Goal: Task Accomplishment & Management: Complete application form

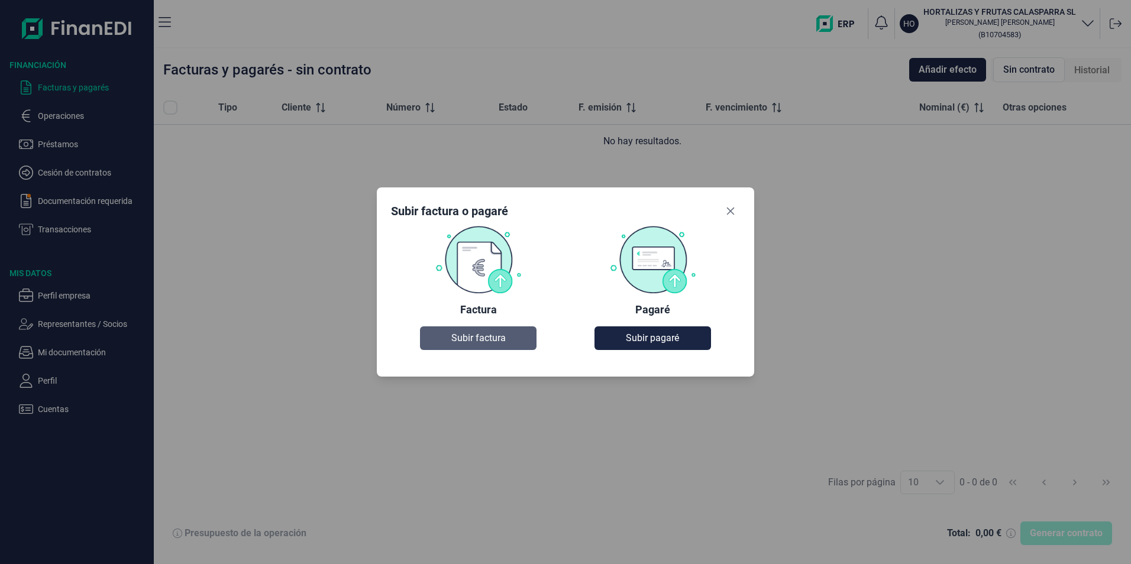
click at [461, 343] on span "Subir factura" at bounding box center [478, 338] width 54 height 14
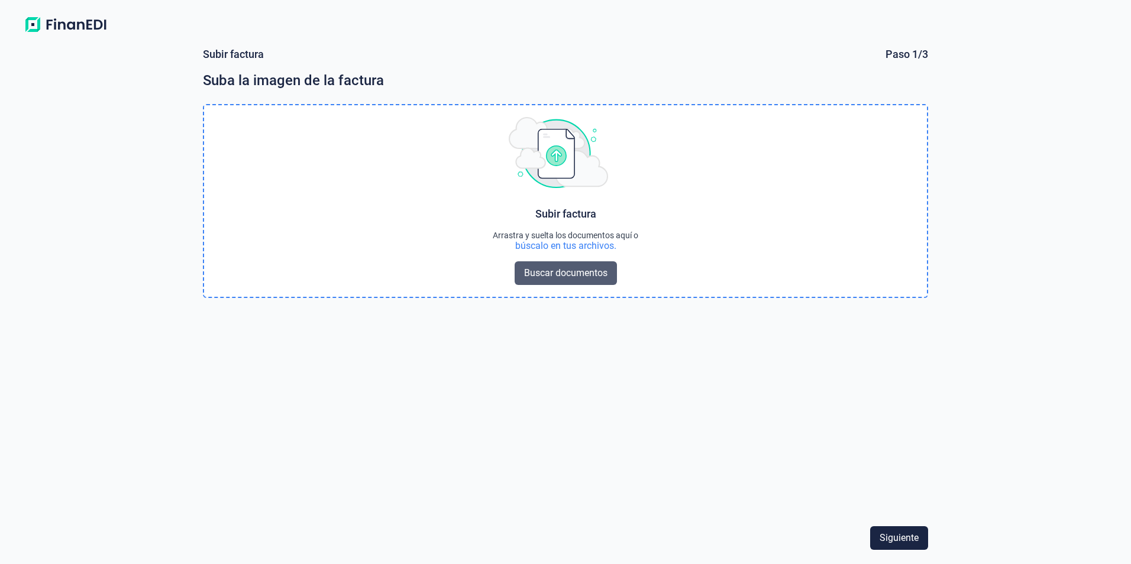
click at [550, 276] on span "Buscar documentos" at bounding box center [565, 273] width 83 height 14
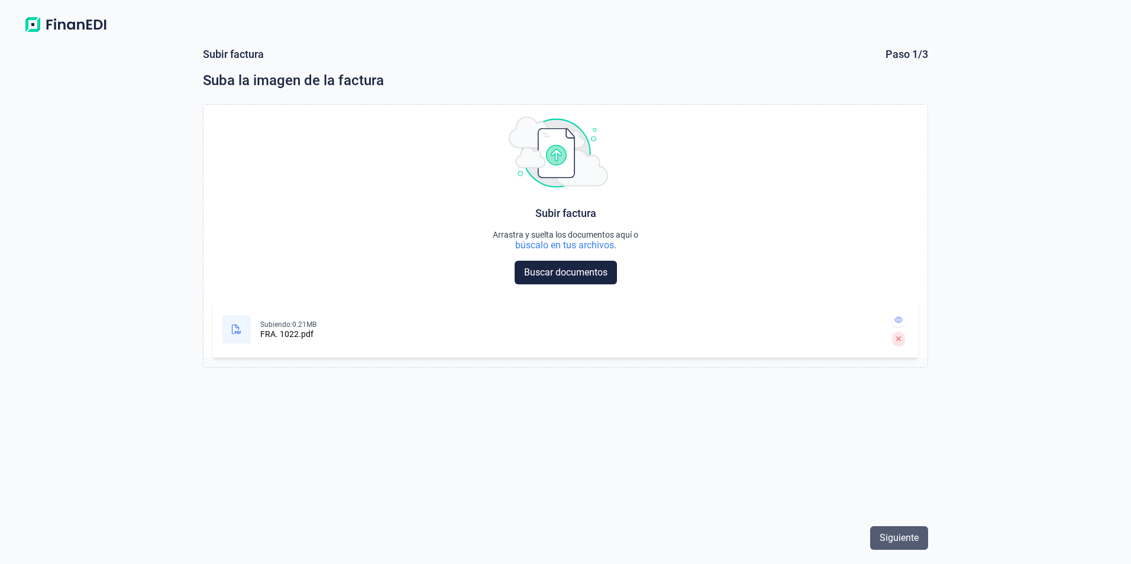
click at [905, 542] on span "Siguiente" at bounding box center [898, 538] width 39 height 14
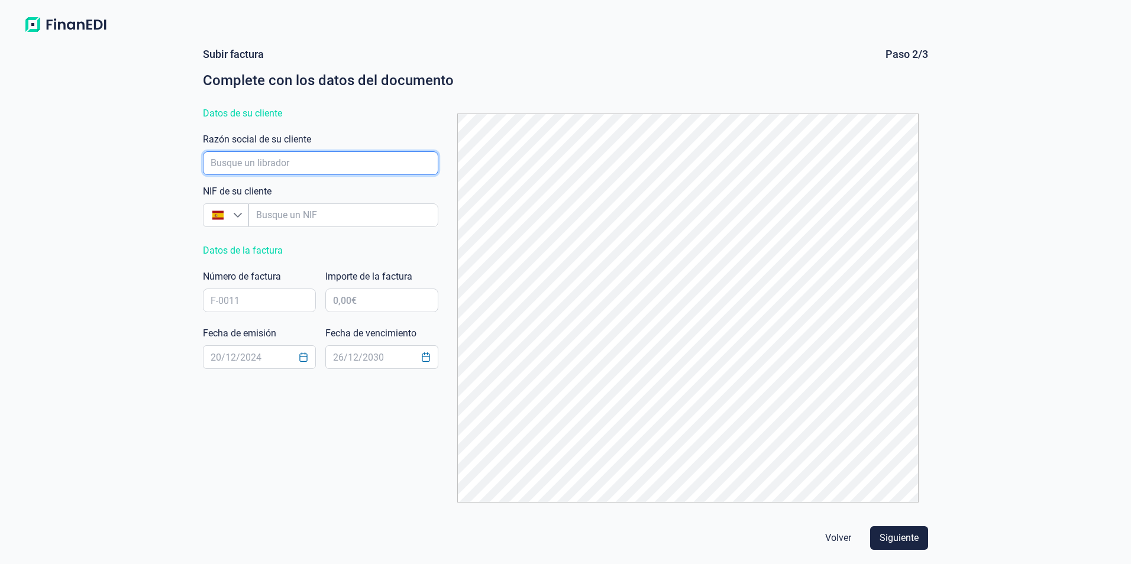
click at [338, 160] on input "empresaAutocomplete" at bounding box center [320, 163] width 235 height 24
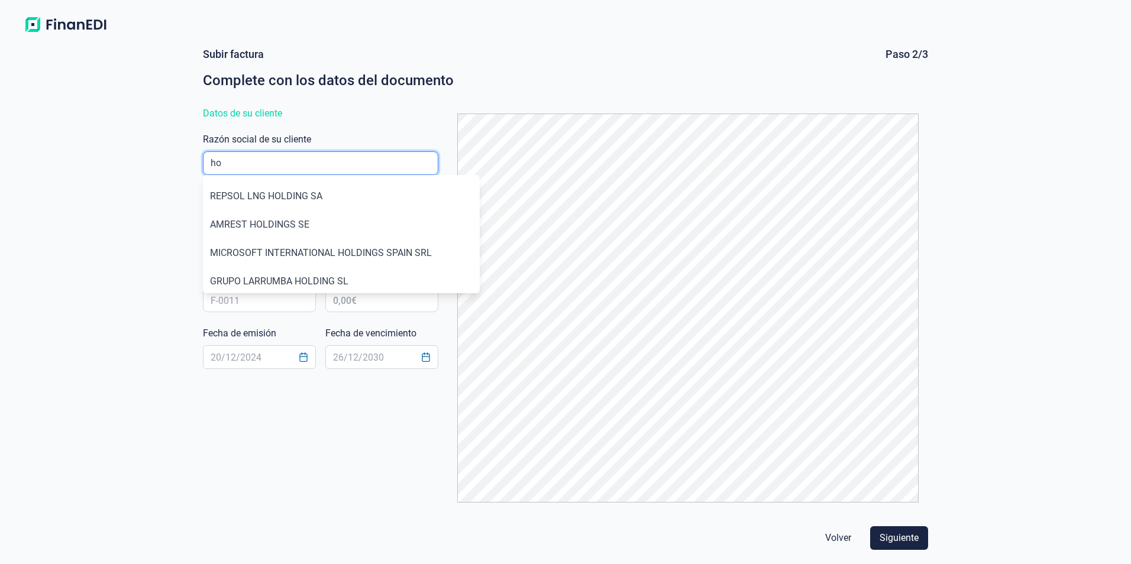
type input "h"
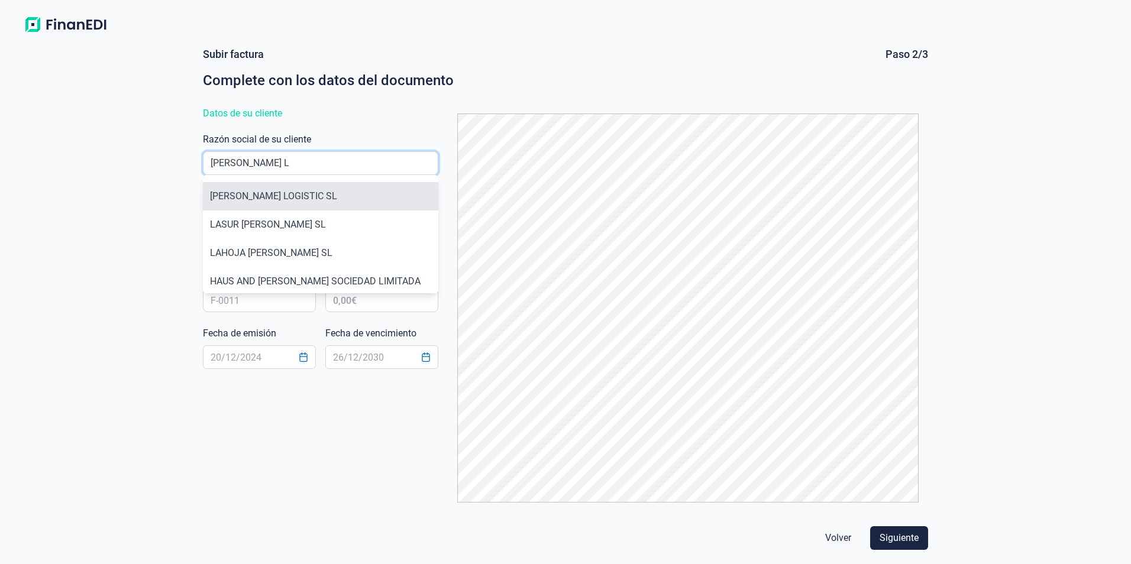
type input "[PERSON_NAME] L"
click at [322, 185] on li "[PERSON_NAME] LOGISTIC SL" at bounding box center [320, 196] width 235 height 28
type input "B16834533"
type input "[PERSON_NAME] LOGISTIC SL"
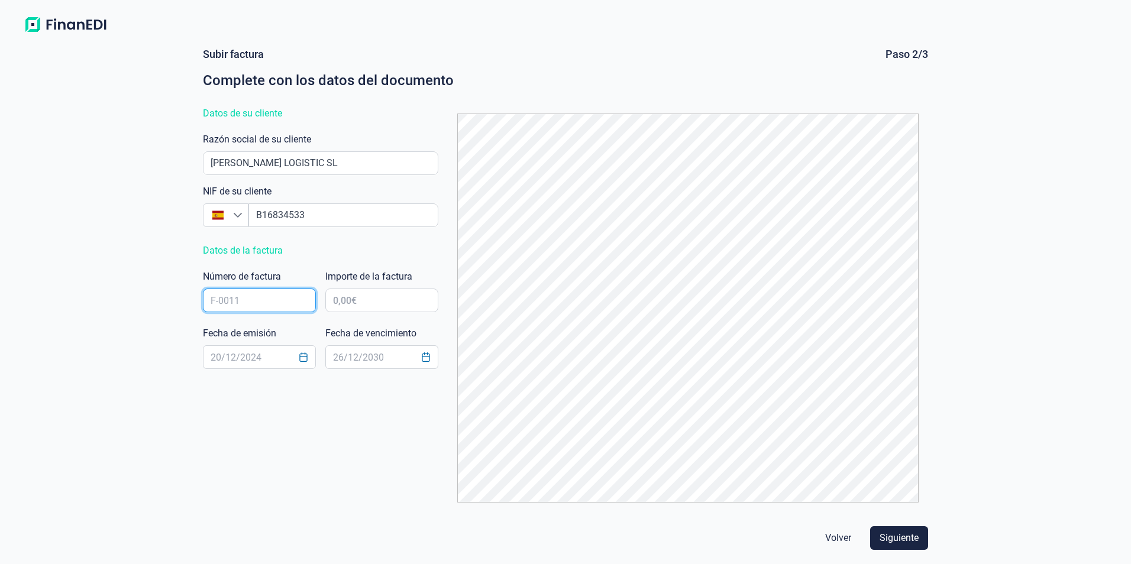
click at [288, 301] on input "text" at bounding box center [259, 301] width 113 height 24
type input "1022"
click at [393, 303] on input "text" at bounding box center [381, 301] width 113 height 24
type input "36.401,64 €"
click at [262, 359] on input "text" at bounding box center [259, 357] width 113 height 24
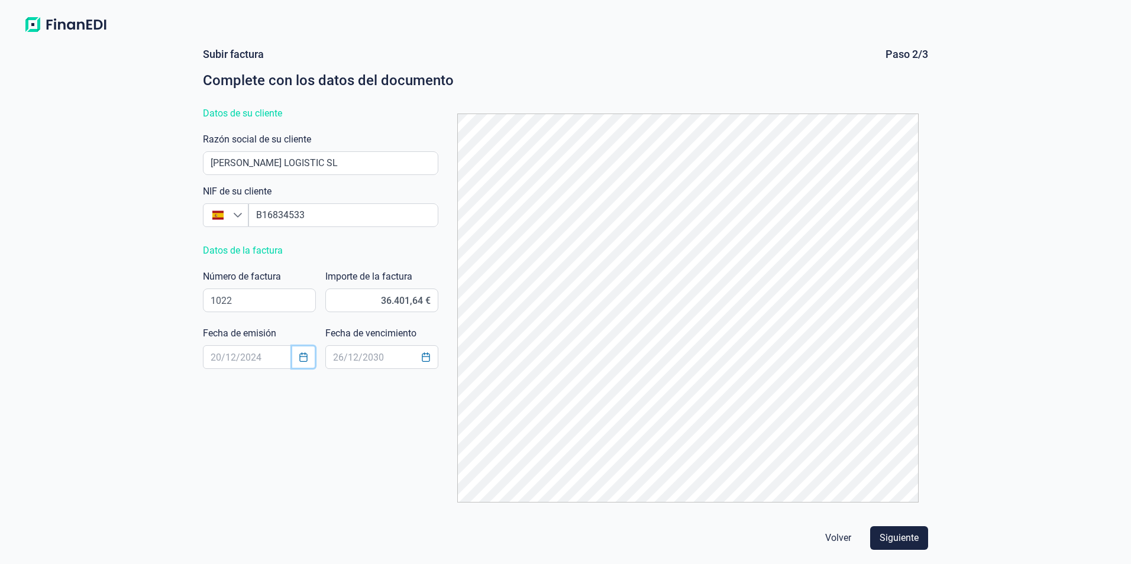
click at [306, 355] on icon "Choose Date" at bounding box center [303, 356] width 9 height 9
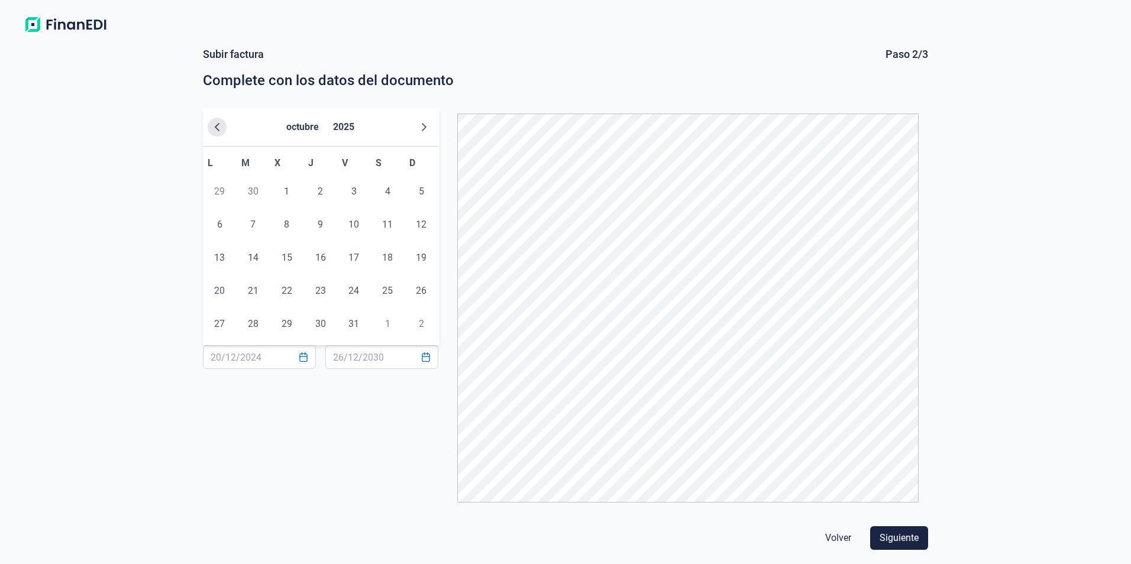
click at [221, 130] on icon "Previous Month" at bounding box center [216, 126] width 9 height 9
click at [216, 324] on span "29" at bounding box center [220, 324] width 24 height 24
type input "[DATE]"
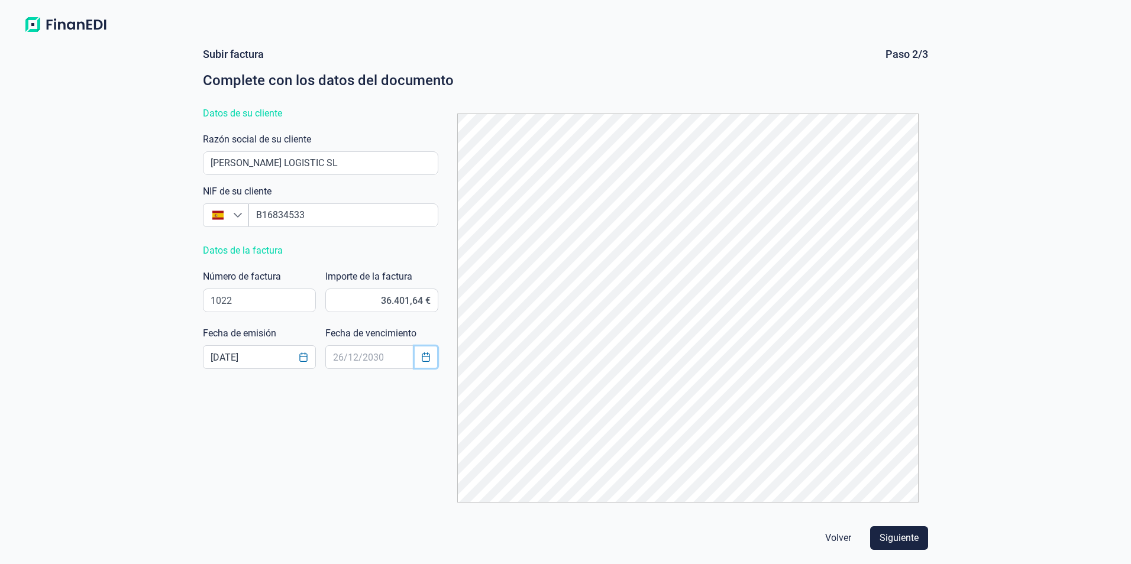
click at [430, 354] on icon "Choose Date" at bounding box center [425, 356] width 9 height 9
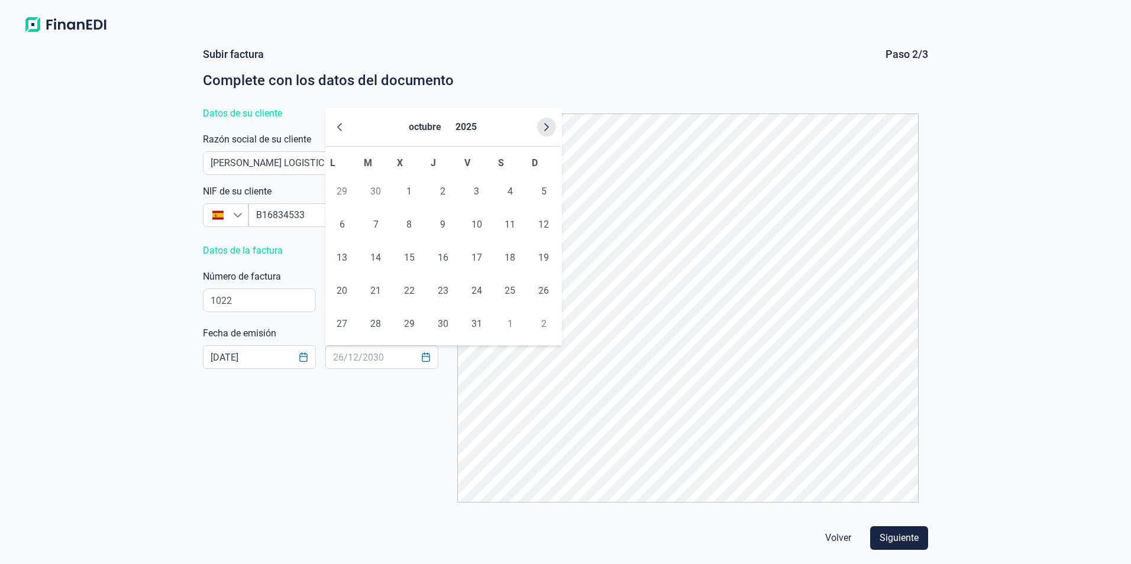
click at [548, 127] on icon "Next Month" at bounding box center [546, 127] width 5 height 8
click at [337, 226] on span "8" at bounding box center [342, 225] width 24 height 24
type input "[DATE]"
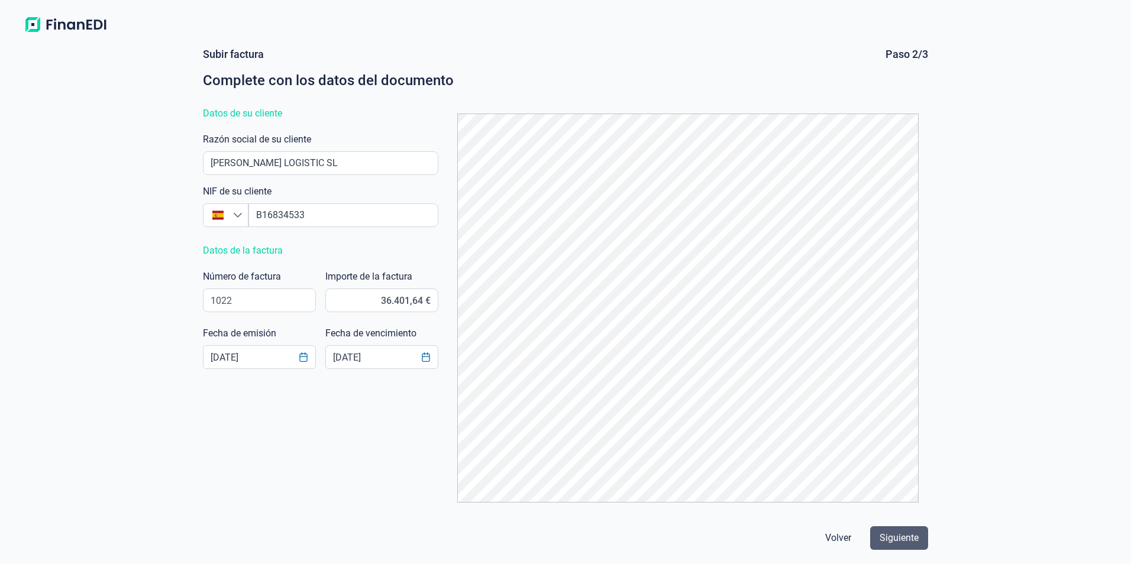
click at [895, 543] on span "Siguiente" at bounding box center [898, 538] width 39 height 14
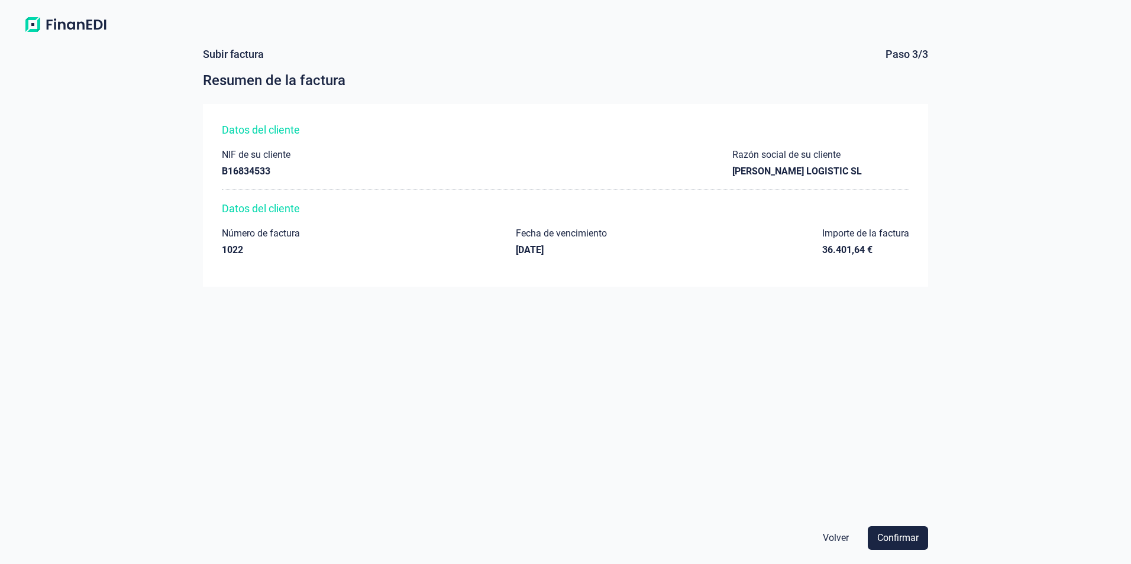
click at [895, 543] on span "Confirmar" at bounding box center [897, 538] width 41 height 14
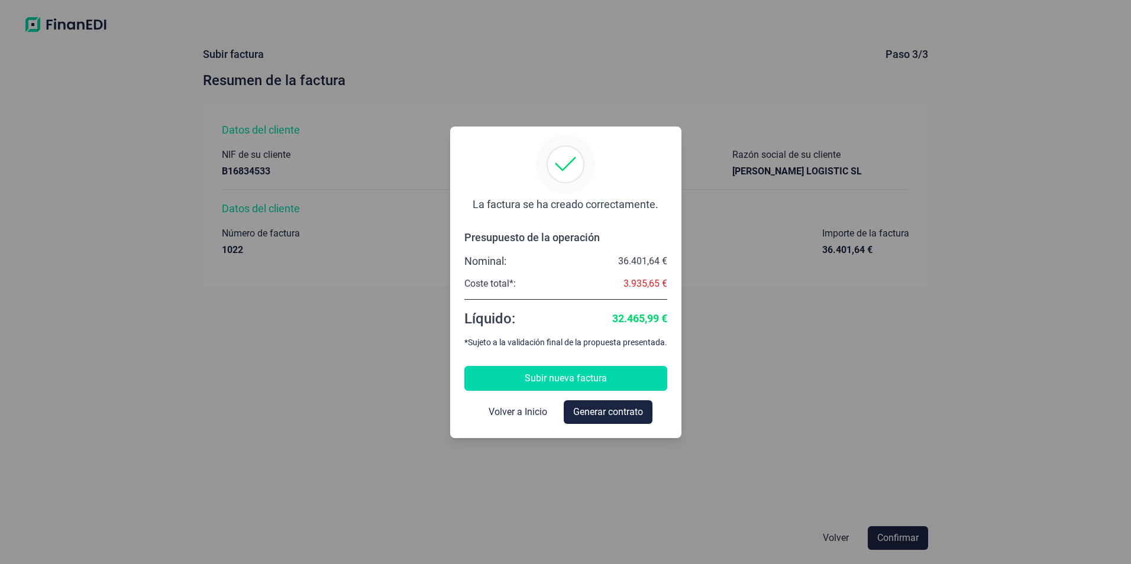
click at [551, 381] on span "Subir nueva factura" at bounding box center [565, 378] width 82 height 14
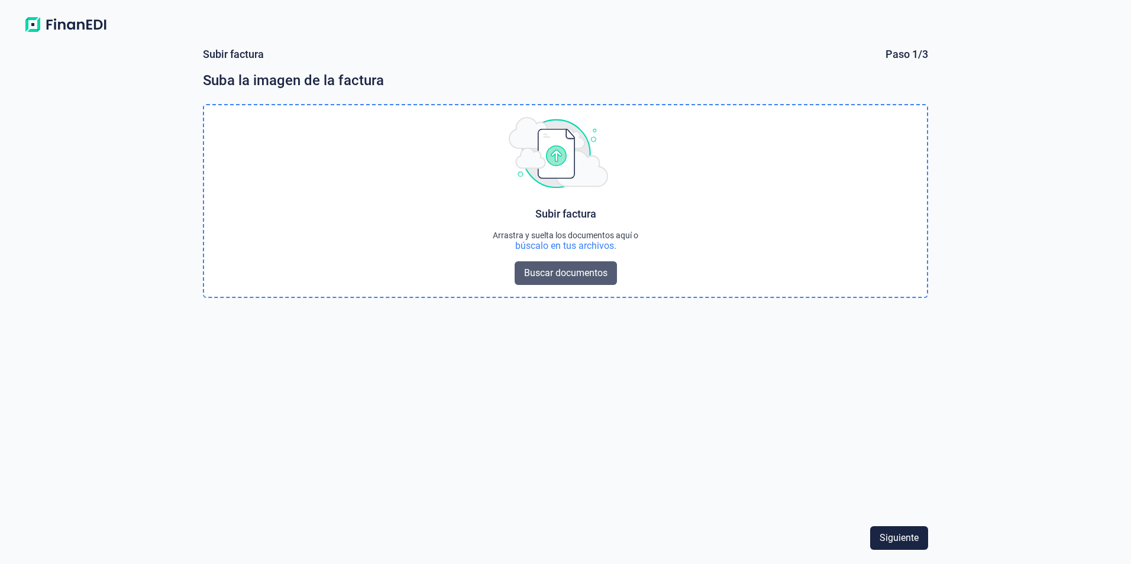
click at [559, 273] on span "Buscar documentos" at bounding box center [565, 273] width 83 height 14
click at [562, 273] on span "Buscar documentos" at bounding box center [565, 273] width 83 height 14
click at [578, 269] on span "Buscar documentos" at bounding box center [565, 273] width 83 height 14
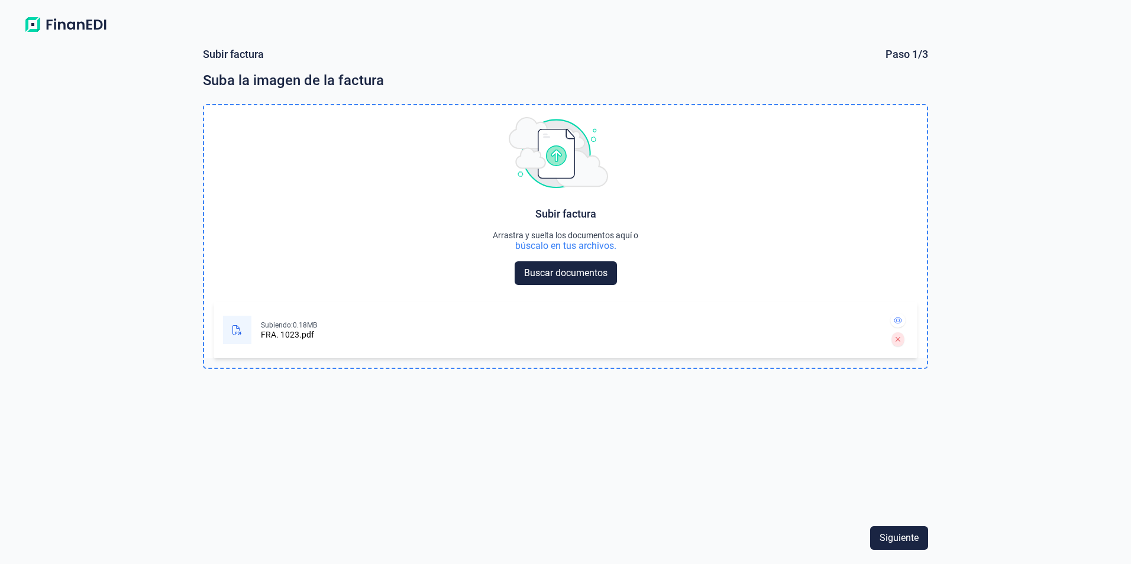
click at [237, 333] on icon at bounding box center [236, 329] width 9 height 9
drag, startPoint x: 270, startPoint y: 325, endPoint x: 455, endPoint y: 255, distance: 198.0
click at [455, 255] on div "Subir factura Arrastra y suelta los documentos aquí o búscalo en tus archivos. …" at bounding box center [565, 231] width 723 height 253
click at [289, 325] on div "Subiendo: 0.18MB" at bounding box center [289, 324] width 56 height 9
drag, startPoint x: 289, startPoint y: 325, endPoint x: 237, endPoint y: 333, distance: 52.0
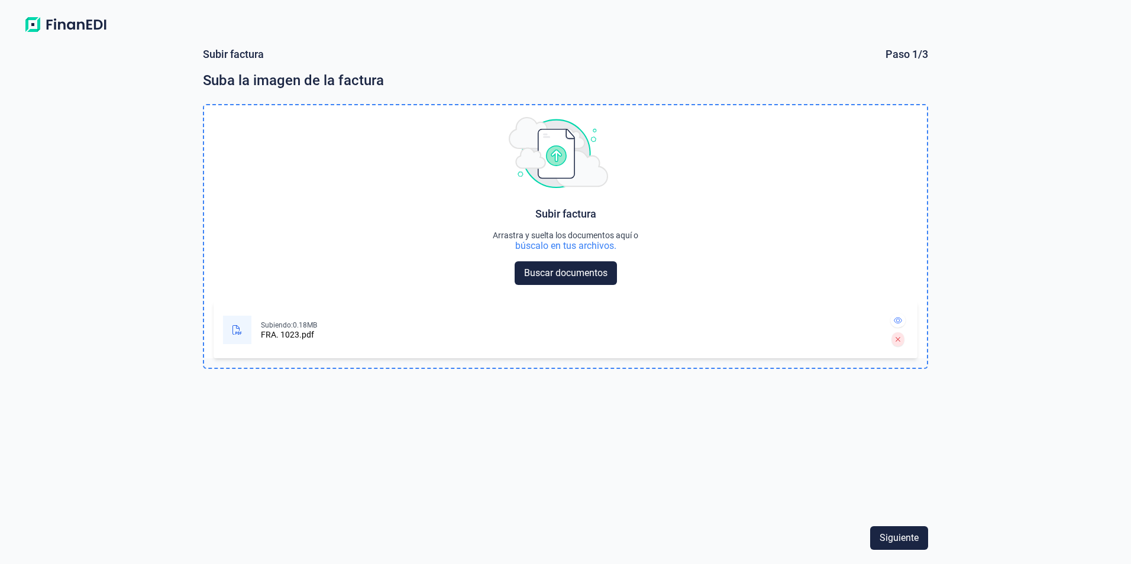
click at [237, 332] on icon at bounding box center [236, 329] width 9 height 9
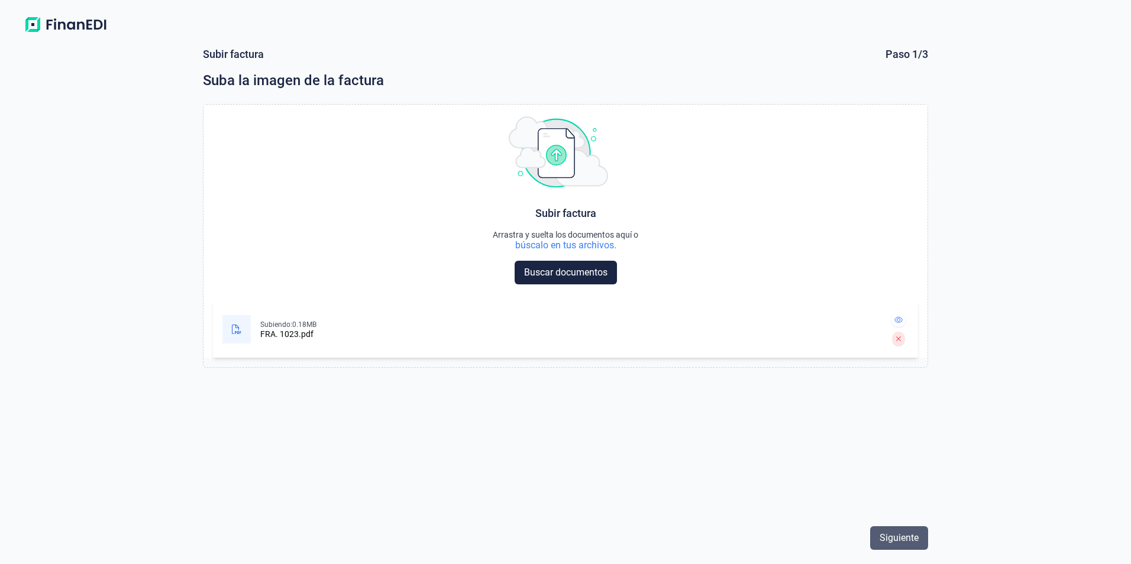
click at [882, 539] on span "Siguiente" at bounding box center [898, 538] width 39 height 14
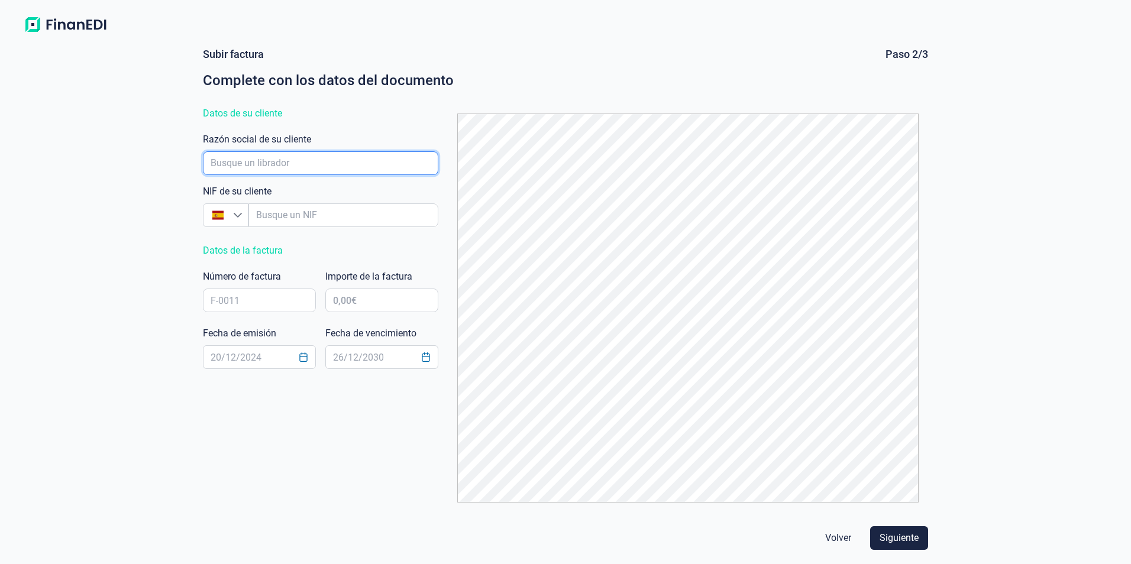
click at [353, 164] on input "empresaAutocomplete" at bounding box center [320, 163] width 235 height 24
type input "[PERSON_NAME]"
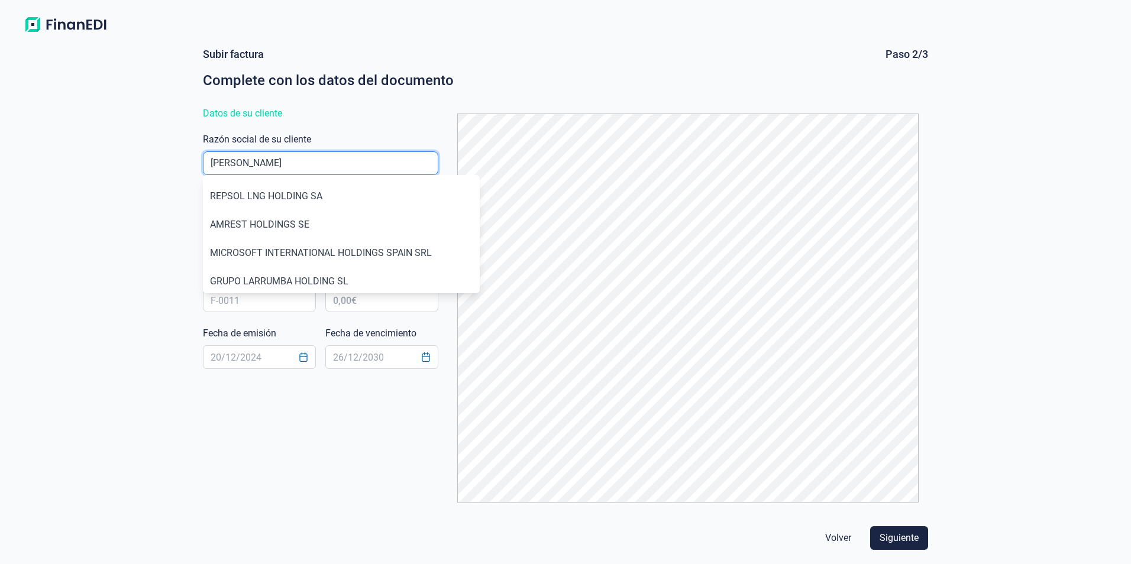
click button "Volver" at bounding box center [837, 538] width 45 height 24
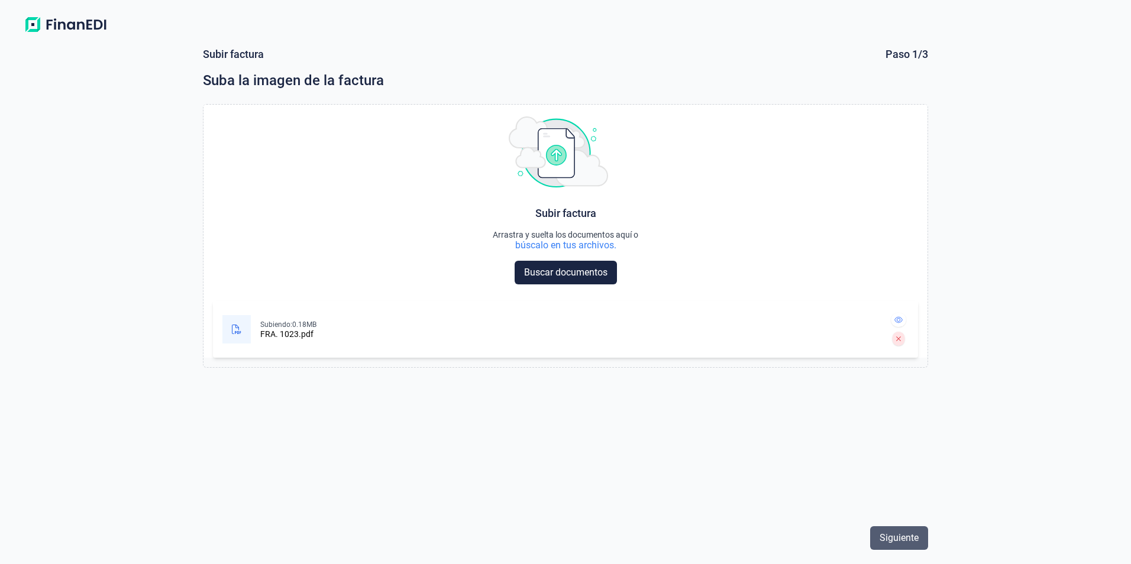
click at [906, 540] on span "Siguiente" at bounding box center [898, 538] width 39 height 14
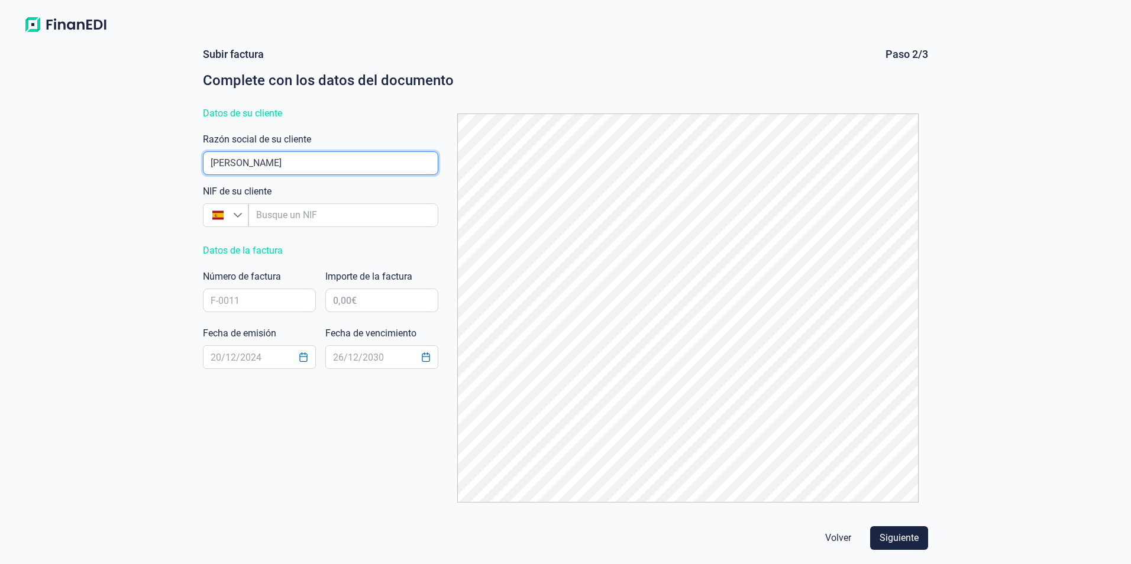
click at [294, 158] on input "empresaAutocomplete" at bounding box center [320, 163] width 235 height 24
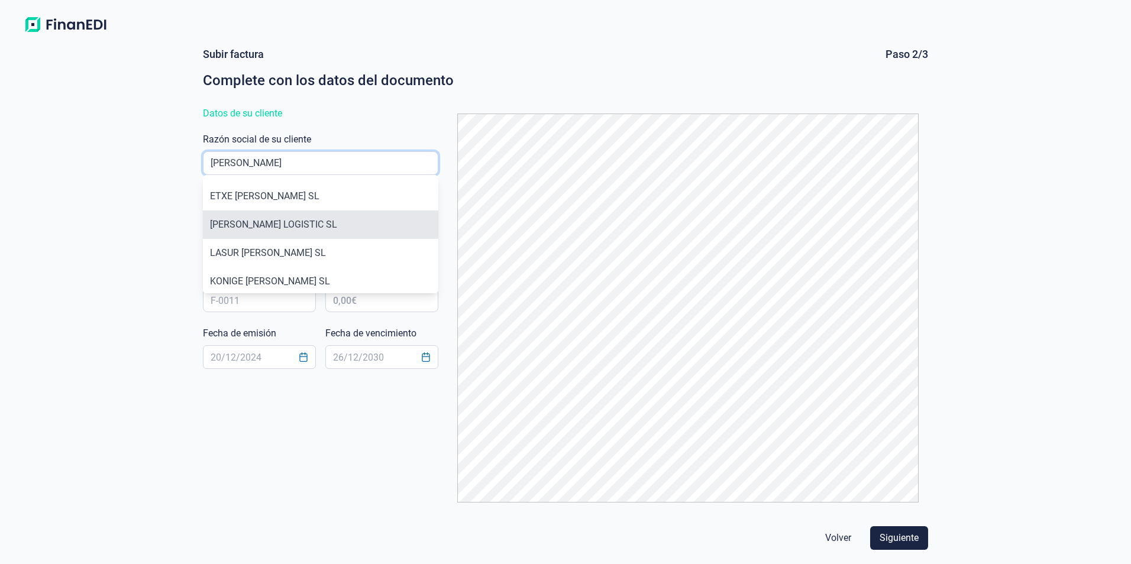
type input "[PERSON_NAME]"
click at [299, 222] on li "[PERSON_NAME] LOGISTIC SL" at bounding box center [320, 225] width 235 height 28
type input "B16834533"
type input "[PERSON_NAME] LOGISTIC SL"
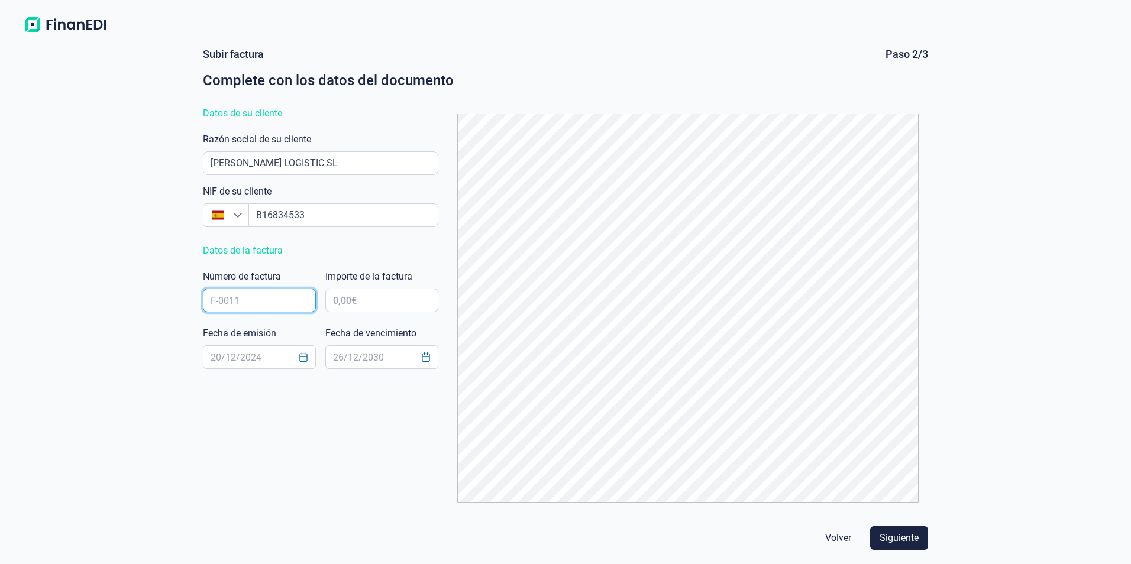
drag, startPoint x: 263, startPoint y: 289, endPoint x: 257, endPoint y: 307, distance: 18.5
click at [261, 296] on input "text" at bounding box center [259, 301] width 113 height 24
type input "1023"
type input "41.599,80 €"
click at [297, 352] on button "Choose Date" at bounding box center [303, 357] width 22 height 21
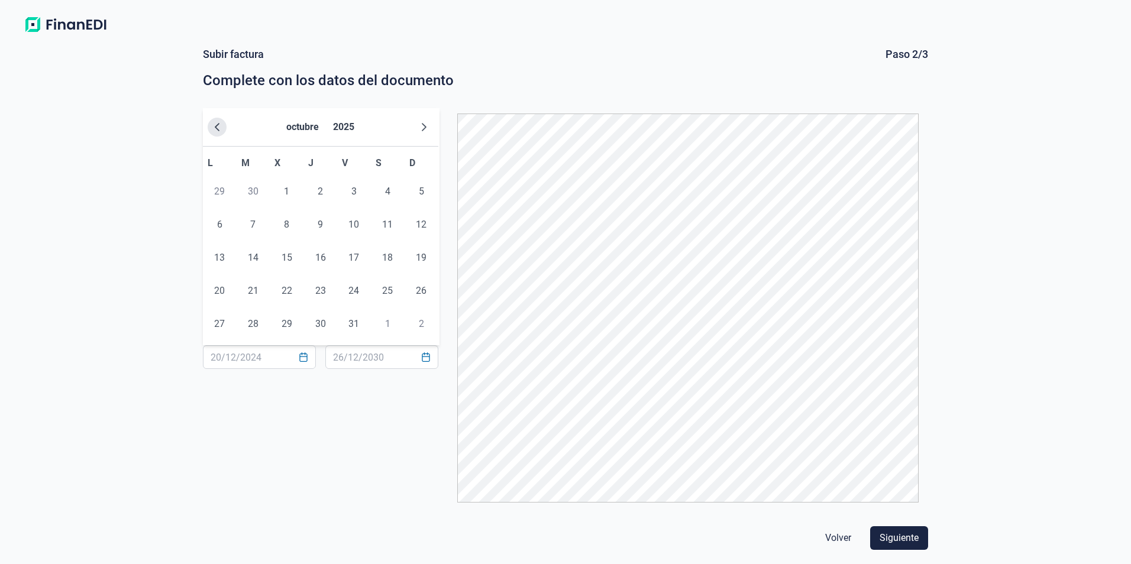
click at [218, 130] on icon "Previous Month" at bounding box center [216, 126] width 9 height 9
click at [218, 326] on span "29" at bounding box center [220, 324] width 24 height 24
type input "[DATE]"
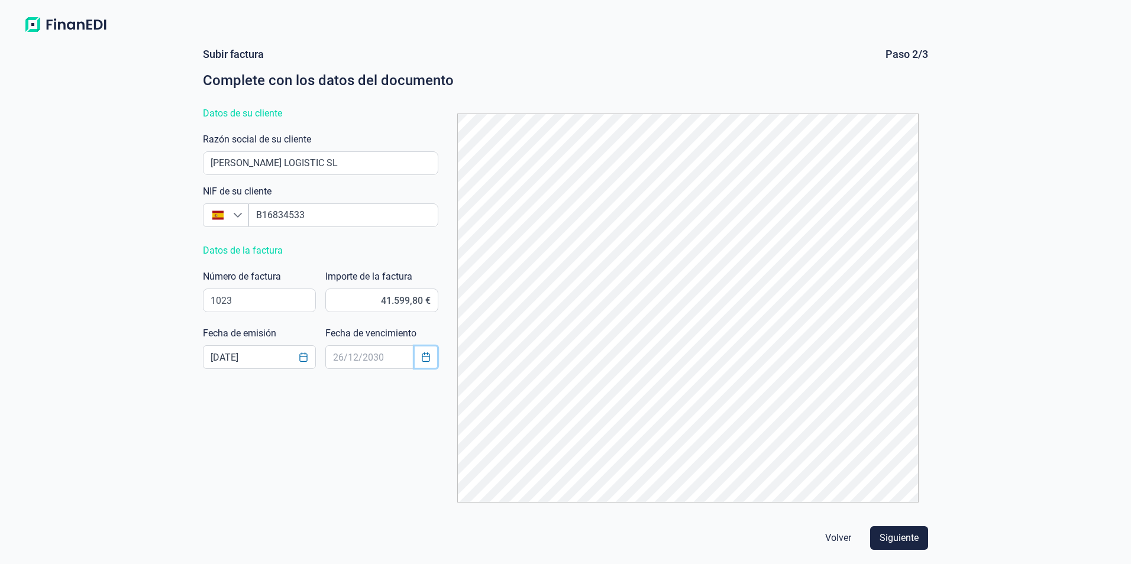
click at [424, 357] on icon "Choose Date" at bounding box center [425, 356] width 9 height 9
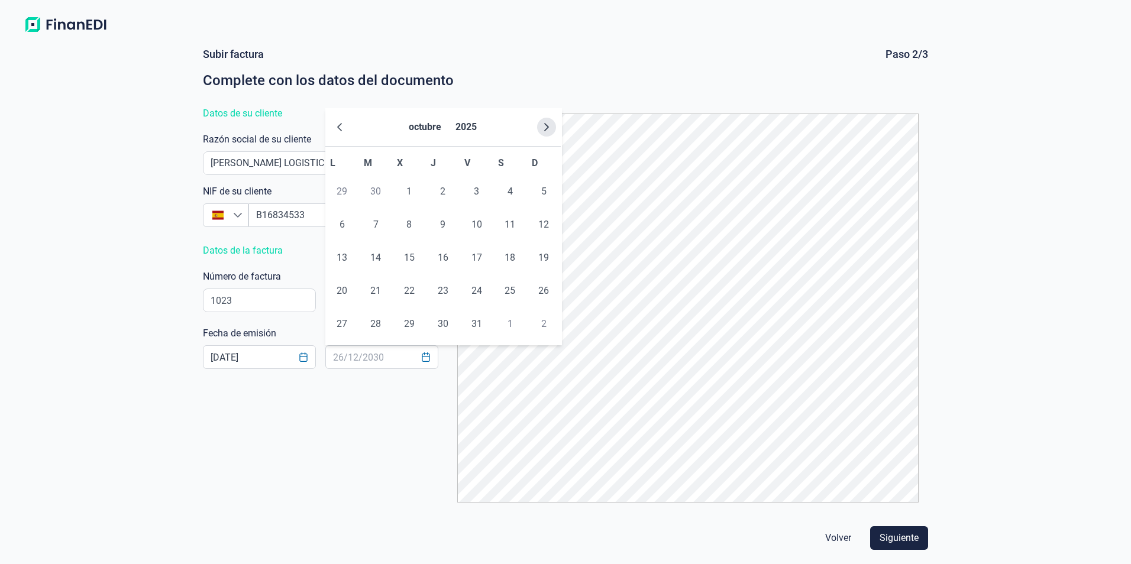
click at [547, 124] on icon "Next Month" at bounding box center [546, 126] width 9 height 9
click at [336, 130] on icon "Previous Month" at bounding box center [339, 126] width 9 height 9
click at [372, 286] on span "23" at bounding box center [376, 291] width 24 height 24
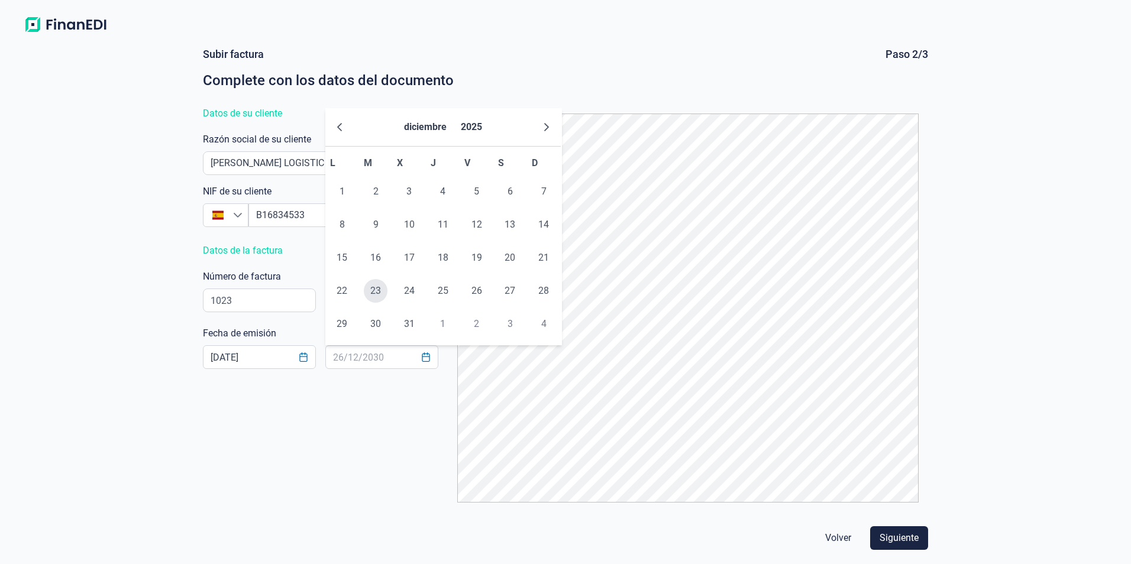
type input "[DATE]"
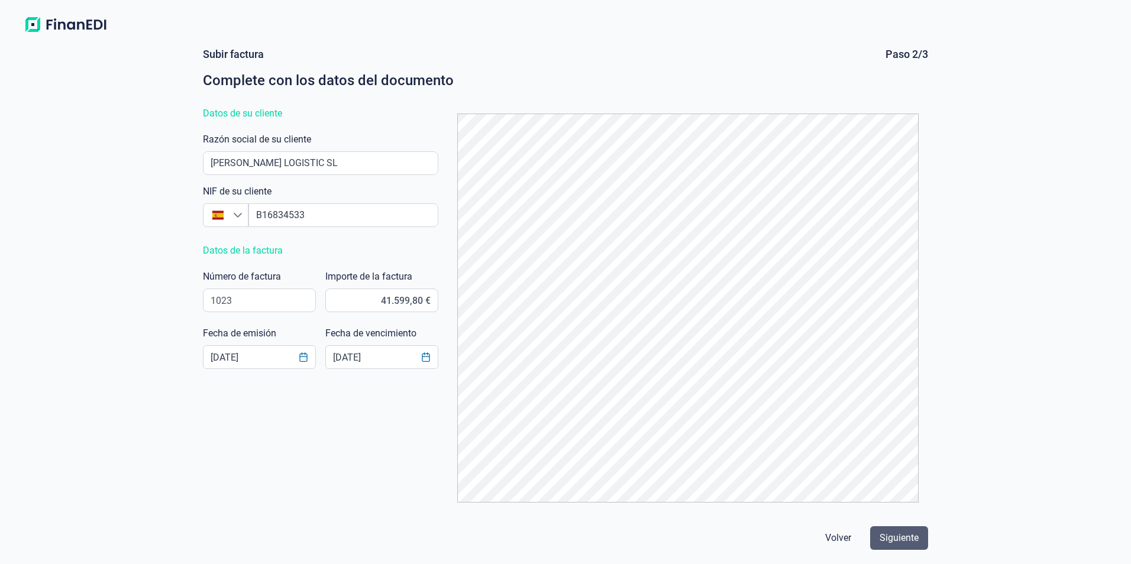
click at [903, 538] on span "Siguiente" at bounding box center [898, 538] width 39 height 14
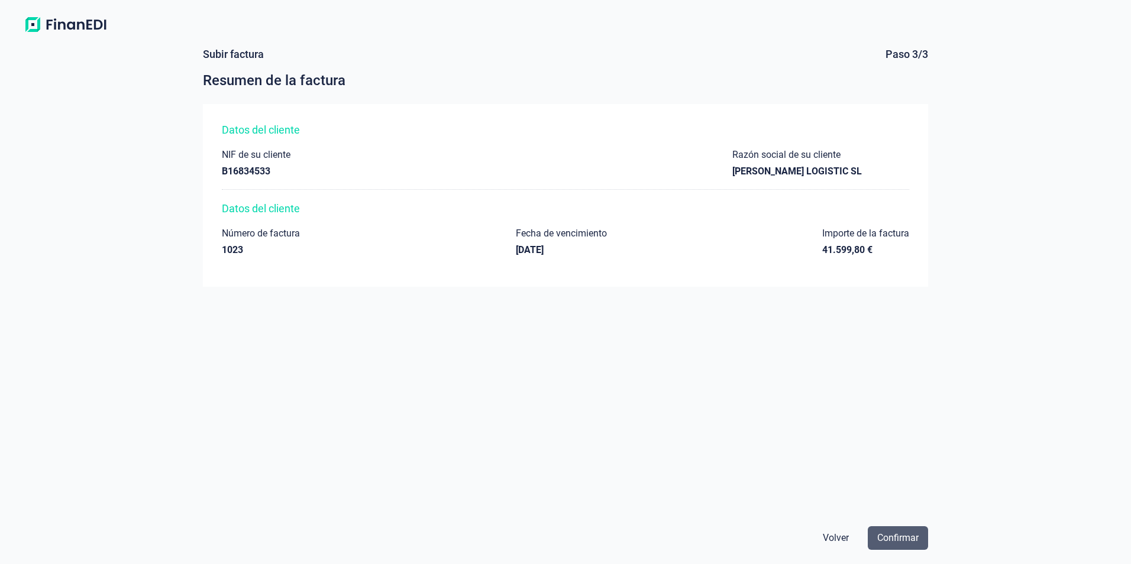
click at [902, 540] on span "Confirmar" at bounding box center [897, 538] width 41 height 14
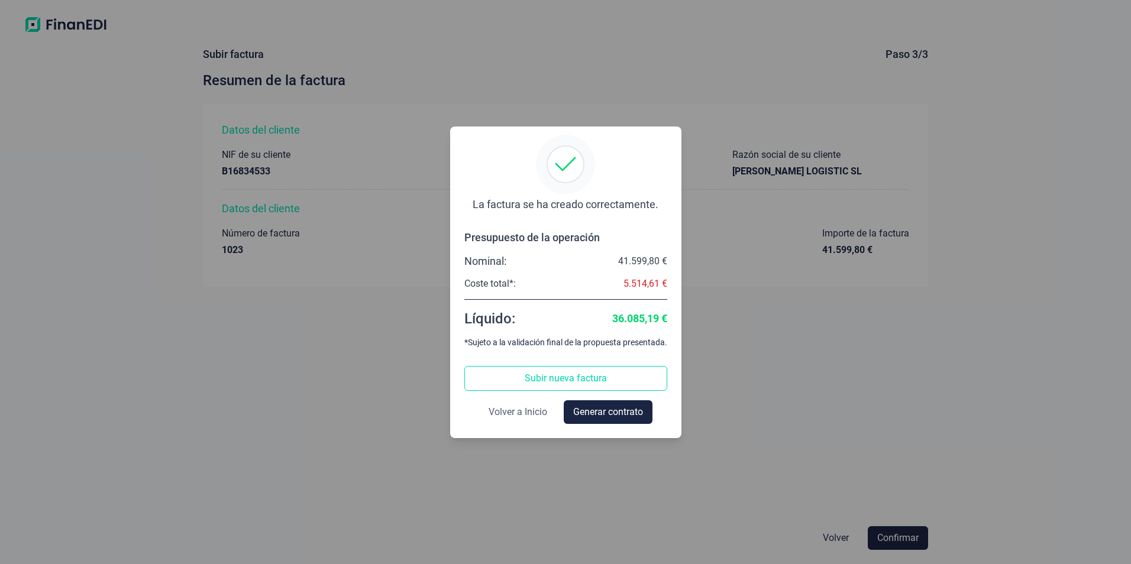
drag, startPoint x: 908, startPoint y: 543, endPoint x: 496, endPoint y: 415, distance: 432.0
click at [496, 416] on div "La factura se ha creado correctamente. Presupuesto de la operación Nominal: 41.…" at bounding box center [565, 282] width 1131 height 564
click at [605, 411] on span "Generar contrato" at bounding box center [608, 412] width 70 height 14
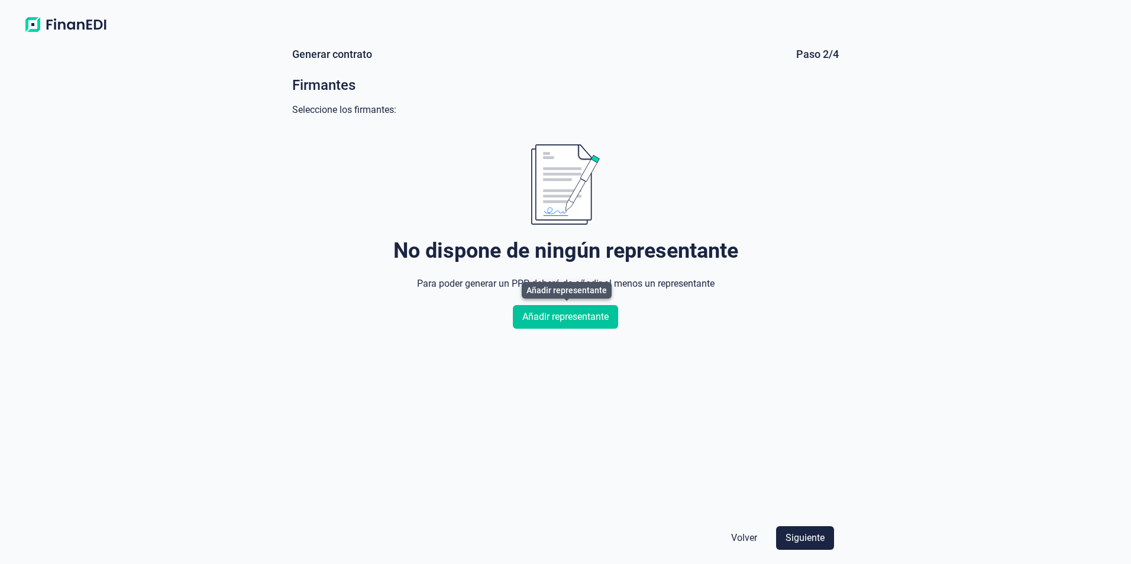
click at [578, 316] on span "Añadir representante" at bounding box center [565, 317] width 86 height 14
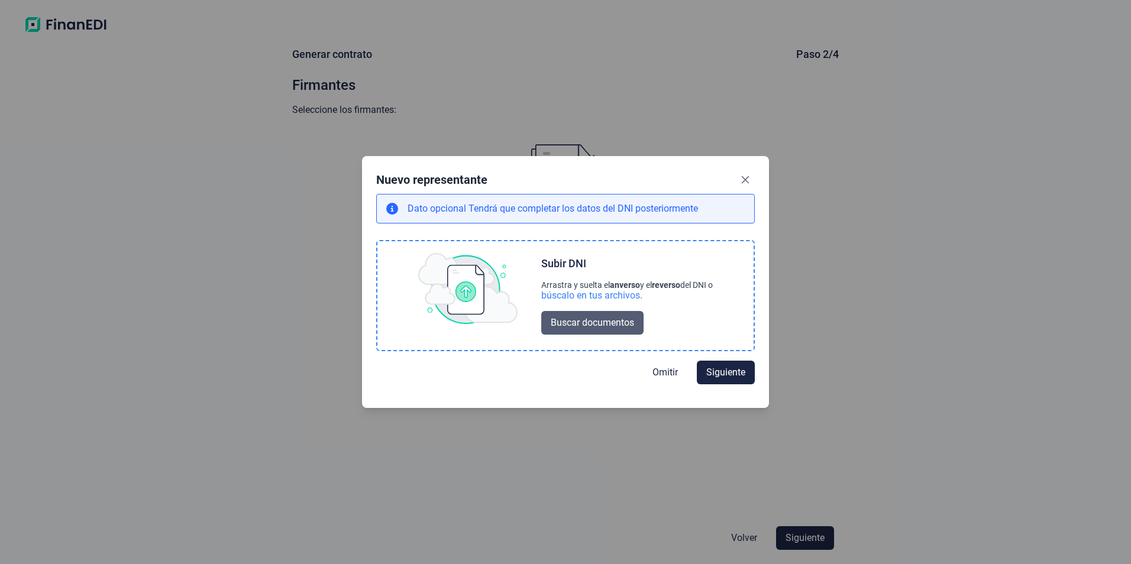
click at [577, 319] on span "Buscar documentos" at bounding box center [591, 323] width 83 height 14
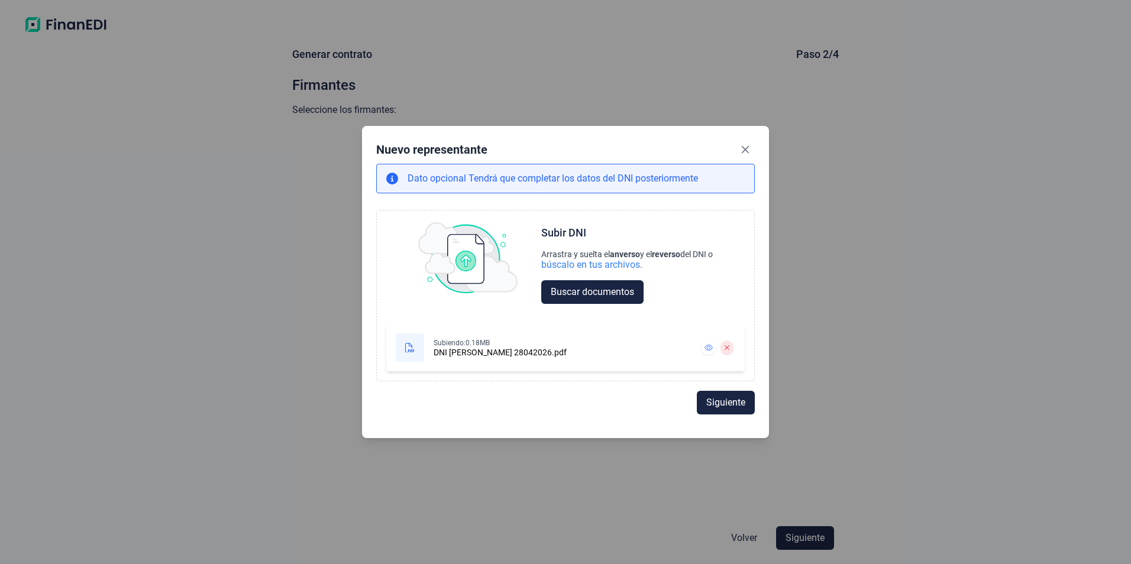
click at [733, 399] on span "Siguiente" at bounding box center [725, 403] width 39 height 14
select select "ES"
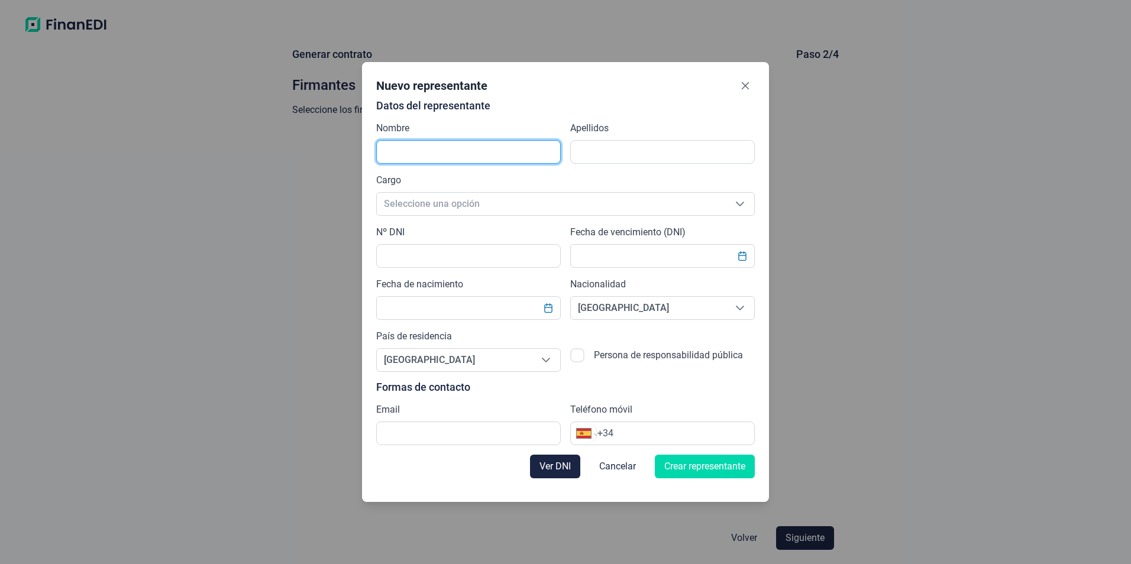
click at [443, 151] on input "text" at bounding box center [468, 152] width 184 height 24
type input "[PERSON_NAME]"
type input "[EMAIL_ADDRESS][DOMAIN_NAME]"
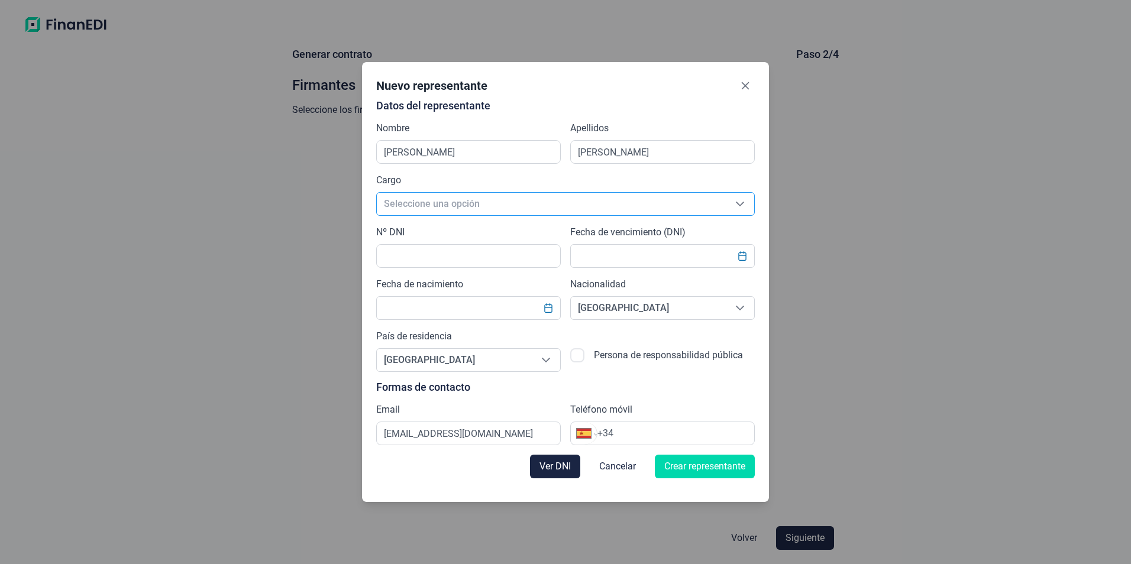
click at [452, 205] on span "Seleccione una opción" at bounding box center [551, 204] width 349 height 22
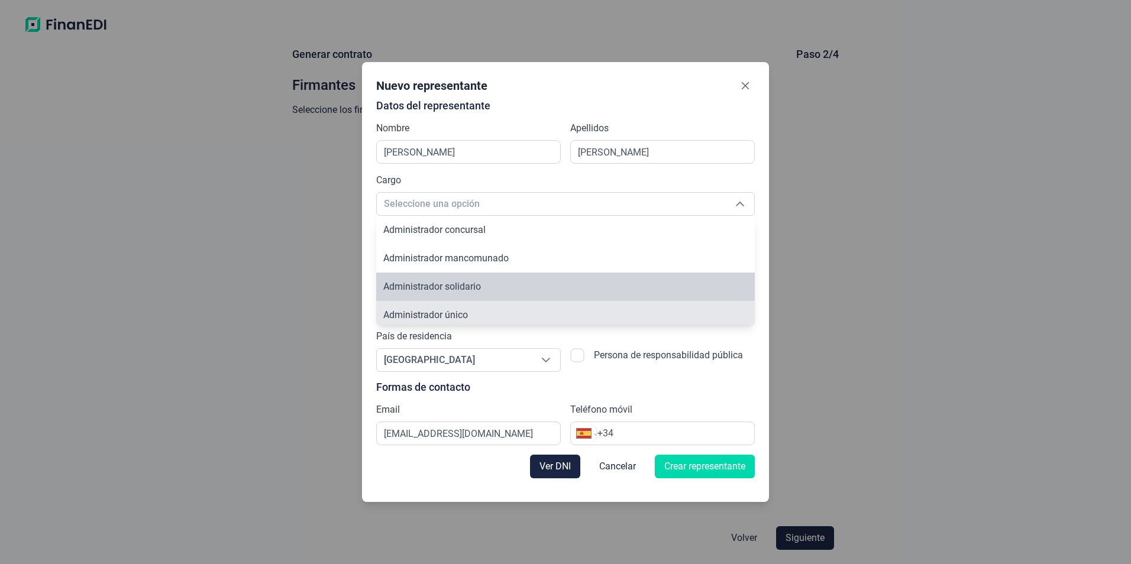
scroll to position [4, 0]
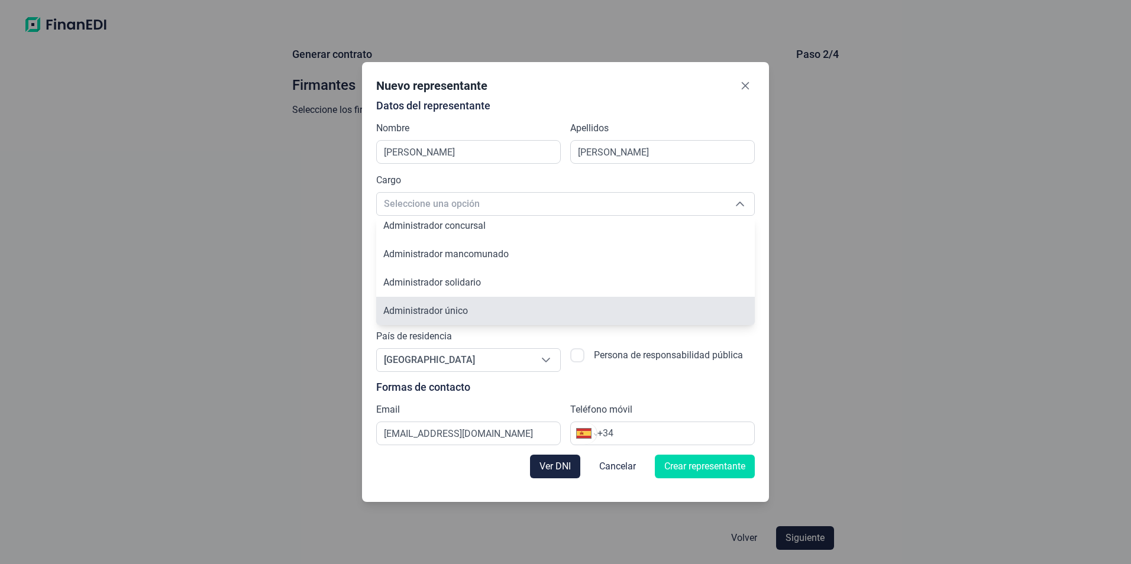
click at [498, 310] on li "Administrador único" at bounding box center [565, 311] width 378 height 28
type input "Administrador único"
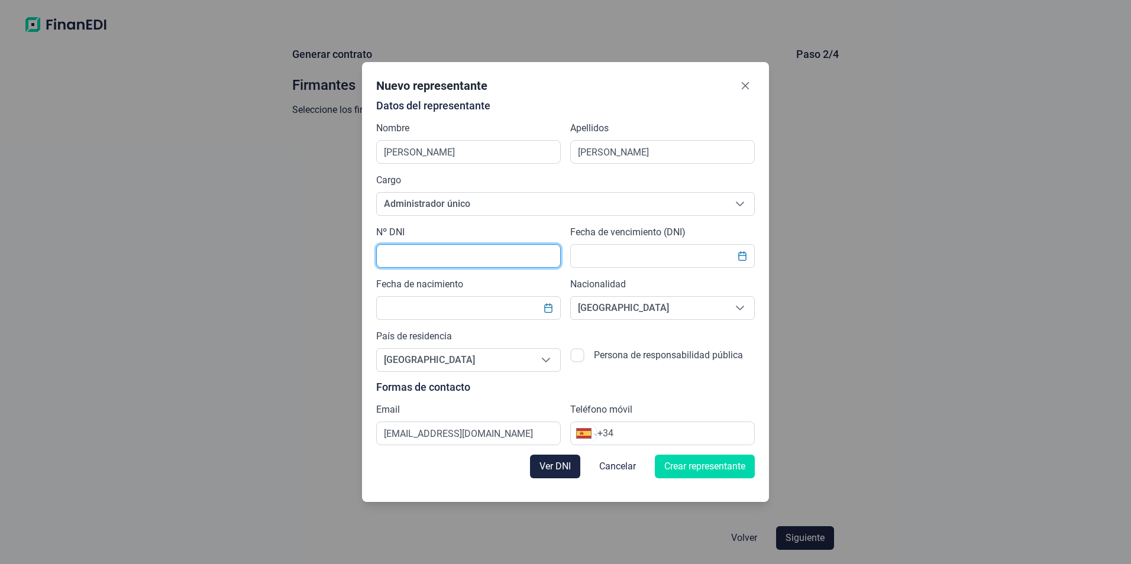
click at [452, 259] on input "text" at bounding box center [468, 256] width 184 height 24
click at [552, 462] on span "Ver DNI" at bounding box center [554, 466] width 31 height 14
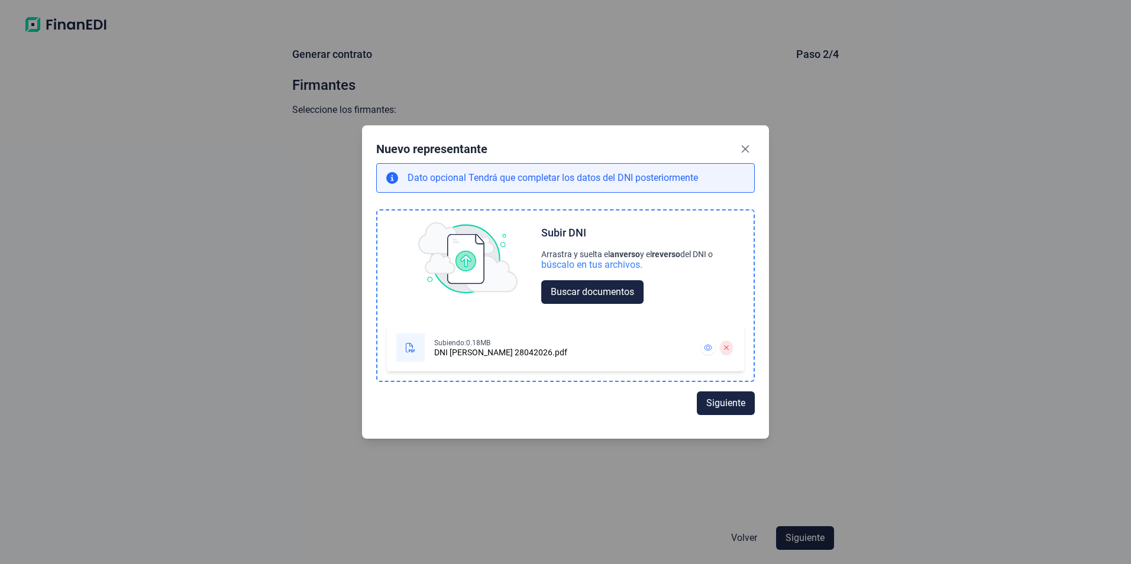
click at [480, 355] on div "DNI [PERSON_NAME] 28042026.pdf" at bounding box center [500, 352] width 133 height 9
click at [403, 349] on div at bounding box center [410, 347] width 28 height 28
click at [455, 353] on div "DNI [PERSON_NAME] 28042026.pdf" at bounding box center [500, 352] width 133 height 9
click at [706, 346] on icon at bounding box center [708, 347] width 8 height 7
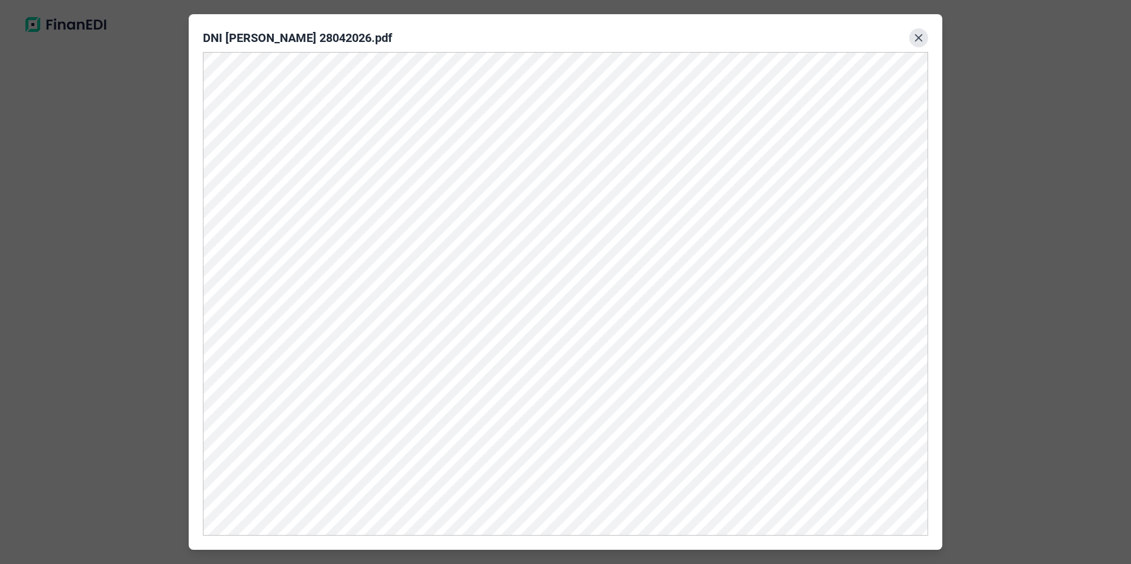
click at [910, 36] on button "Close" at bounding box center [918, 37] width 19 height 19
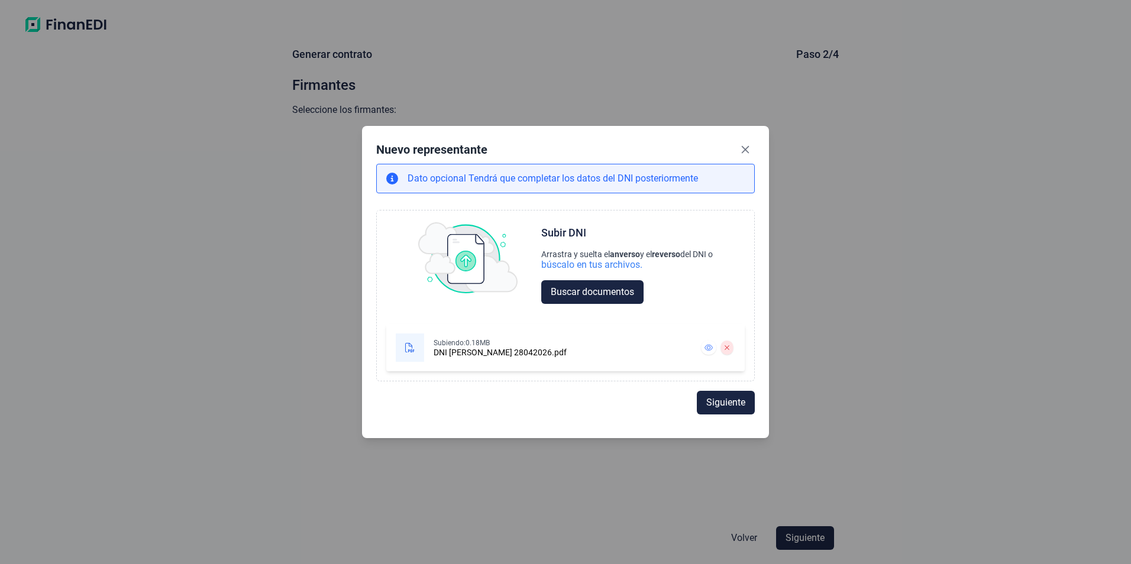
click at [726, 403] on span "Siguiente" at bounding box center [725, 403] width 39 height 14
select select "ES"
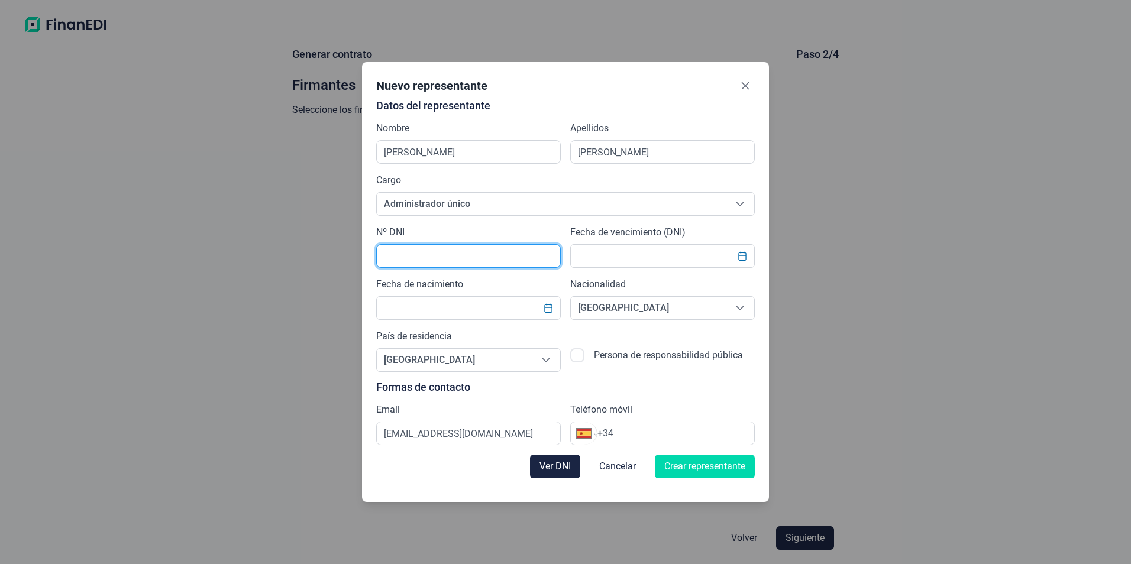
click at [430, 257] on input "text" at bounding box center [468, 256] width 184 height 24
type input "74432325R"
click at [742, 255] on icon "Choose Date" at bounding box center [741, 255] width 9 height 9
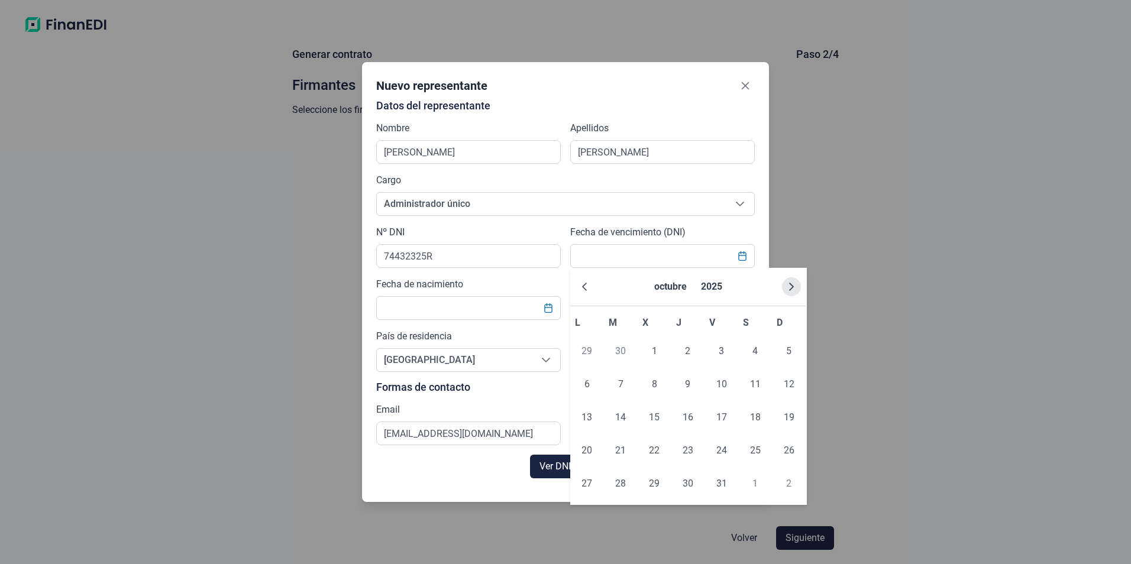
click at [789, 290] on icon "Next Month" at bounding box center [791, 287] width 5 height 8
click at [789, 289] on icon "Next Month" at bounding box center [790, 286] width 9 height 9
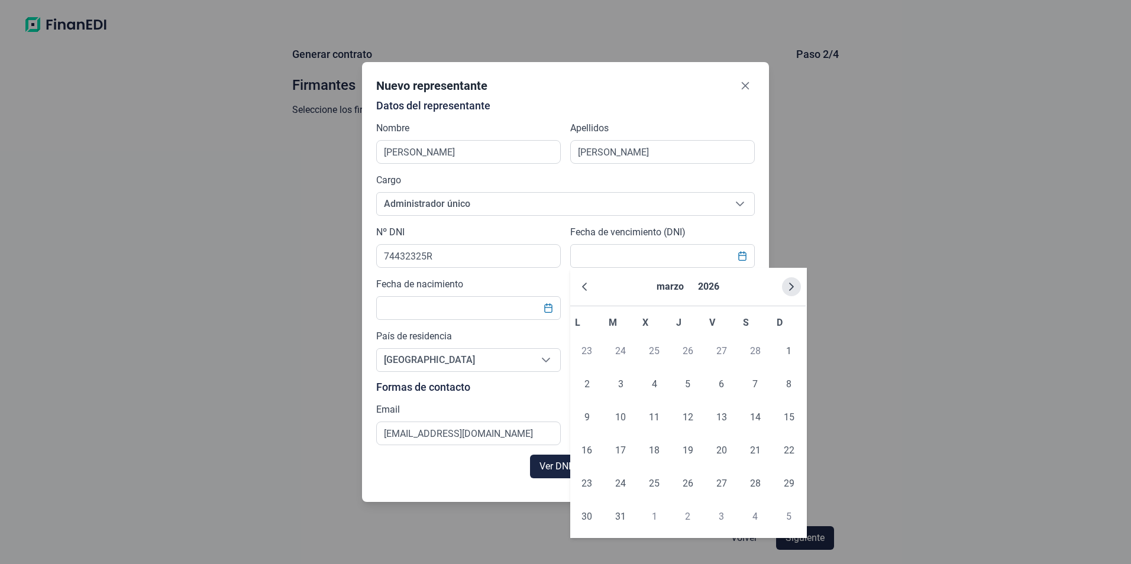
click at [789, 290] on icon "Next Month" at bounding box center [791, 287] width 5 height 8
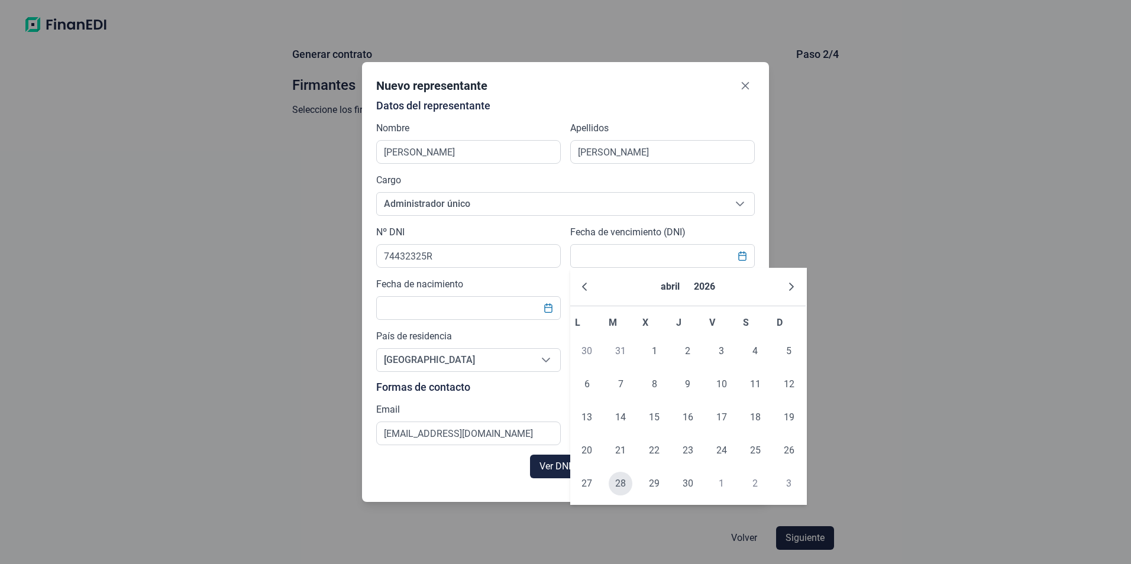
click at [614, 482] on span "28" at bounding box center [620, 484] width 24 height 24
type input "[DATE]"
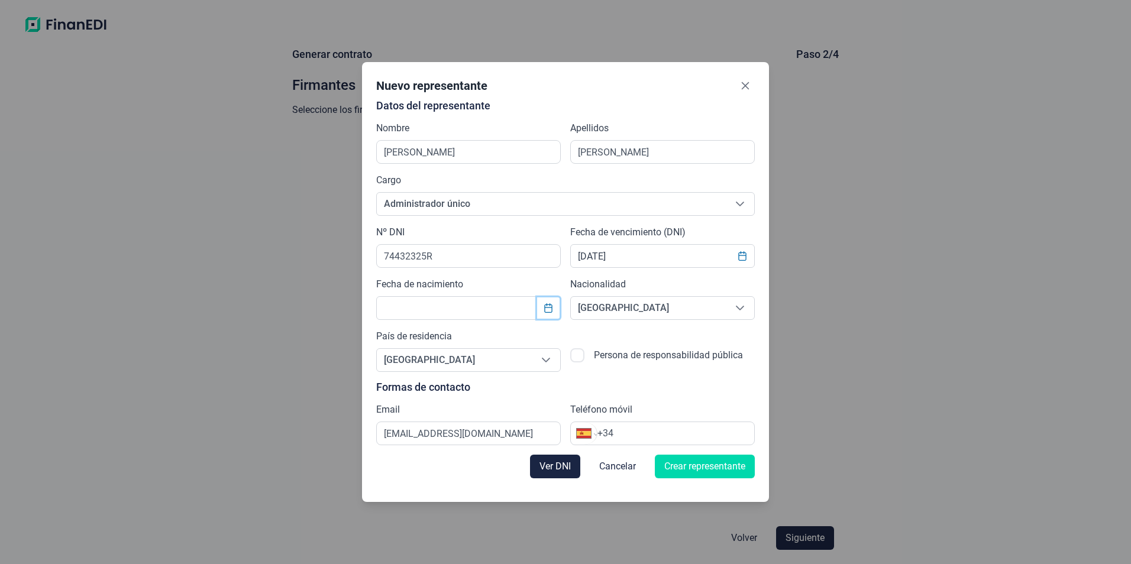
click at [549, 307] on icon "Choose Date" at bounding box center [547, 307] width 9 height 9
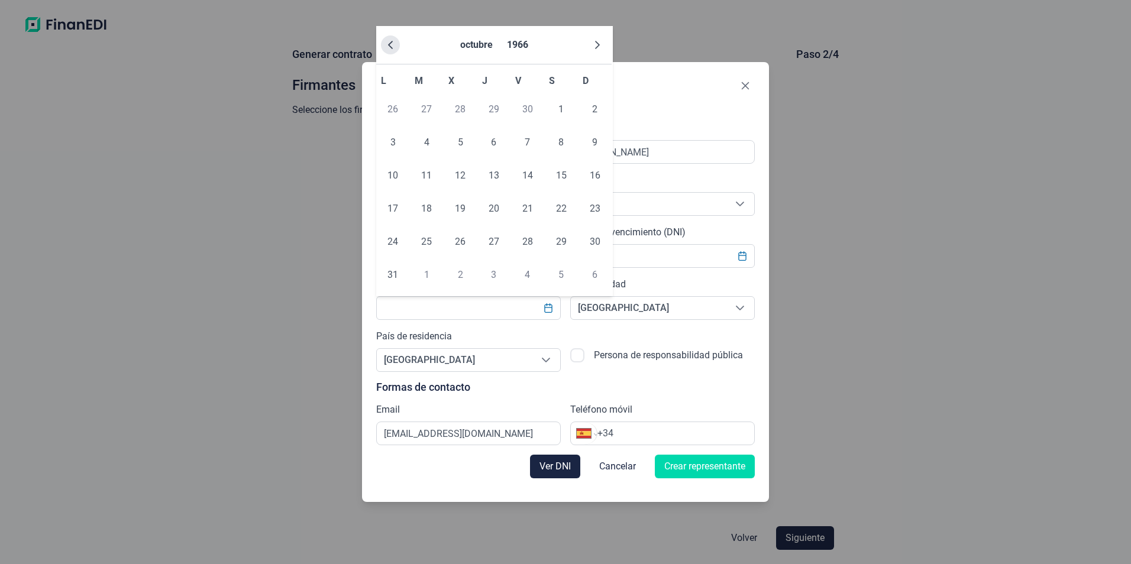
click at [394, 46] on icon "Previous Month" at bounding box center [390, 44] width 9 height 9
click at [394, 47] on icon "Previous Month" at bounding box center [390, 44] width 9 height 9
click at [510, 41] on button "1966" at bounding box center [512, 45] width 31 height 28
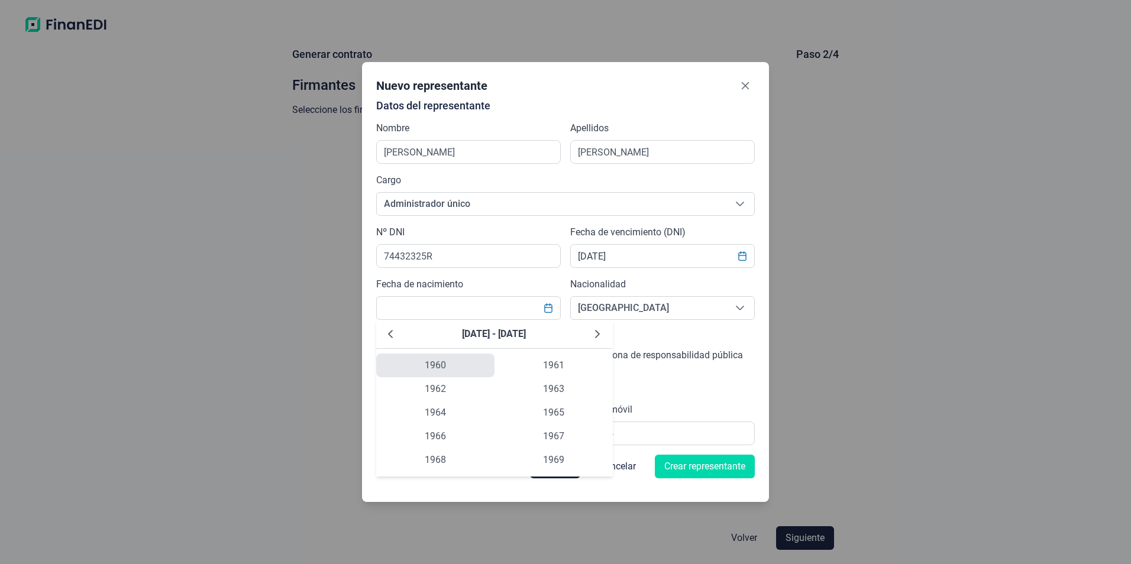
click at [444, 365] on span "1960" at bounding box center [435, 366] width 118 height 24
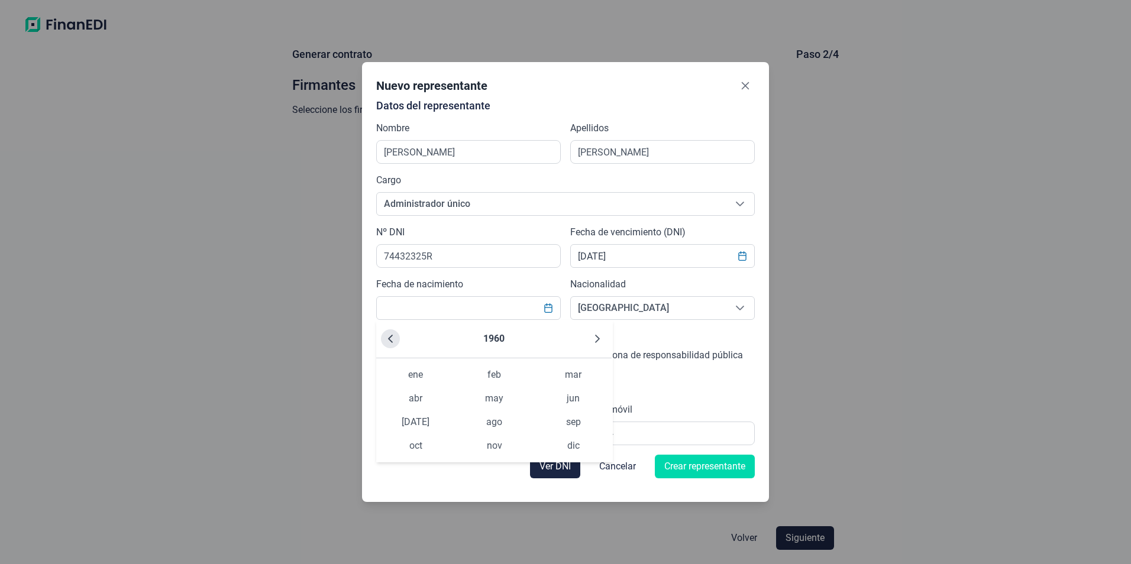
click at [387, 345] on button "Previous Year" at bounding box center [390, 338] width 19 height 19
click at [559, 446] on span "dic" at bounding box center [573, 446] width 79 height 24
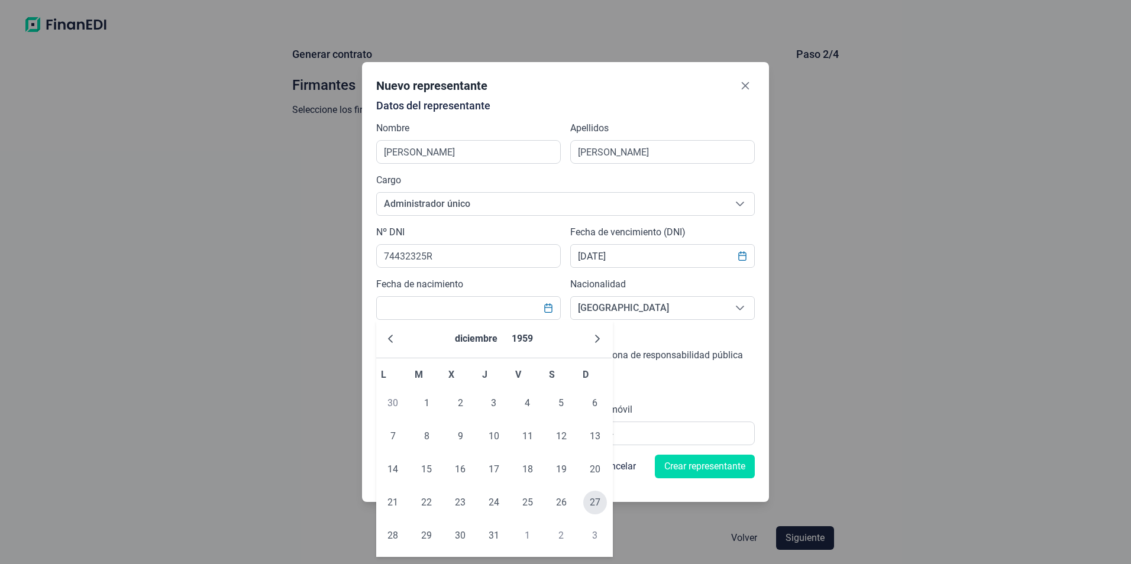
click at [589, 499] on span "27" at bounding box center [595, 503] width 24 height 24
type input "[DATE]"
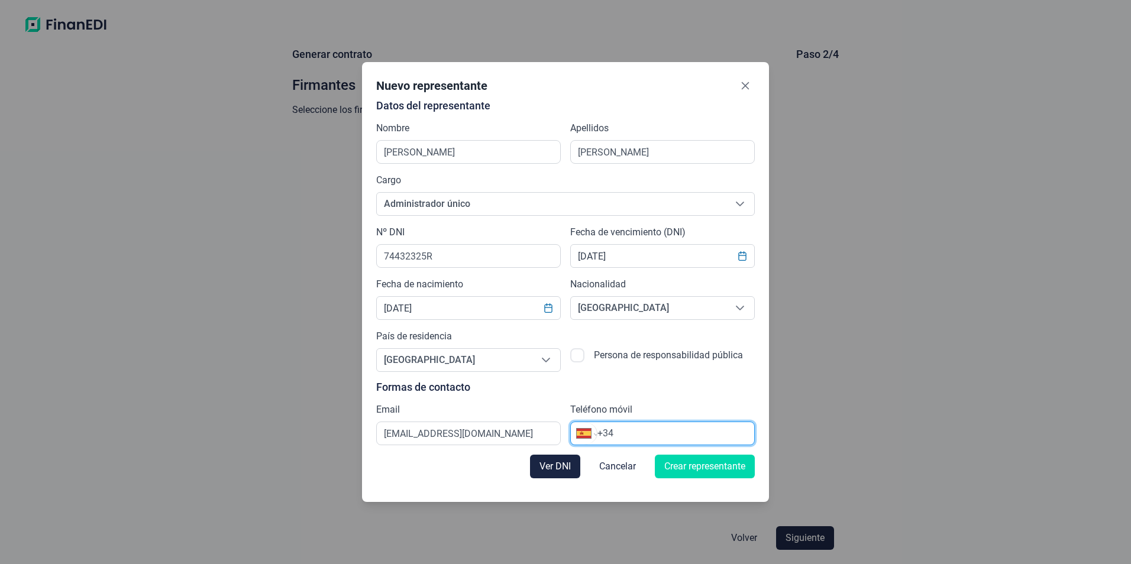
click at [628, 428] on input "+34" at bounding box center [675, 433] width 157 height 14
type input "[PHONE_NUMBER]"
click at [673, 466] on span "Crear representante" at bounding box center [704, 466] width 81 height 14
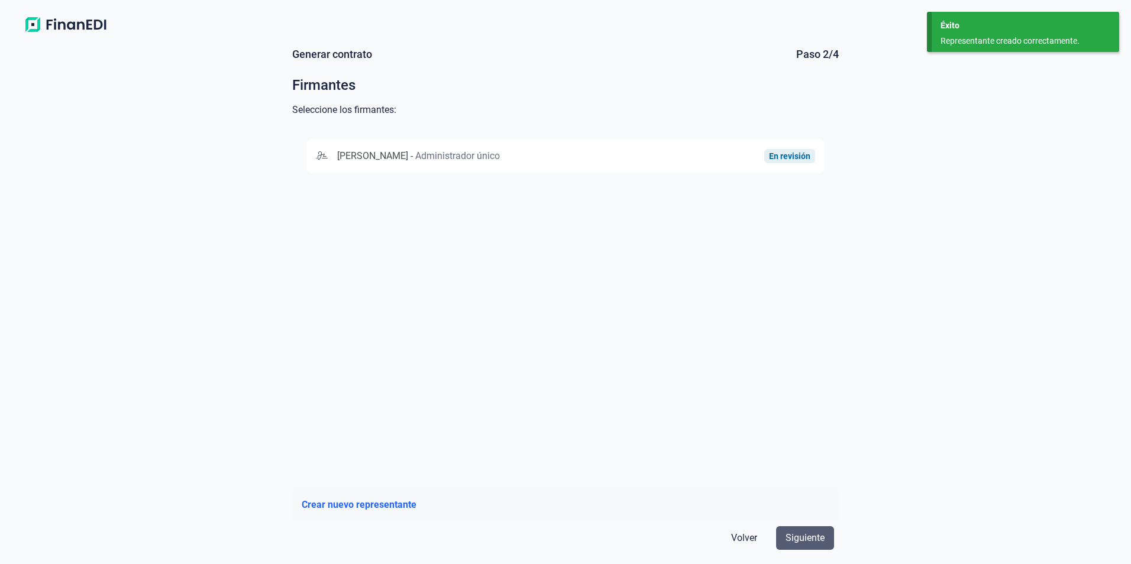
click at [801, 543] on span "Siguiente" at bounding box center [804, 538] width 39 height 14
click at [449, 154] on span "Administrador único" at bounding box center [457, 155] width 85 height 11
click at [808, 537] on span "Siguiente" at bounding box center [804, 538] width 39 height 14
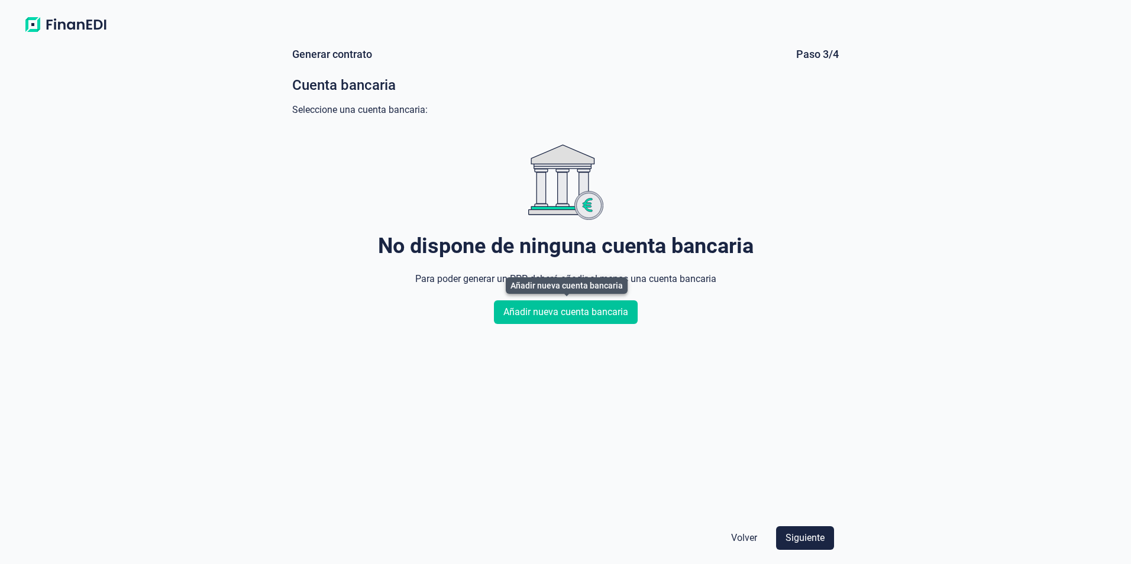
click at [599, 307] on span "Añadir nueva cuenta bancaria" at bounding box center [565, 312] width 125 height 14
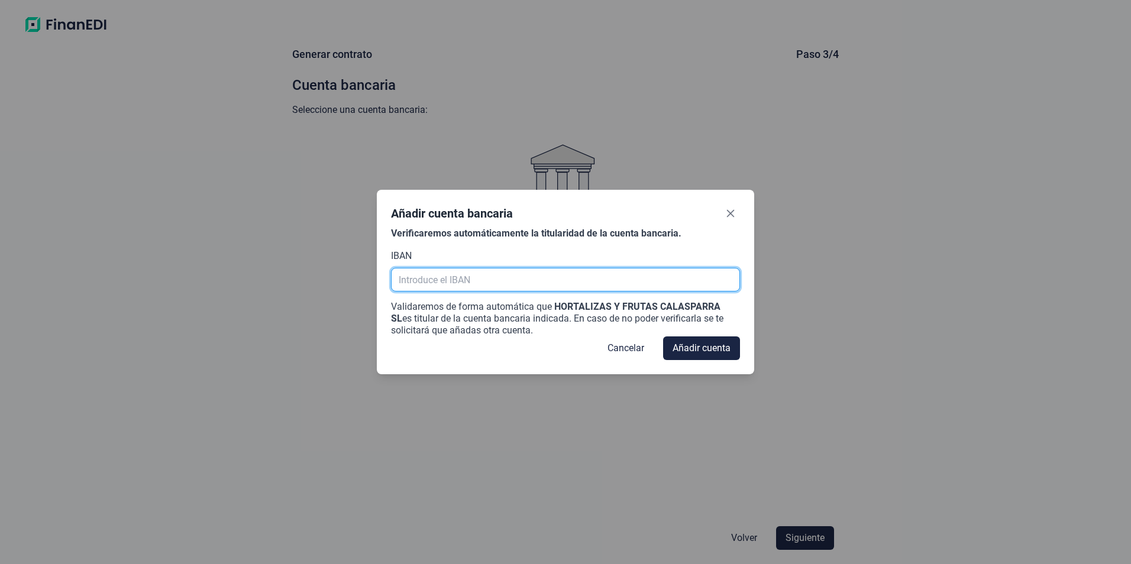
click at [520, 288] on input "text" at bounding box center [565, 280] width 348 height 24
type input "[FINANCIAL_ID]"
click at [666, 336] on div "Validaremos de forma automática que HORTALIZAS Y FRUTAS CALASPARRA SL es titula…" at bounding box center [565, 318] width 348 height 35
drag, startPoint x: 533, startPoint y: 301, endPoint x: 537, endPoint y: 289, distance: 13.3
click at [537, 295] on div "Verificaremos automáticamente la titularidad de la cuenta bancaria. IBAN [FINAN…" at bounding box center [565, 282] width 348 height 109
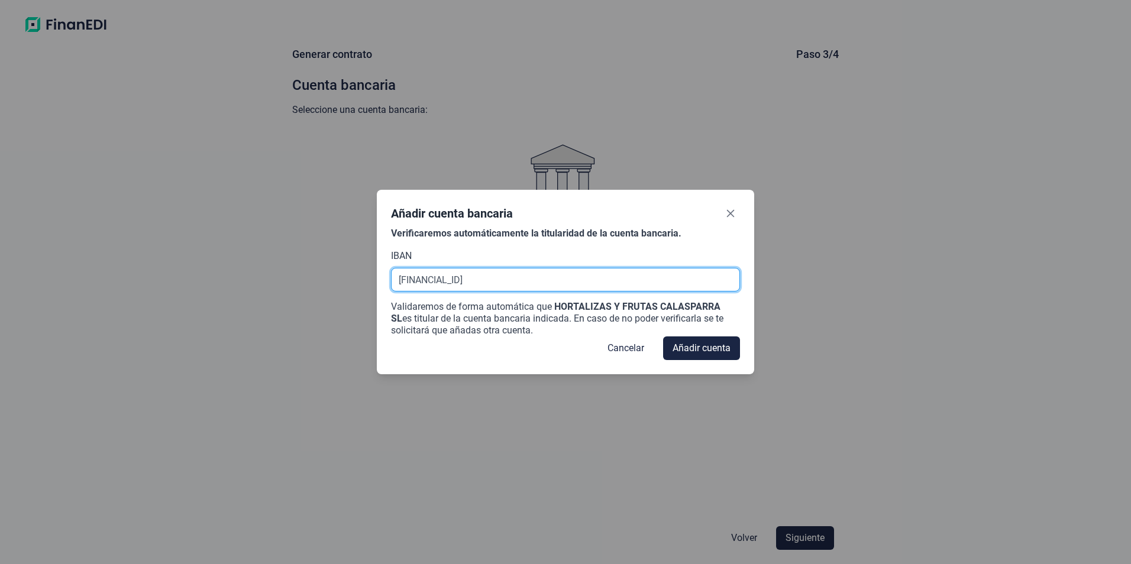
click at [608, 285] on input "[FINANCIAL_ID]" at bounding box center [565, 280] width 348 height 24
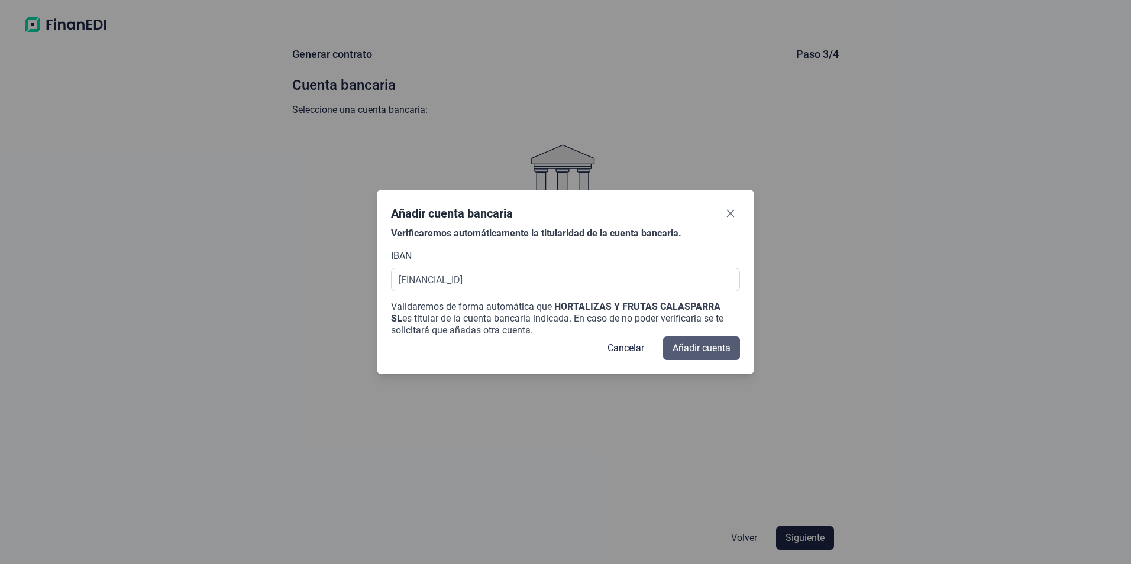
click at [697, 345] on span "Añadir cuenta" at bounding box center [701, 348] width 58 height 14
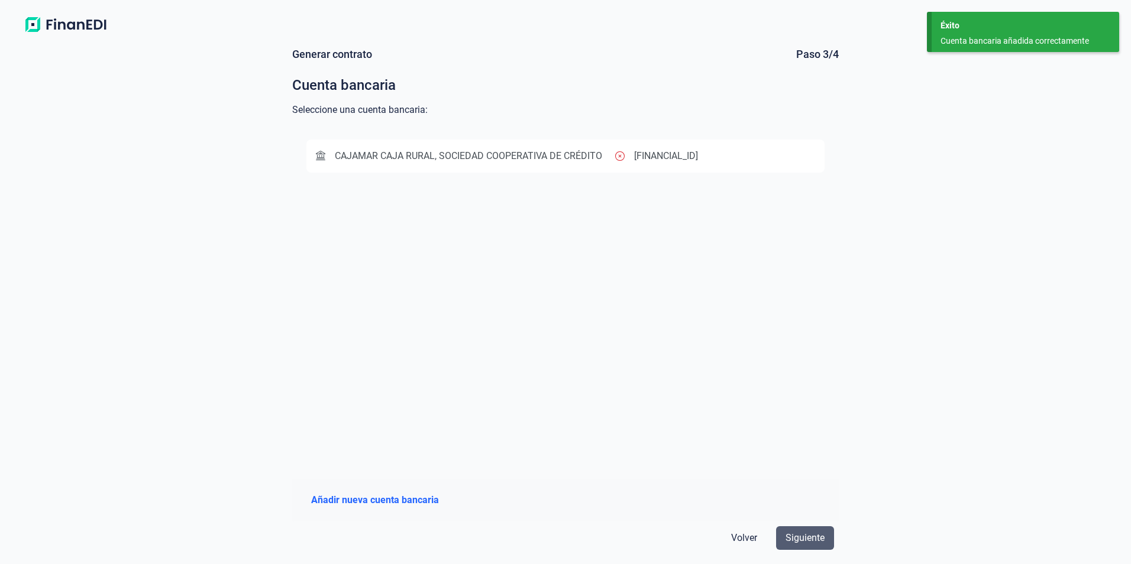
click at [809, 535] on span "Siguiente" at bounding box center [804, 538] width 39 height 14
click at [579, 155] on span "CAJAMAR CAJA RURAL, SOCIEDAD COOPERATIVA DE CRÉDITO" at bounding box center [468, 155] width 267 height 11
click at [812, 536] on span "Siguiente" at bounding box center [804, 538] width 39 height 14
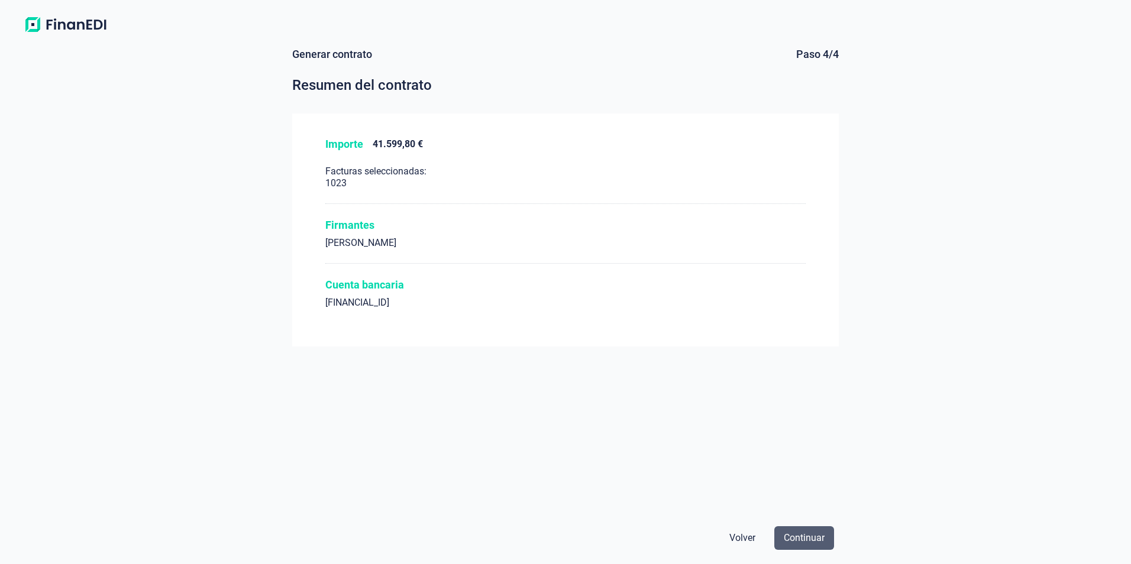
click at [793, 534] on span "Continuar" at bounding box center [803, 538] width 41 height 14
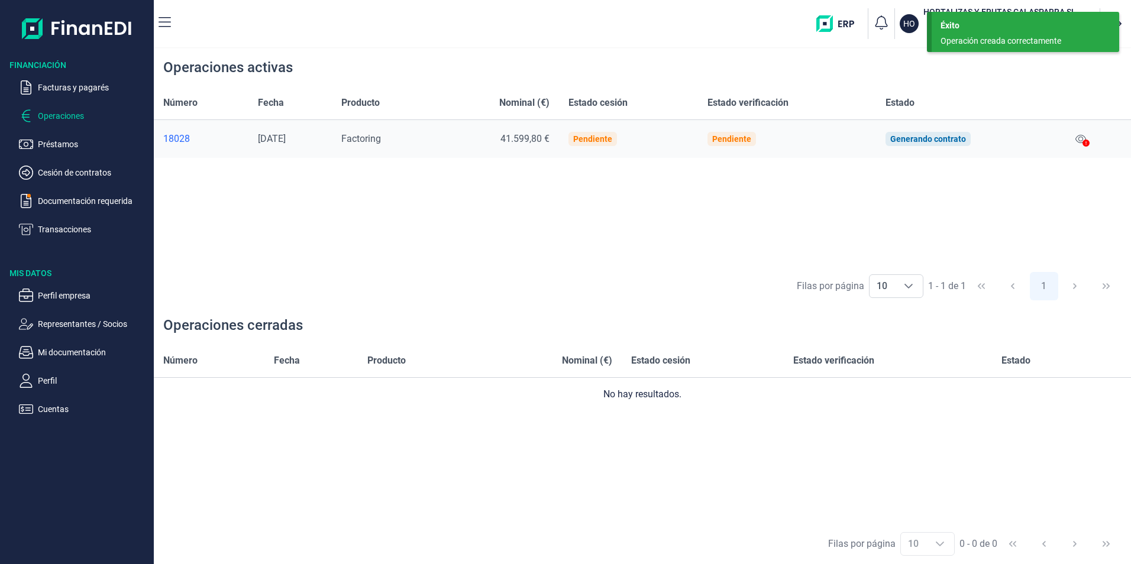
click at [173, 141] on div "18028" at bounding box center [201, 139] width 76 height 12
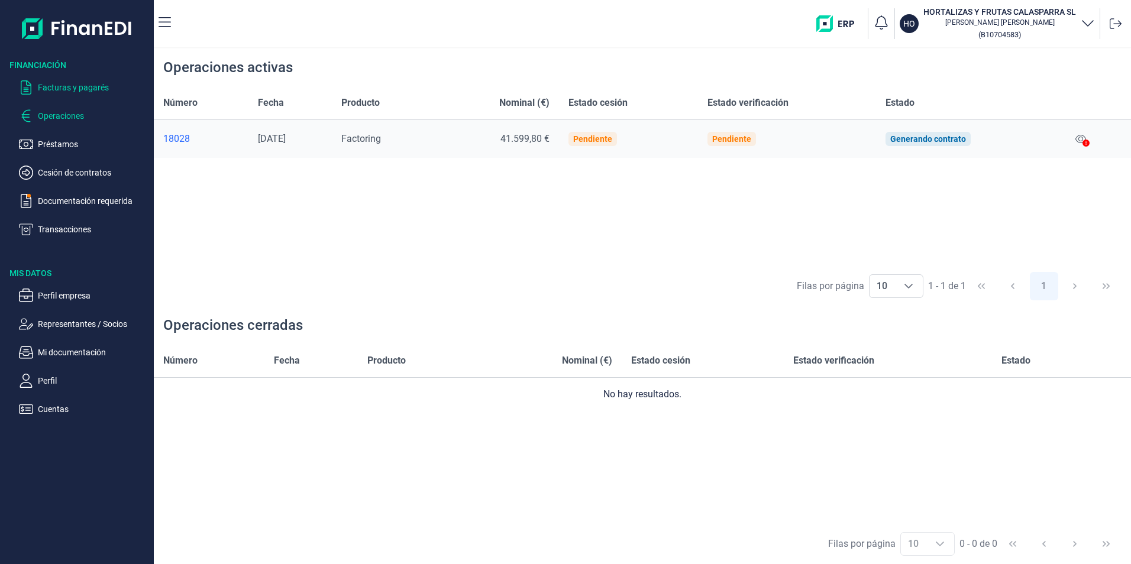
click at [92, 82] on p "Facturas y pagarés" at bounding box center [93, 87] width 111 height 14
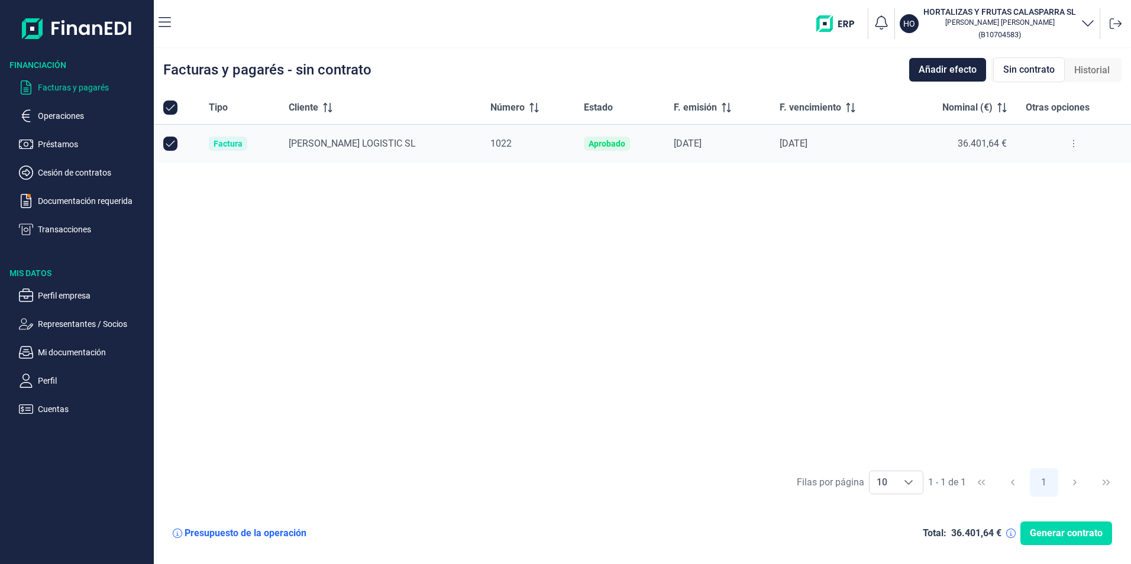
click at [77, 94] on p "Facturas y pagarés" at bounding box center [93, 87] width 111 height 14
click at [56, 120] on p "Operaciones" at bounding box center [93, 116] width 111 height 14
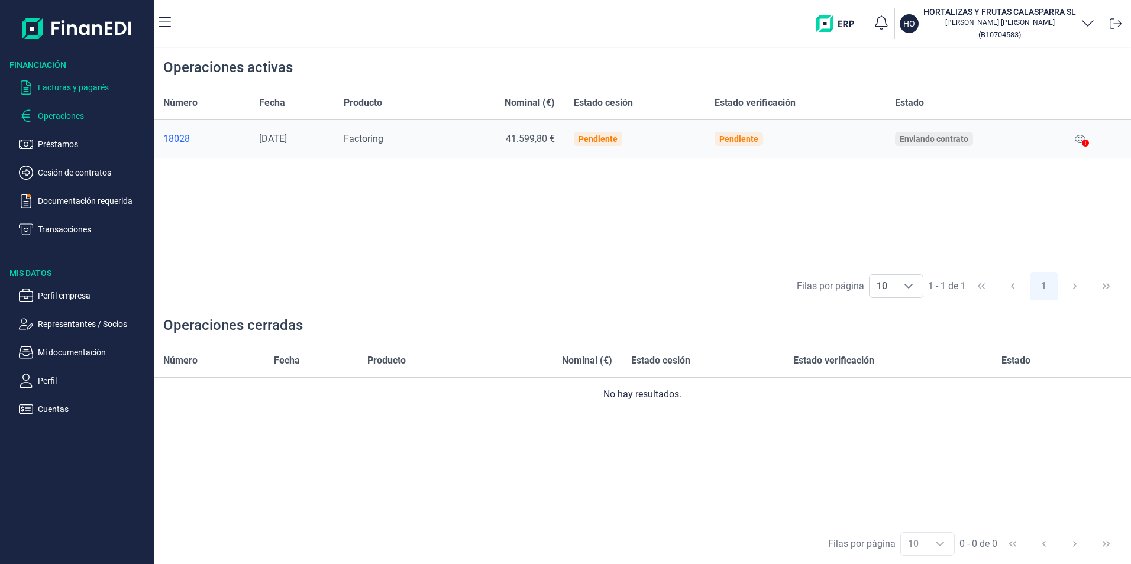
click at [62, 86] on p "Facturas y pagarés" at bounding box center [93, 87] width 111 height 14
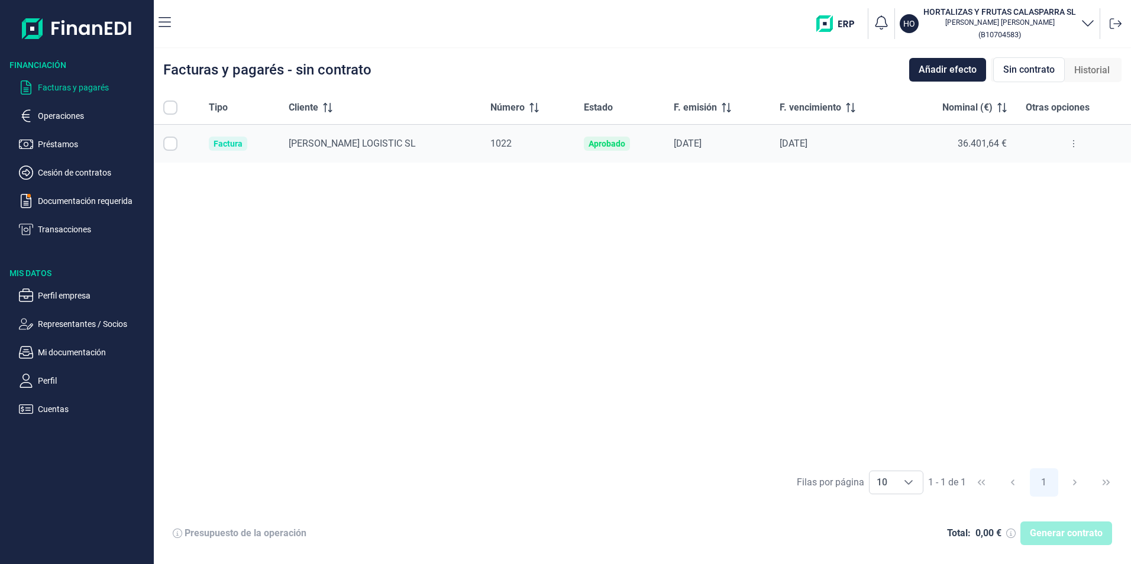
checkbox input "true"
click at [62, 116] on p "Operaciones" at bounding box center [93, 116] width 111 height 14
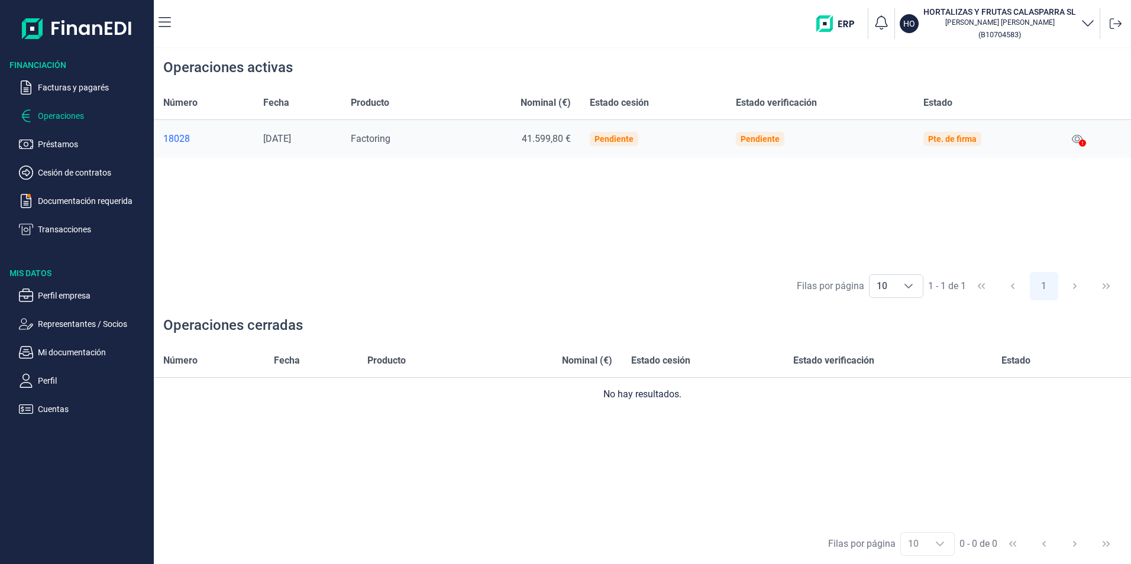
click at [169, 138] on div "18028" at bounding box center [203, 139] width 81 height 12
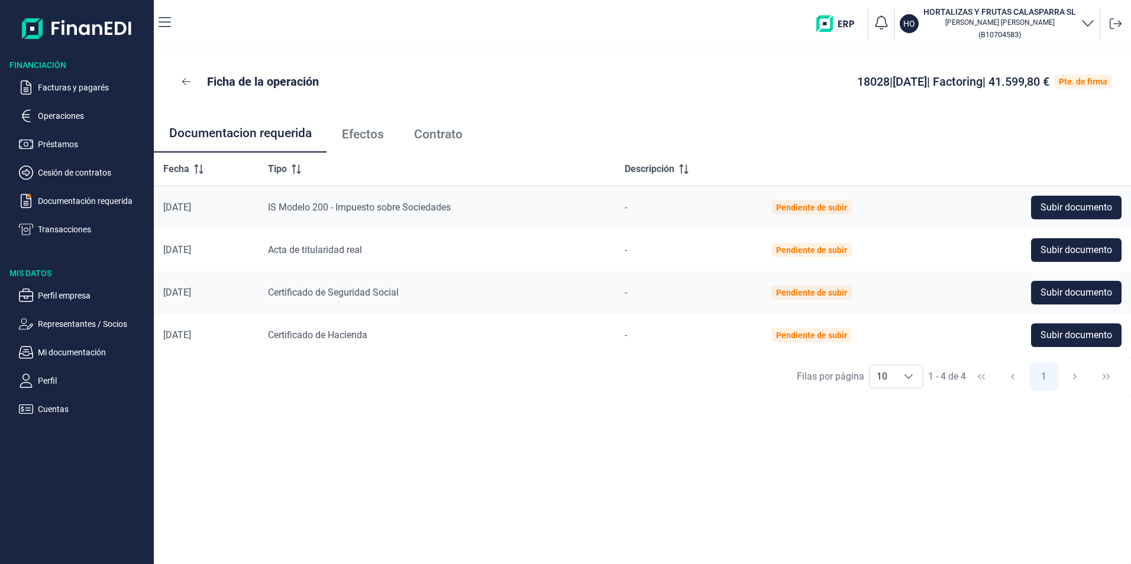
drag, startPoint x: 184, startPoint y: 183, endPoint x: 192, endPoint y: 195, distance: 14.4
drag, startPoint x: 192, startPoint y: 195, endPoint x: 76, endPoint y: 123, distance: 137.0
click at [76, 123] on ul "Facturas y pagarés Operaciones Préstamos Cesión de contratos Documentación requ…" at bounding box center [77, 154] width 154 height 166
click at [76, 116] on p "Operaciones" at bounding box center [93, 116] width 111 height 14
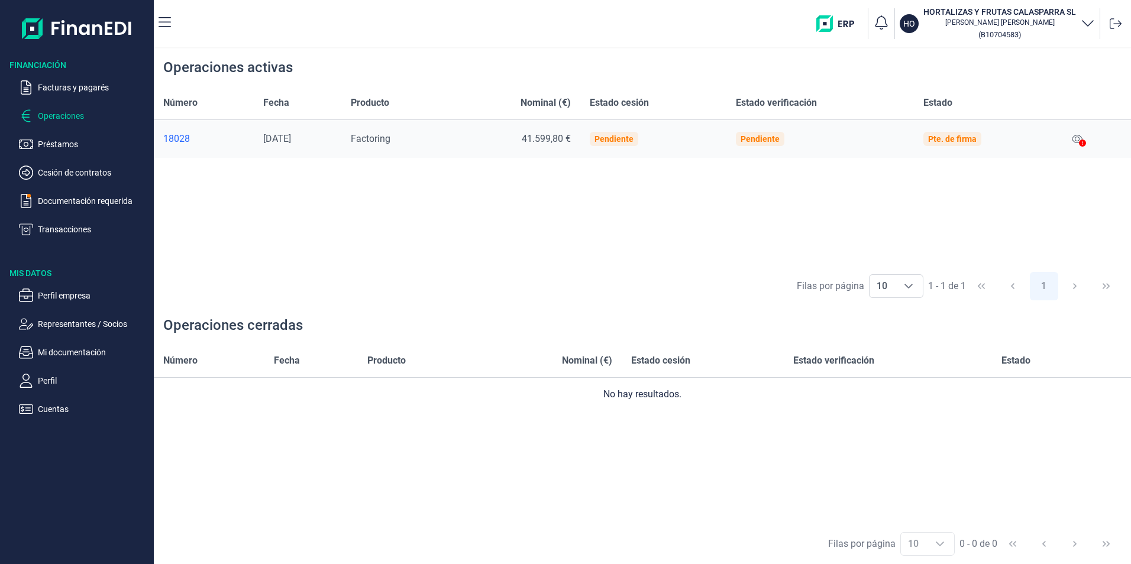
click at [58, 96] on ul "Facturas y pagarés Operaciones Préstamos Cesión de contratos Documentación requ…" at bounding box center [77, 154] width 154 height 166
click at [60, 88] on p "Facturas y pagarés" at bounding box center [93, 87] width 111 height 14
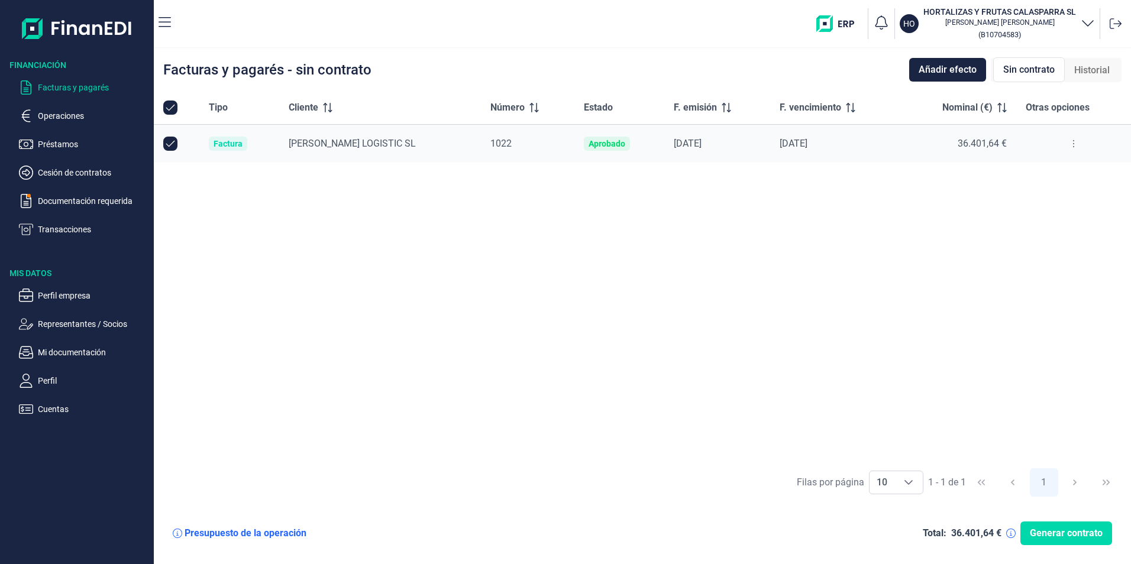
drag, startPoint x: 293, startPoint y: 142, endPoint x: 313, endPoint y: 148, distance: 20.4
click at [295, 143] on td "[PERSON_NAME] LOGISTIC SL" at bounding box center [380, 144] width 202 height 38
click at [320, 147] on span "[PERSON_NAME] LOGISTIC SL" at bounding box center [352, 143] width 127 height 11
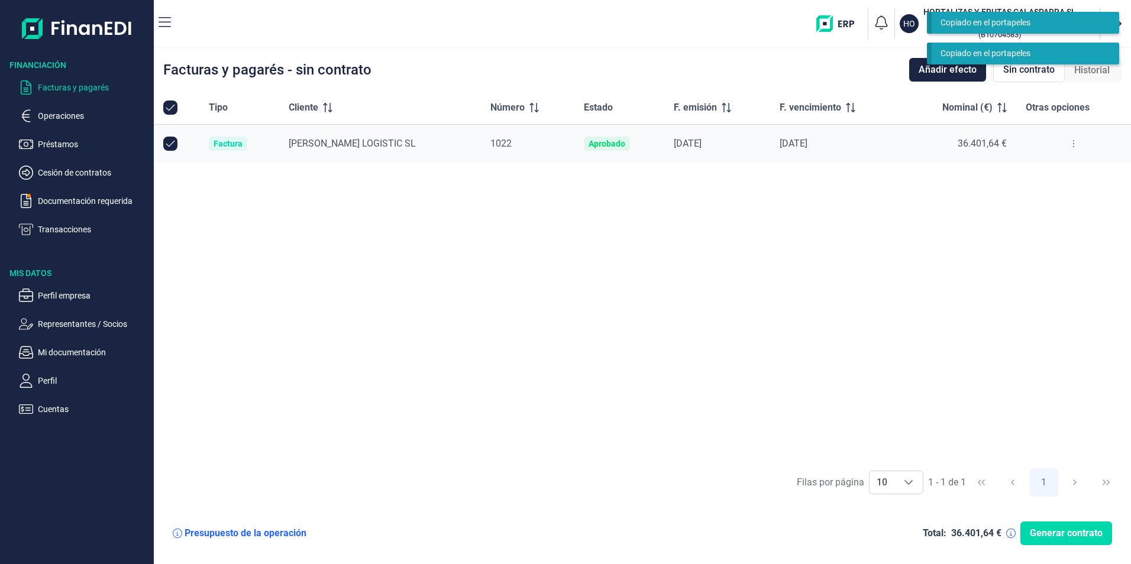
click at [356, 149] on div "[PERSON_NAME] LOGISTIC SL" at bounding box center [380, 144] width 183 height 14
click at [1084, 530] on span "Generar contrato" at bounding box center [1065, 533] width 73 height 14
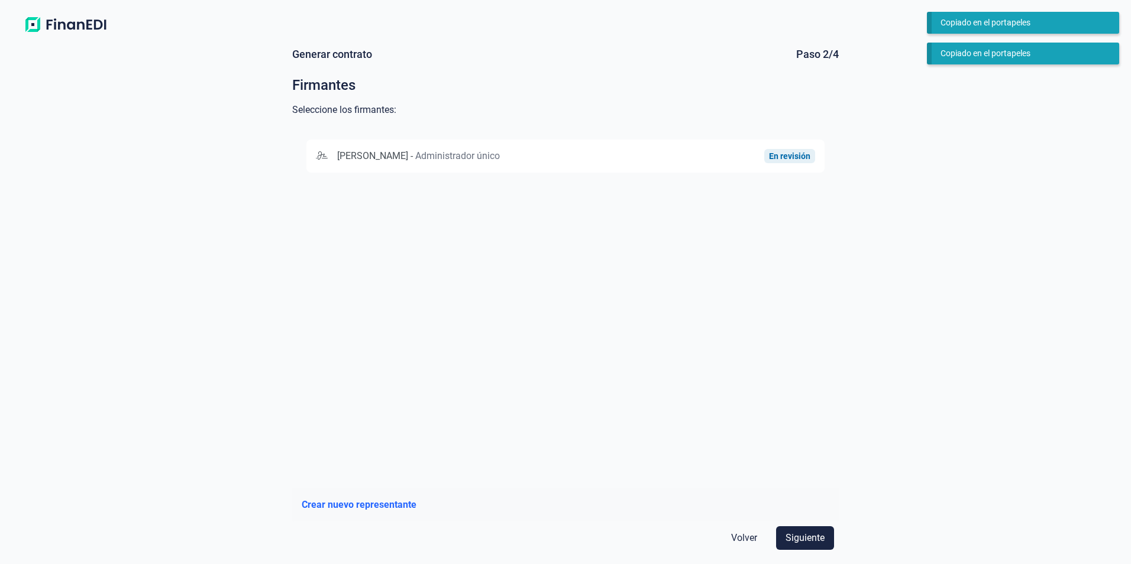
click at [500, 158] on span "Administrador único" at bounding box center [457, 155] width 85 height 11
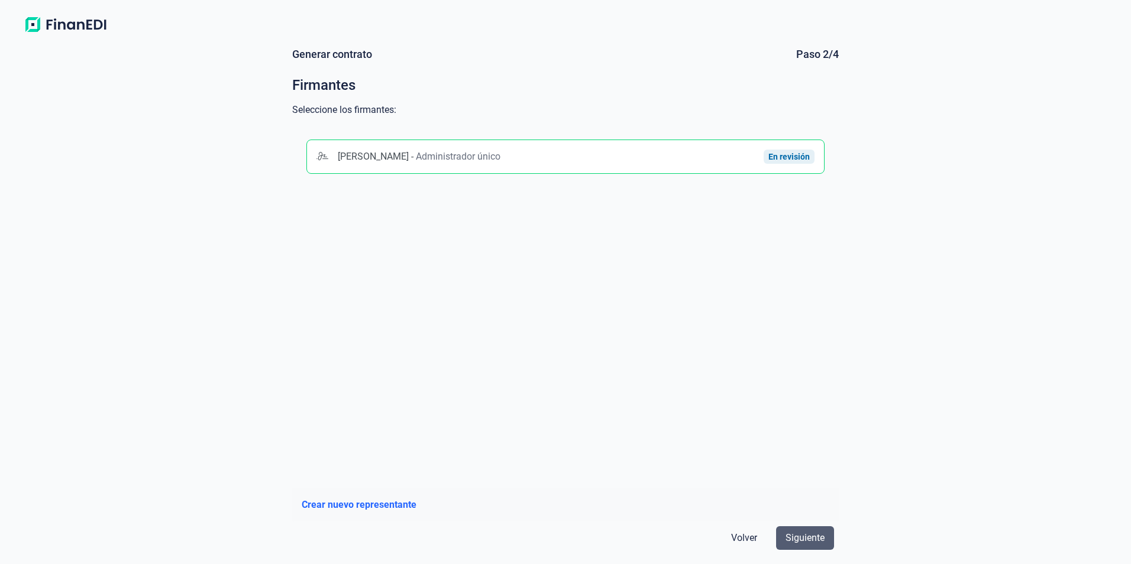
click at [791, 543] on span "Siguiente" at bounding box center [804, 538] width 39 height 14
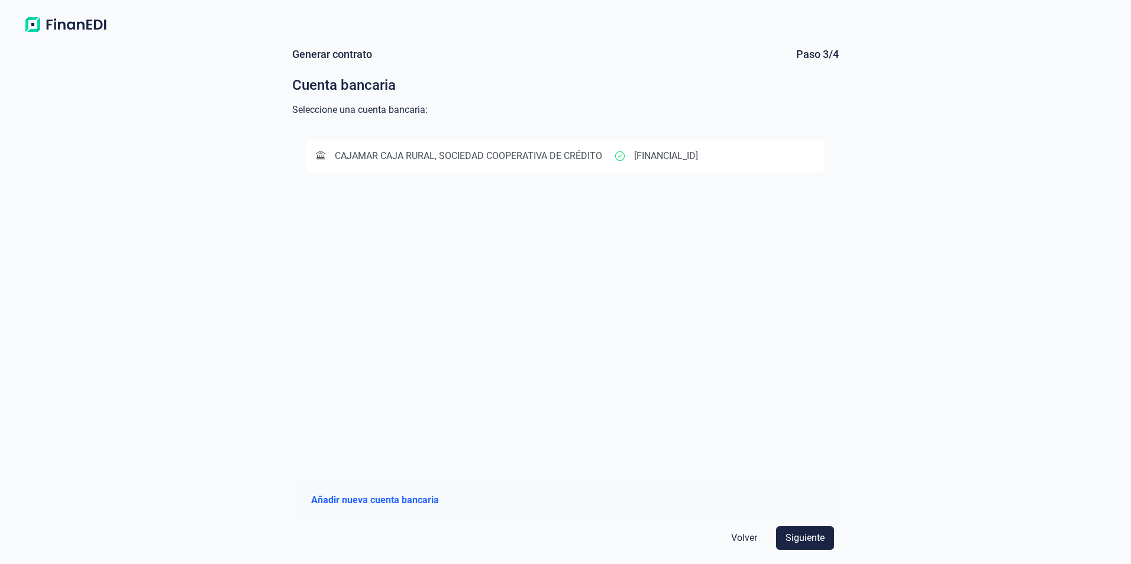
click at [588, 154] on span "CAJAMAR CAJA RURAL, SOCIEDAD COOPERATIVA DE CRÉDITO" at bounding box center [468, 155] width 267 height 11
click at [809, 542] on span "Siguiente" at bounding box center [804, 538] width 39 height 14
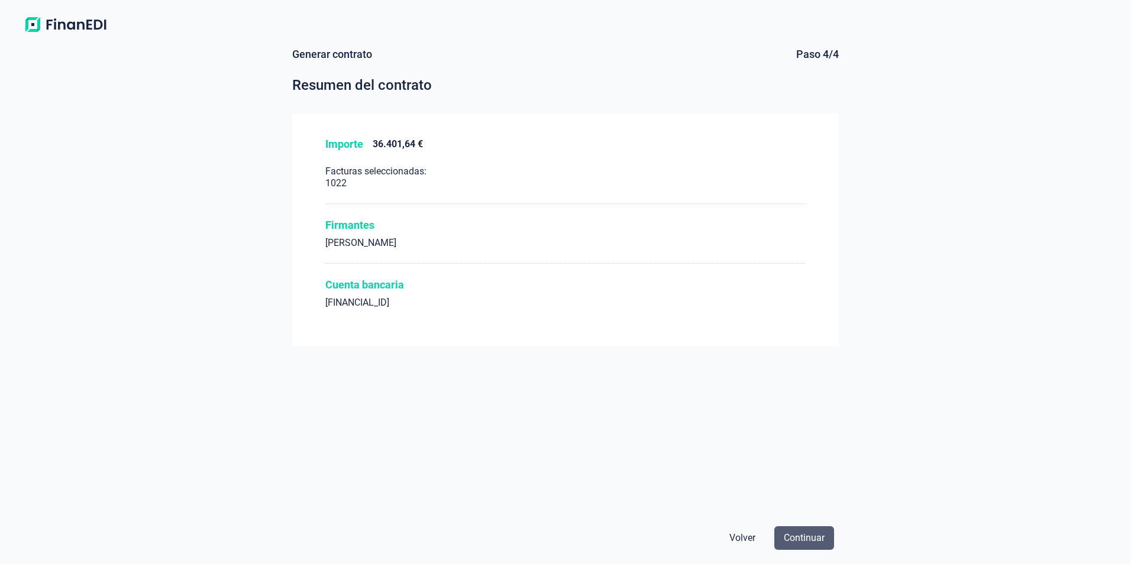
click at [799, 537] on span "Continuar" at bounding box center [803, 538] width 41 height 14
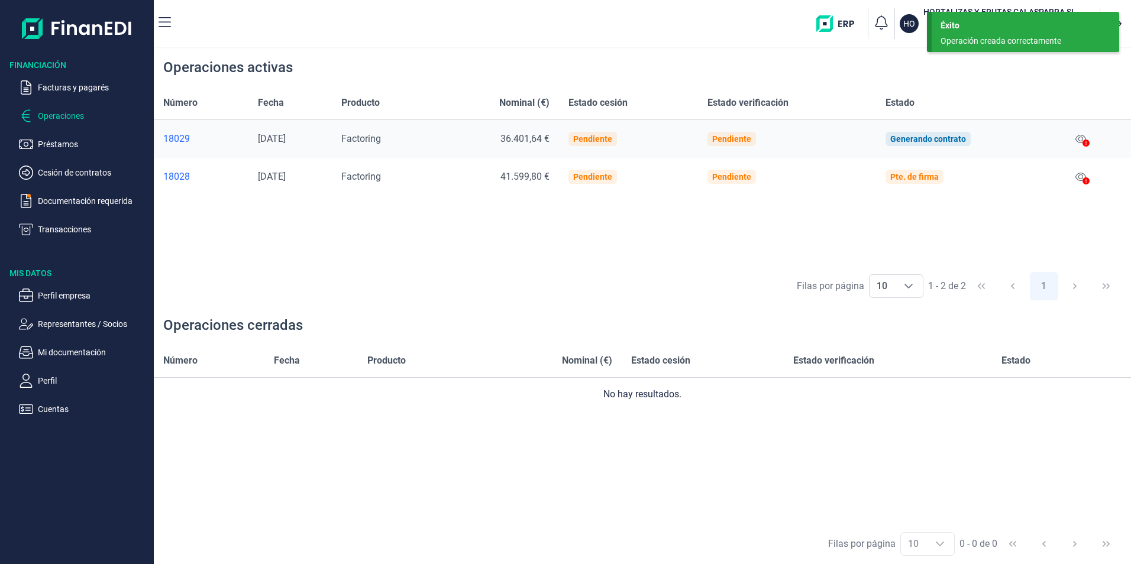
click at [932, 176] on div "Pte. de firma" at bounding box center [914, 176] width 48 height 9
click at [751, 173] on div "Pendiente" at bounding box center [731, 176] width 39 height 9
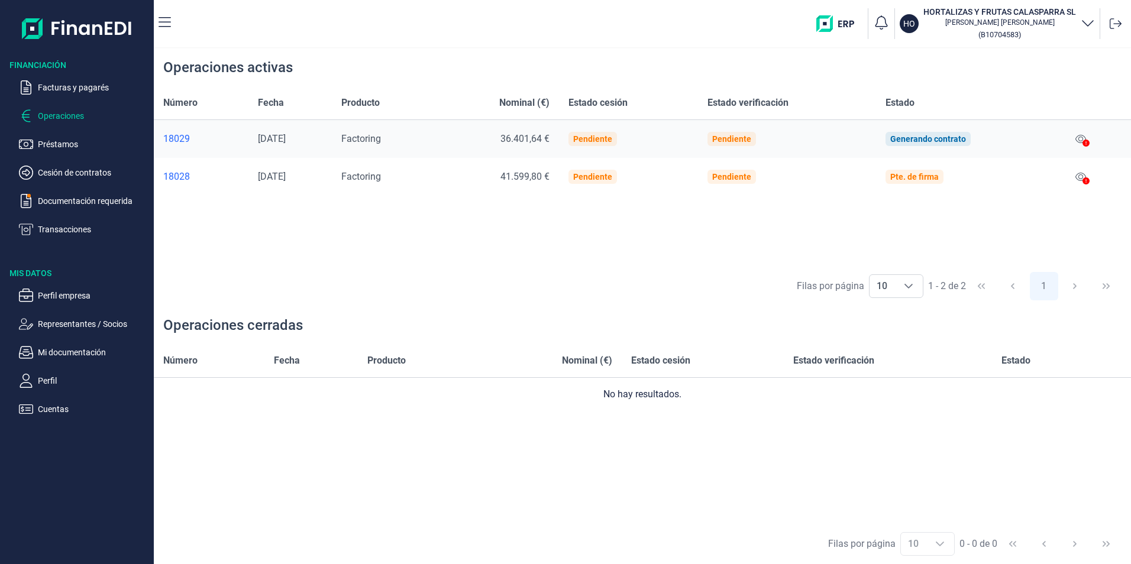
click at [185, 137] on div "18029" at bounding box center [201, 139] width 76 height 12
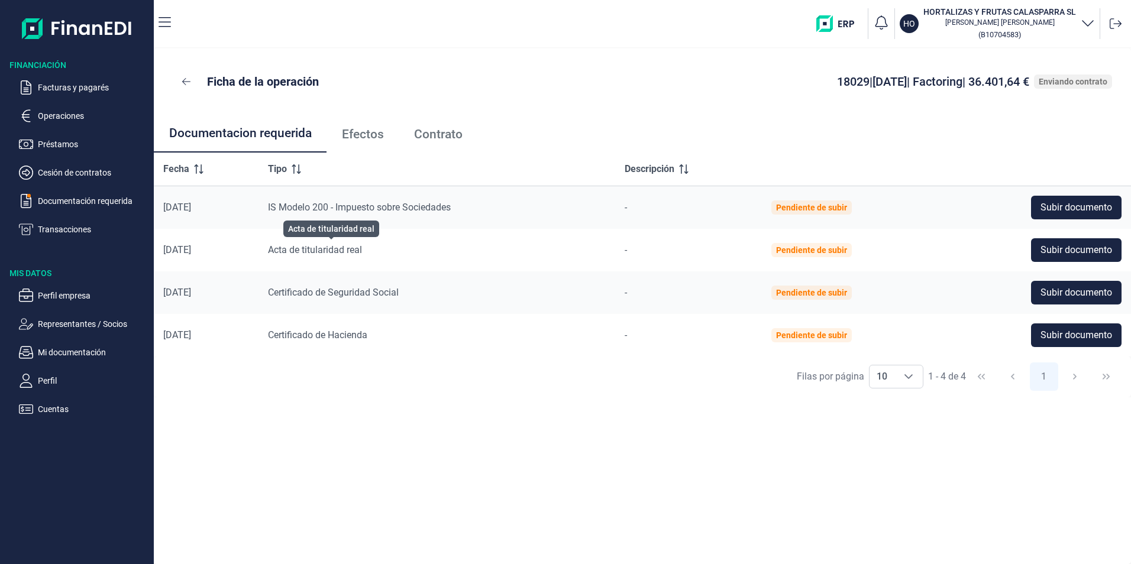
click at [362, 245] on span "Acta de titularidad real" at bounding box center [315, 249] width 94 height 11
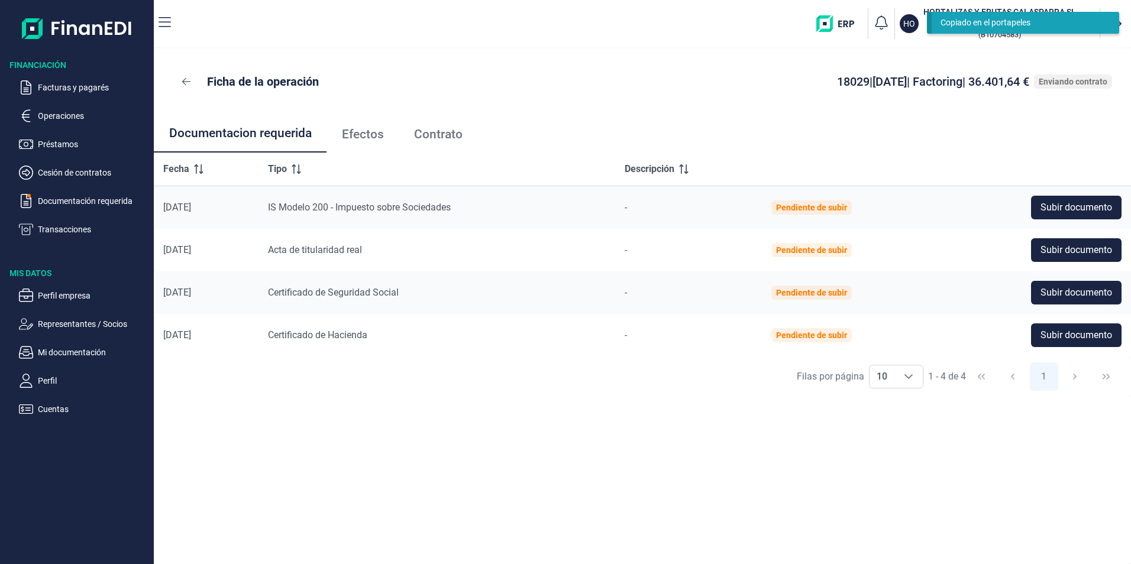
click at [347, 243] on div "Acta de titularidad real" at bounding box center [437, 250] width 338 height 14
click at [197, 247] on div "[DATE]" at bounding box center [206, 250] width 86 height 12
click at [321, 266] on td "Acta de titularidad real" at bounding box center [436, 250] width 357 height 43
click at [680, 181] on th "Descripción" at bounding box center [688, 170] width 147 height 34
click at [189, 80] on icon at bounding box center [186, 81] width 8 height 9
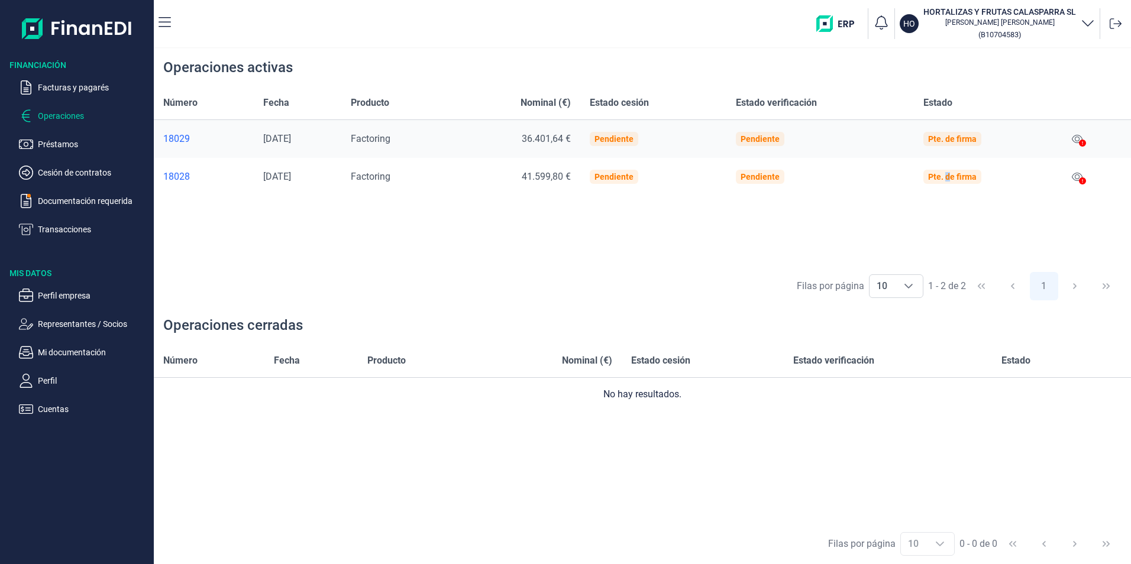
click at [957, 173] on div "Pte. de firma" at bounding box center [952, 176] width 48 height 9
click at [123, 206] on p "Documentación requerida" at bounding box center [93, 201] width 111 height 14
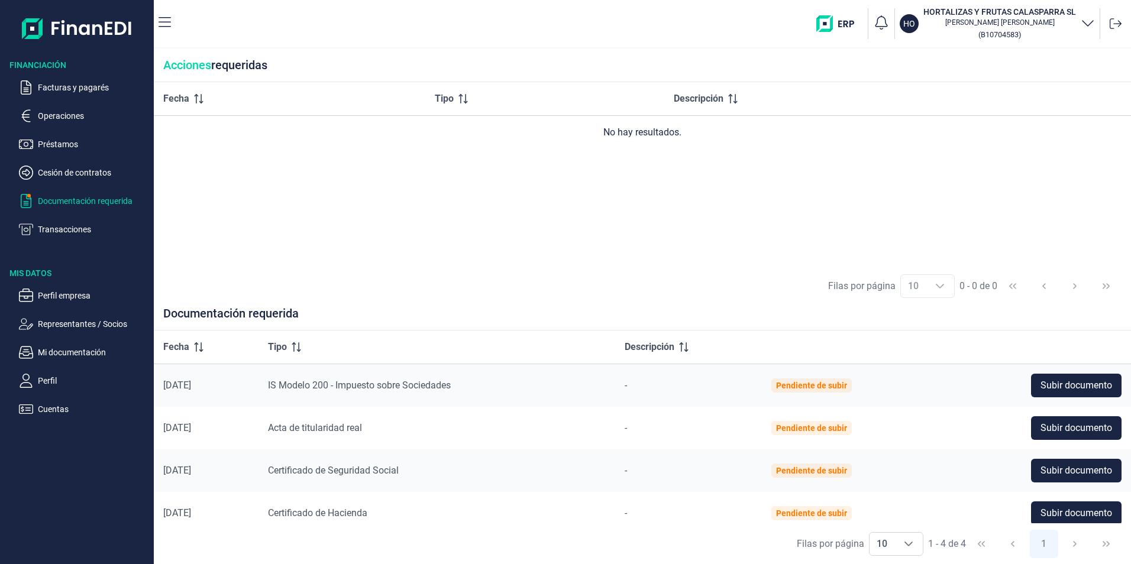
scroll to position [11, 0]
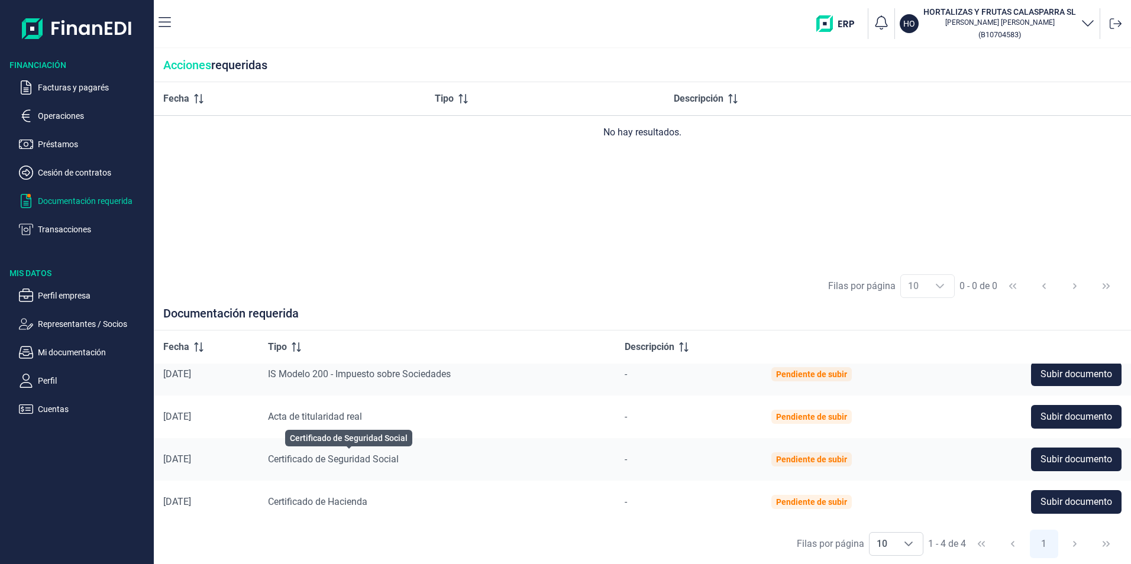
click at [331, 458] on span "Certificado de Seguridad Social" at bounding box center [333, 459] width 131 height 11
click at [397, 460] on span "Certificado de Seguridad Social" at bounding box center [333, 459] width 131 height 11
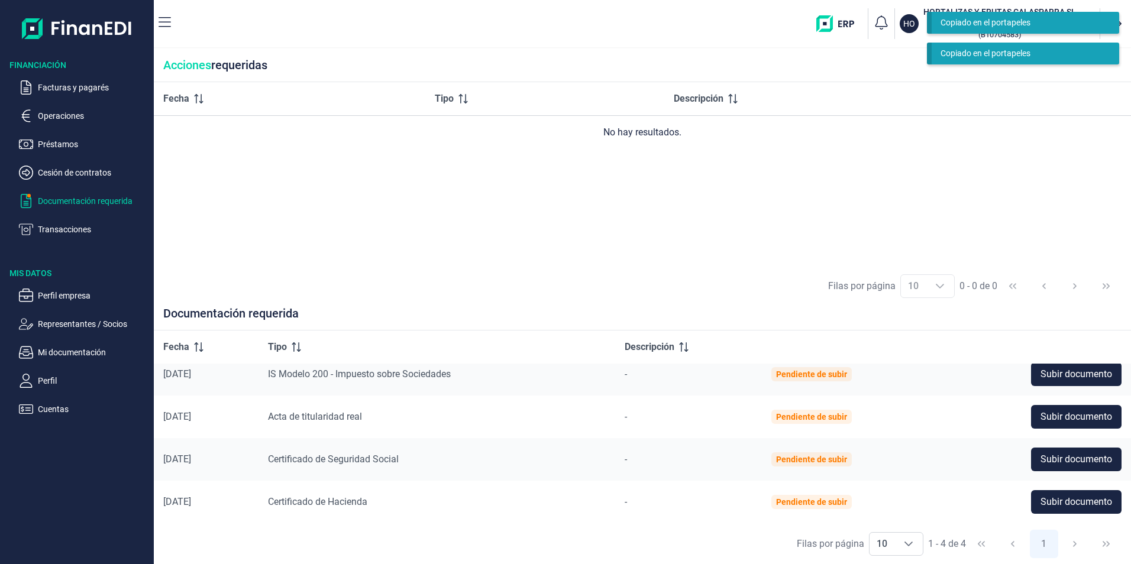
click at [985, 49] on div "Copiado en el portapeles" at bounding box center [1020, 53] width 161 height 12
click at [974, 25] on div "Copiado en el portapeles" at bounding box center [1020, 23] width 161 height 12
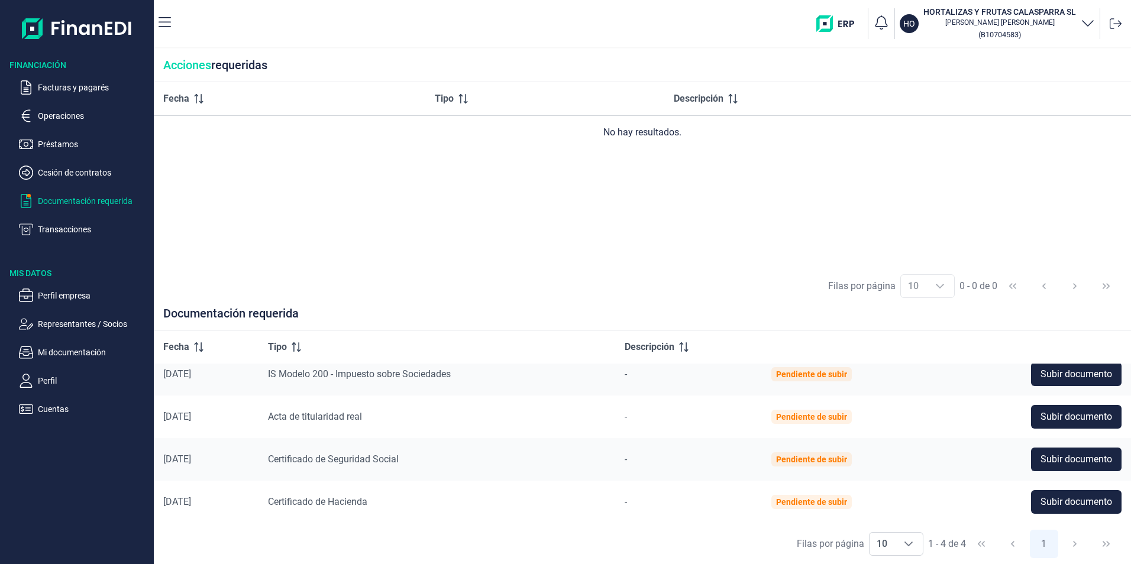
click at [799, 383] on td "Pendiente de subir" at bounding box center [850, 374] width 176 height 43
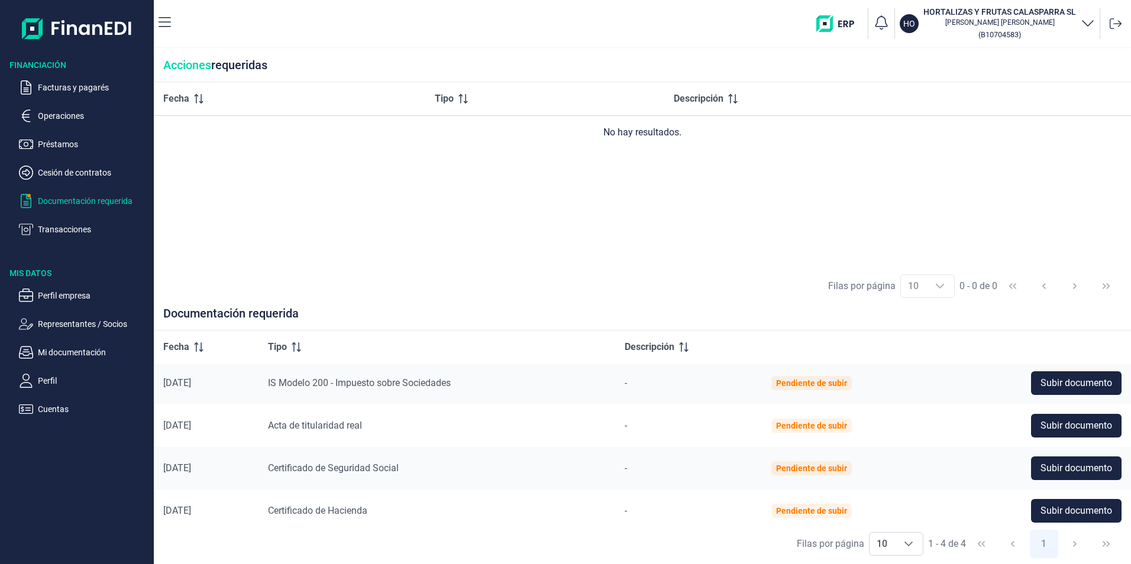
scroll to position [0, 0]
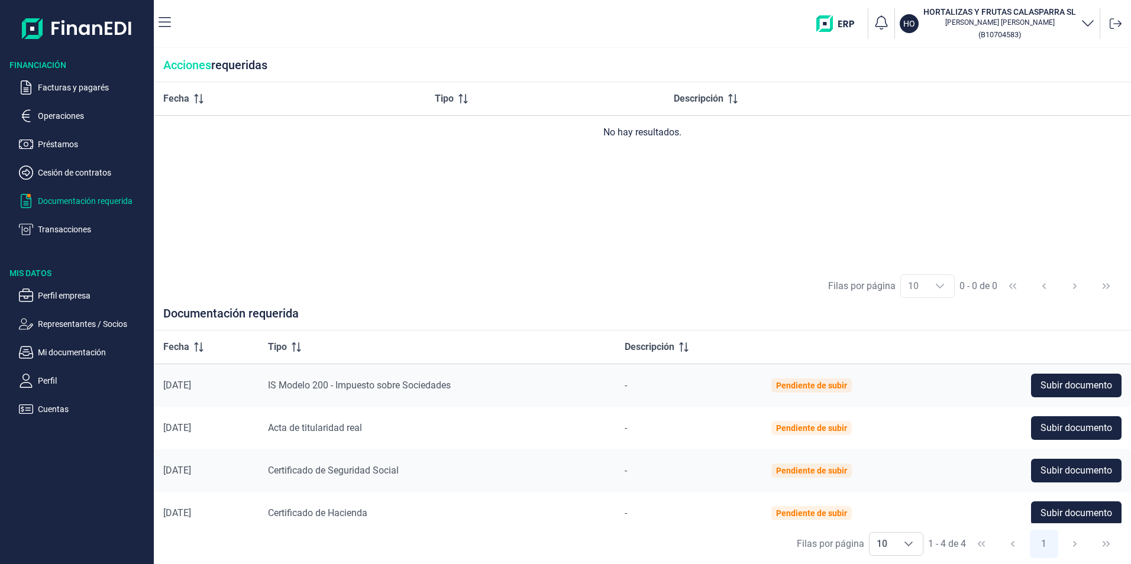
click at [65, 125] on ul "Facturas y pagarés Operaciones Préstamos Cesión de contratos Documentación requ…" at bounding box center [77, 154] width 154 height 166
click at [65, 118] on p "Operaciones" at bounding box center [93, 116] width 111 height 14
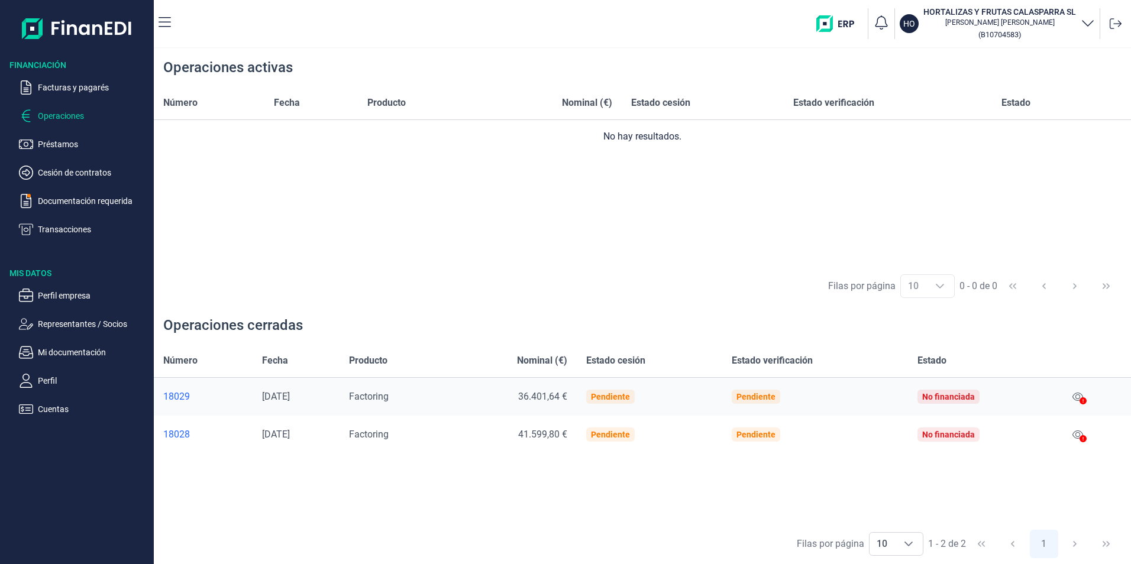
click at [1084, 397] on div at bounding box center [1082, 401] width 7 height 14
click at [179, 393] on div "18029" at bounding box center [203, 397] width 80 height 12
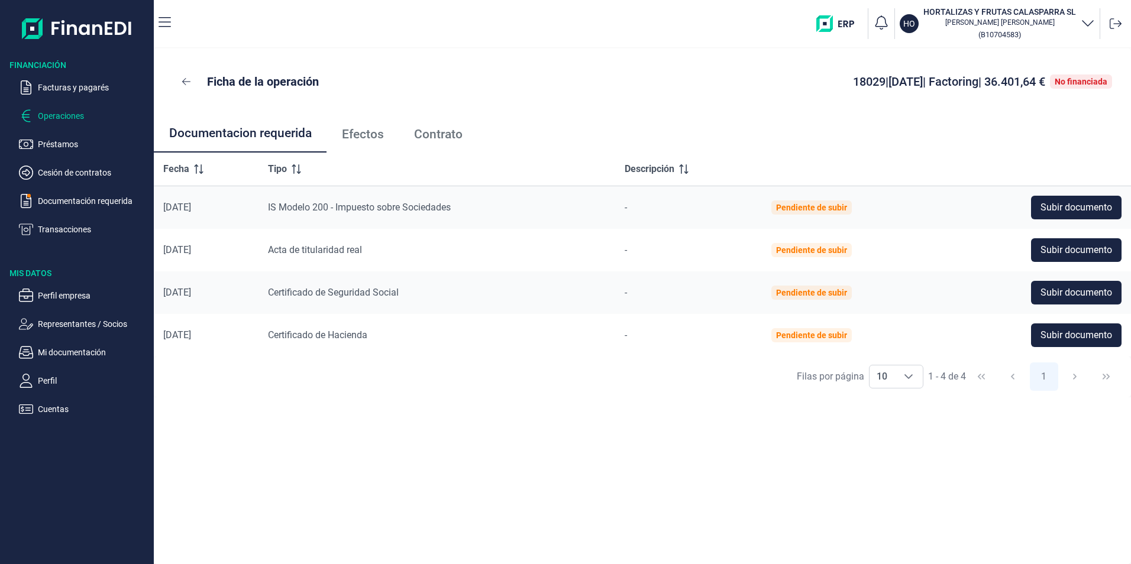
click at [49, 112] on p "Operaciones" at bounding box center [93, 116] width 111 height 14
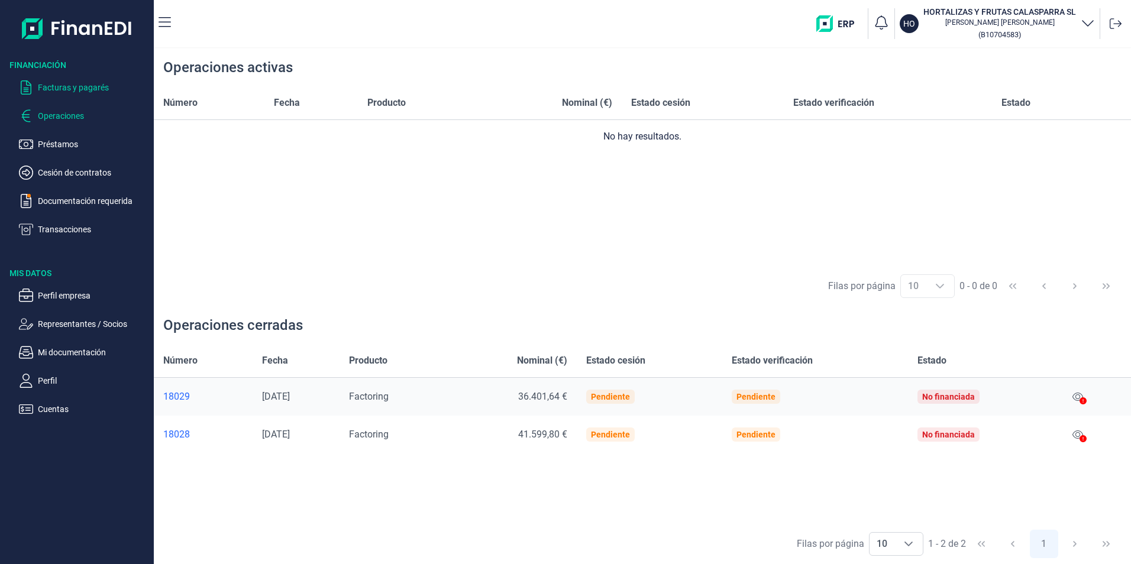
click at [93, 87] on p "Facturas y pagarés" at bounding box center [93, 87] width 111 height 14
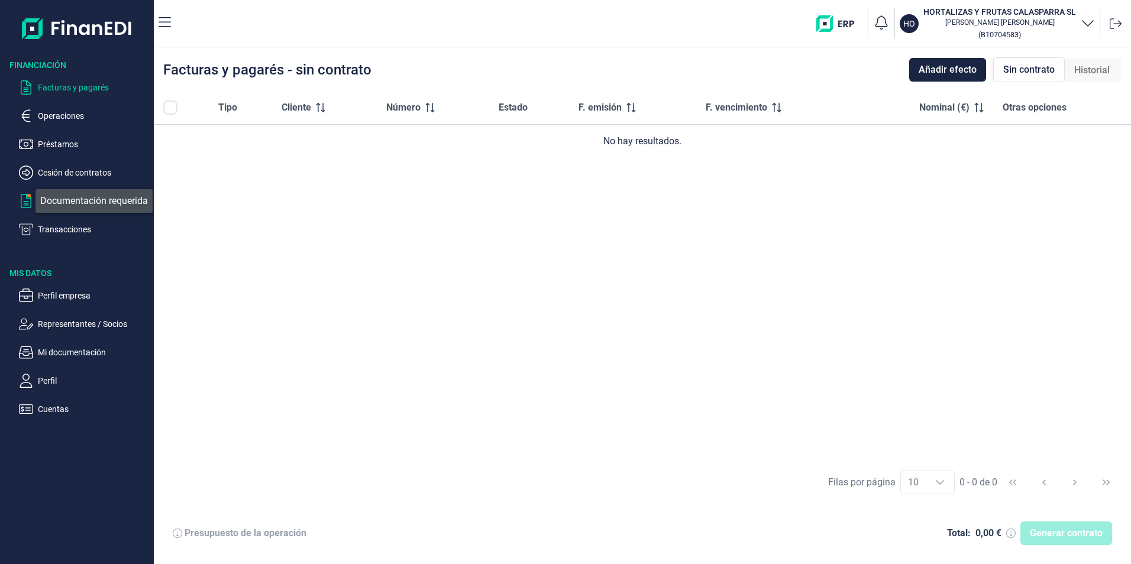
click at [24, 197] on icon "button" at bounding box center [26, 201] width 14 height 14
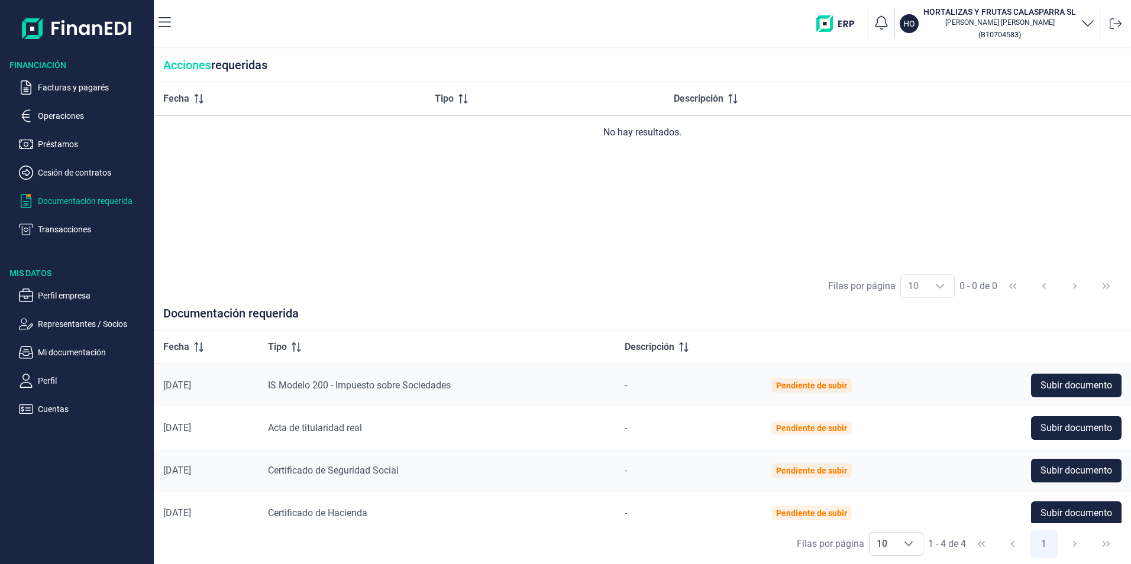
click at [92, 200] on p "Documentación requerida" at bounding box center [93, 201] width 111 height 14
click at [57, 168] on p "Cesión de contratos" at bounding box center [93, 173] width 111 height 14
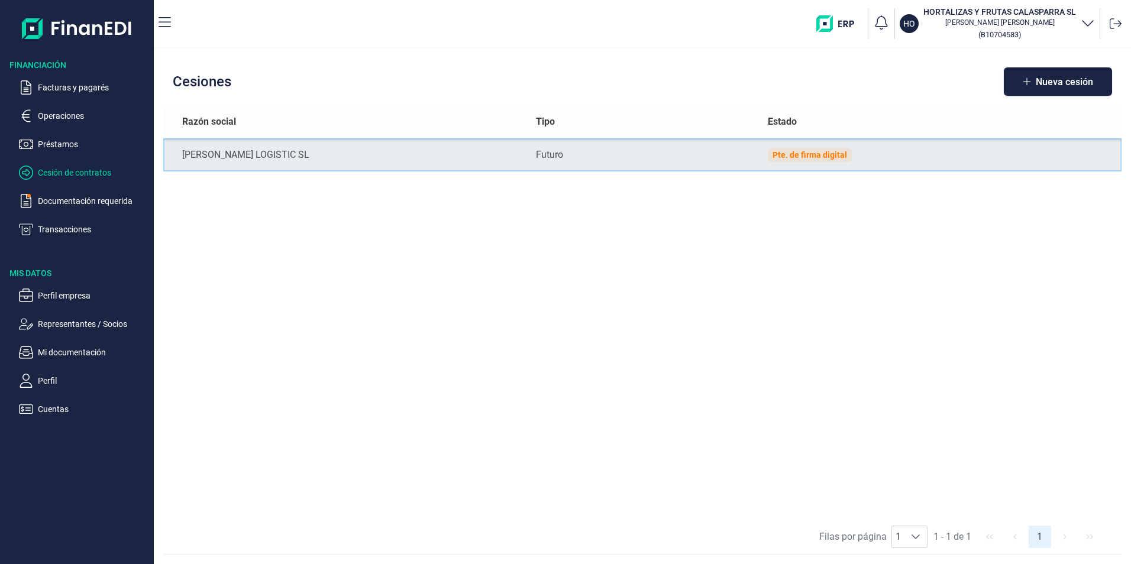
click at [802, 157] on div "Pte. de firma digital" at bounding box center [809, 154] width 75 height 9
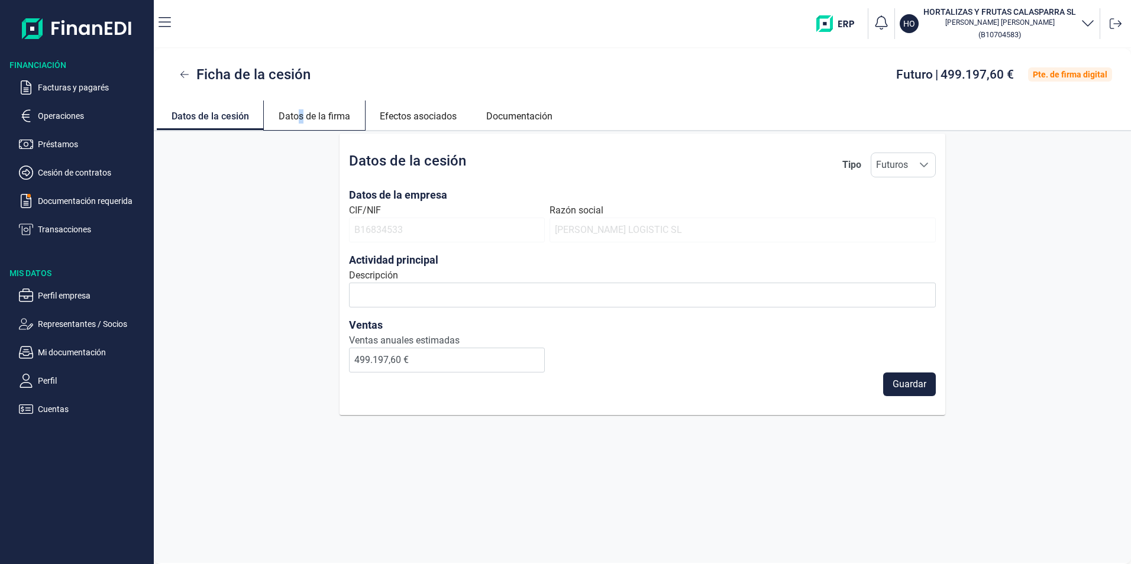
click at [301, 117] on link "Datos de la firma" at bounding box center [314, 115] width 101 height 28
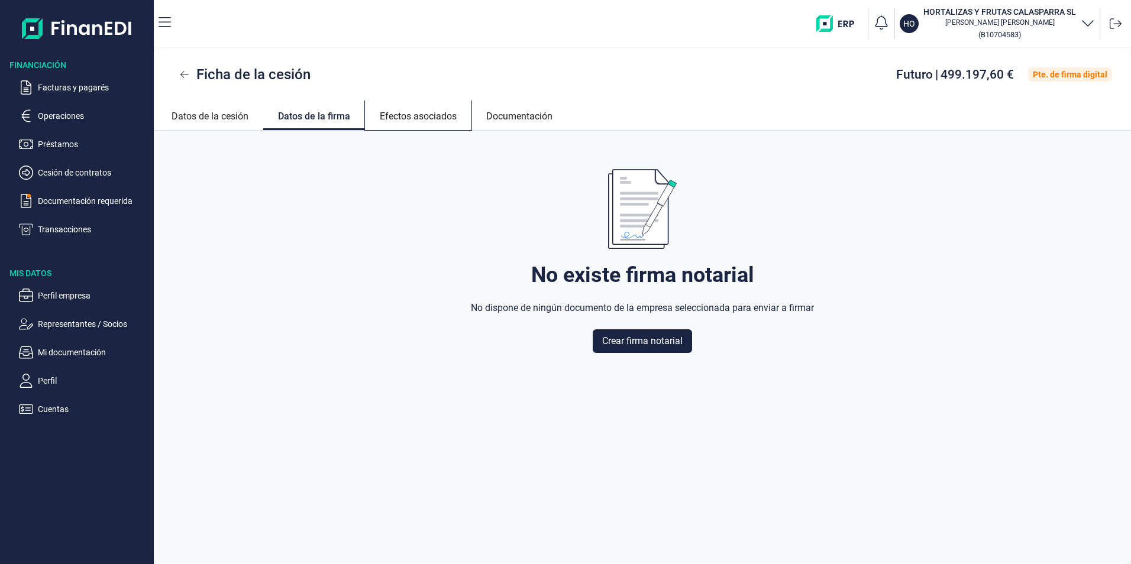
drag, startPoint x: 301, startPoint y: 117, endPoint x: 403, endPoint y: 114, distance: 101.8
click at [403, 111] on link "Efectos asociados" at bounding box center [418, 115] width 106 height 28
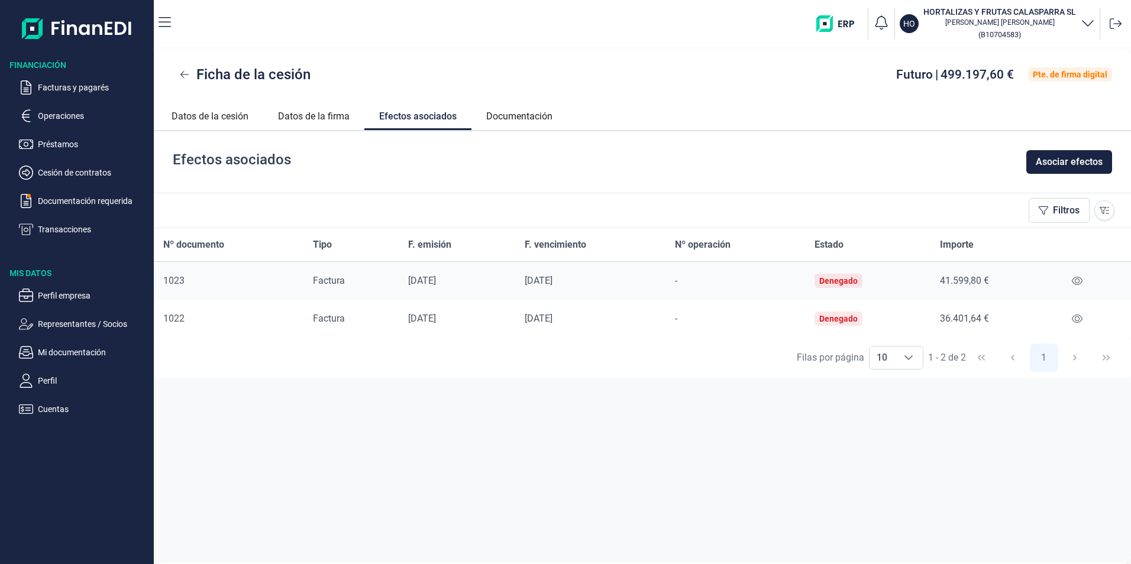
click at [841, 319] on div "Denegado" at bounding box center [838, 318] width 38 height 9
click at [531, 114] on link "Documentación" at bounding box center [519, 115] width 96 height 28
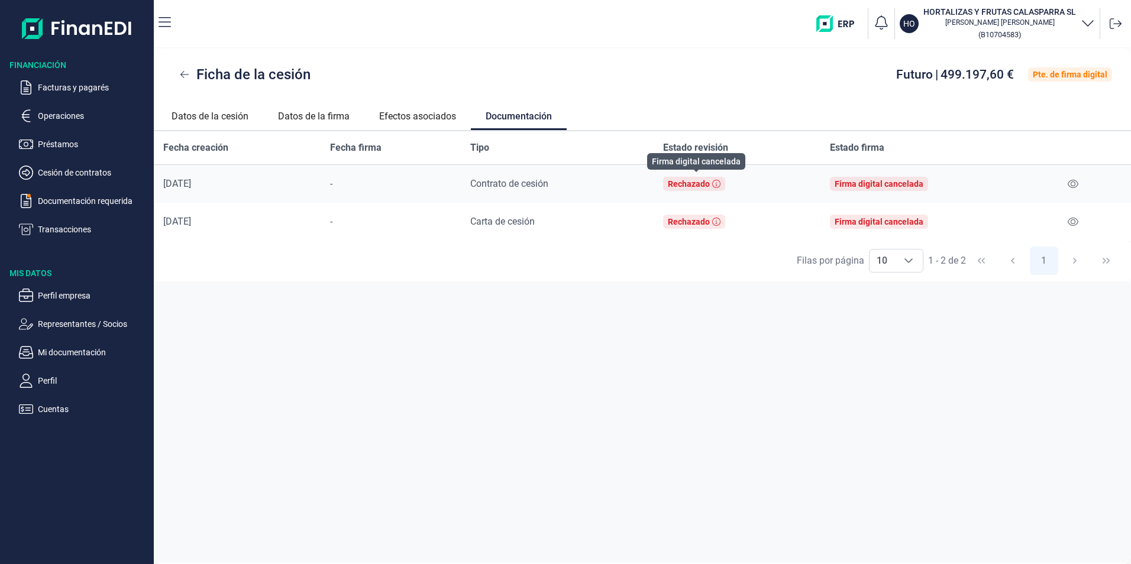
click at [717, 177] on div "Rechazado" at bounding box center [694, 184] width 62 height 14
click at [718, 186] on icon at bounding box center [716, 184] width 8 height 8
click at [699, 164] on th "Estado revisión" at bounding box center [736, 148] width 167 height 34
click at [689, 186] on div "Rechazado" at bounding box center [689, 183] width 42 height 9
click at [970, 75] on span "499.197,60 €" at bounding box center [976, 74] width 73 height 14
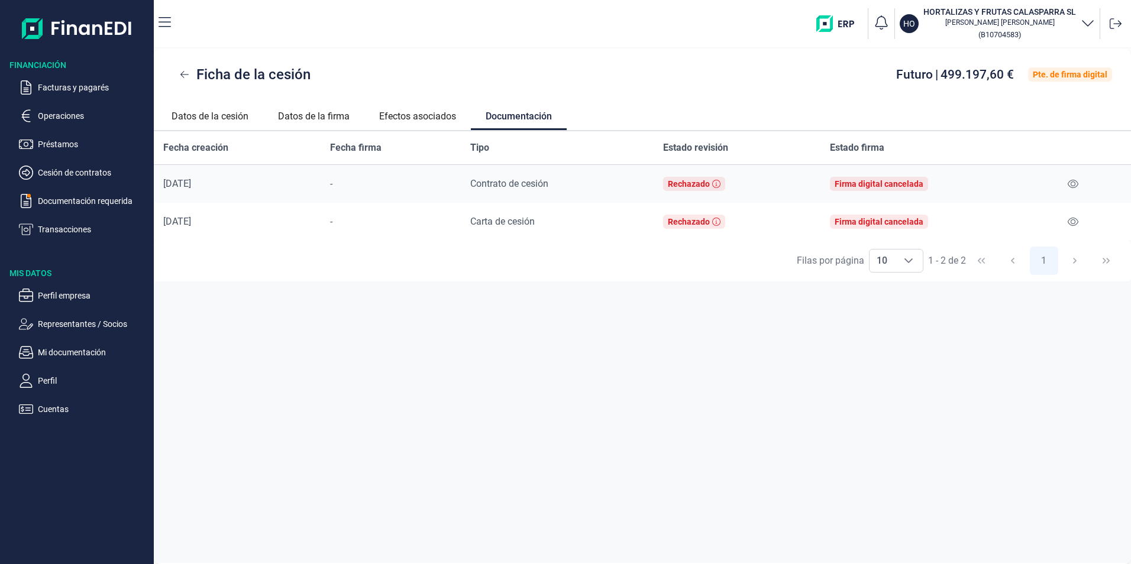
click at [1049, 72] on div "Pte. de firma digital" at bounding box center [1069, 74] width 75 height 9
click at [704, 222] on div "Rechazado" at bounding box center [689, 221] width 42 height 9
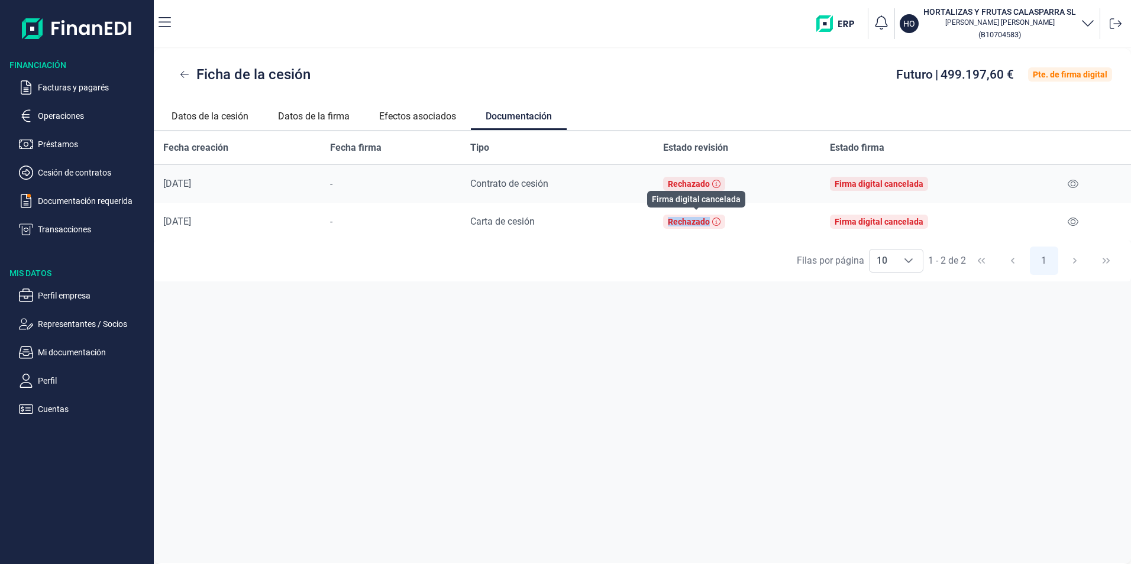
click at [704, 222] on div "Rechazado" at bounding box center [689, 221] width 42 height 9
drag, startPoint x: 704, startPoint y: 222, endPoint x: 676, endPoint y: 187, distance: 44.2
click at [676, 187] on div "Rechazado" at bounding box center [689, 183] width 42 height 9
click at [55, 190] on ul "Facturas y pagarés Operaciones Préstamos Cesión de contratos Documentación requ…" at bounding box center [77, 154] width 154 height 166
drag, startPoint x: 55, startPoint y: 190, endPoint x: 57, endPoint y: 197, distance: 7.5
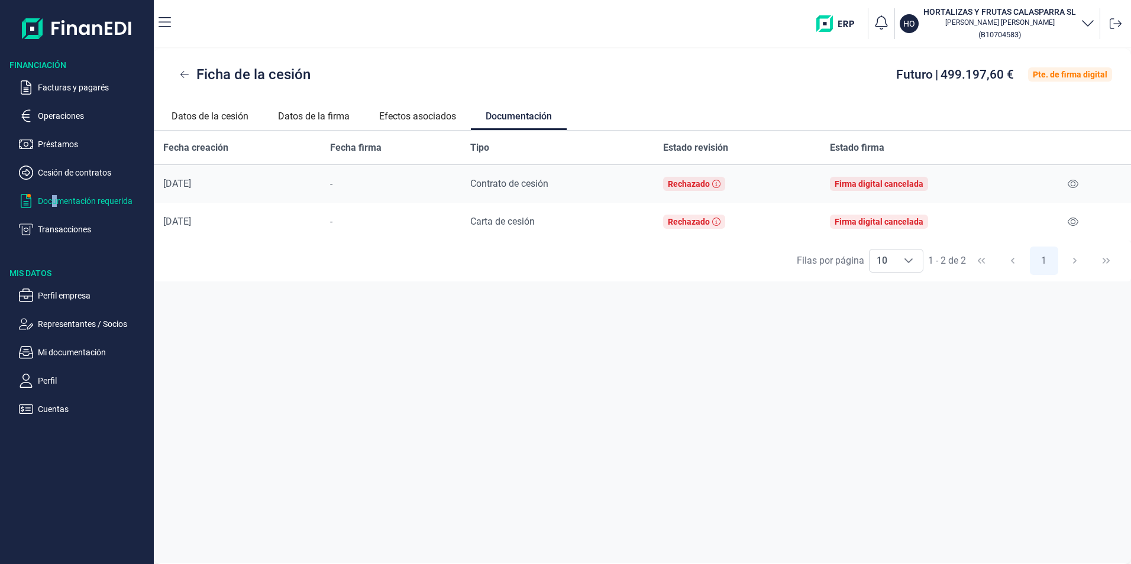
click at [57, 197] on p "Documentación requerida" at bounding box center [93, 201] width 111 height 14
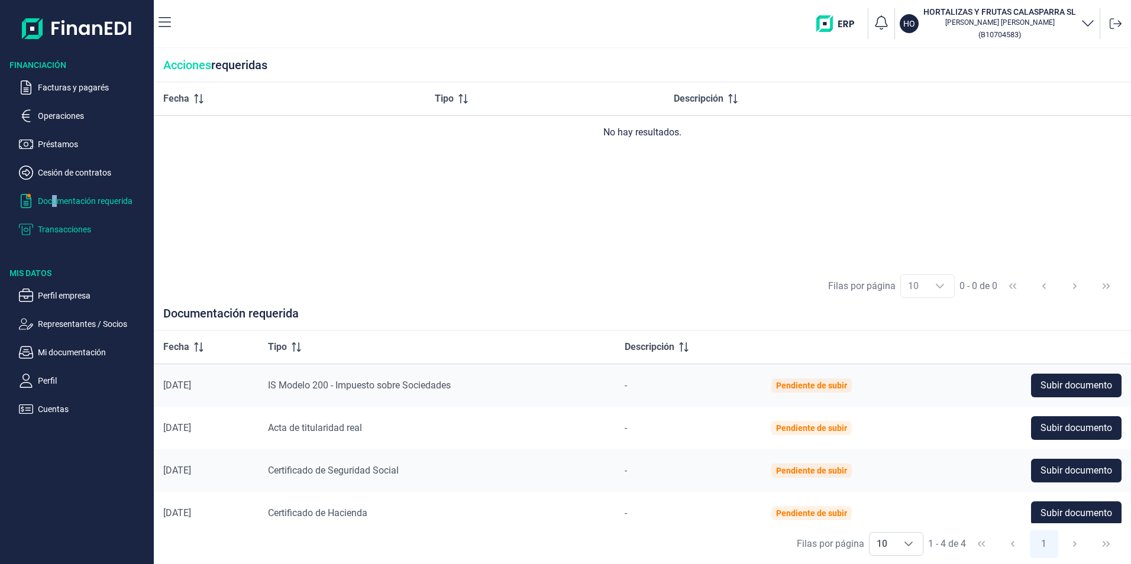
click at [60, 225] on p "Transacciones" at bounding box center [93, 229] width 111 height 14
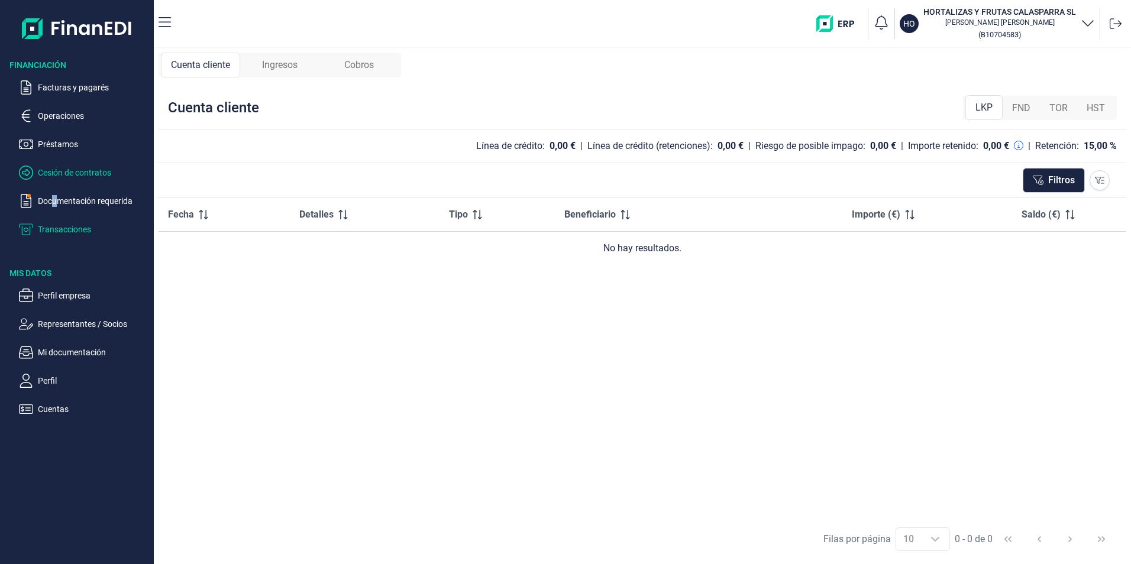
click at [50, 170] on p "Cesión de contratos" at bounding box center [93, 173] width 111 height 14
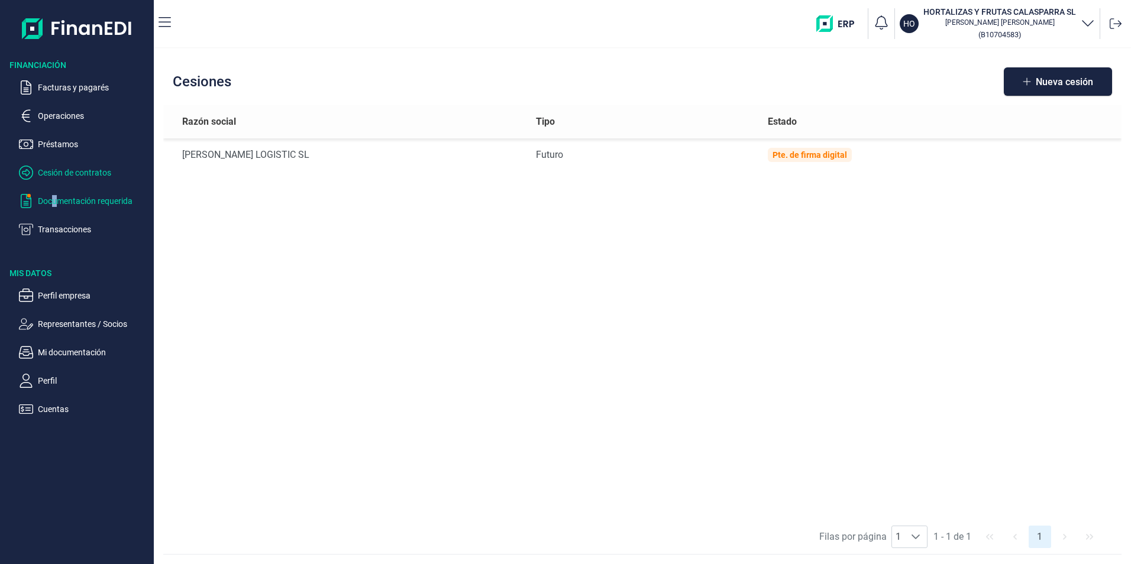
click at [56, 200] on p "Documentación requerida" at bounding box center [93, 201] width 111 height 14
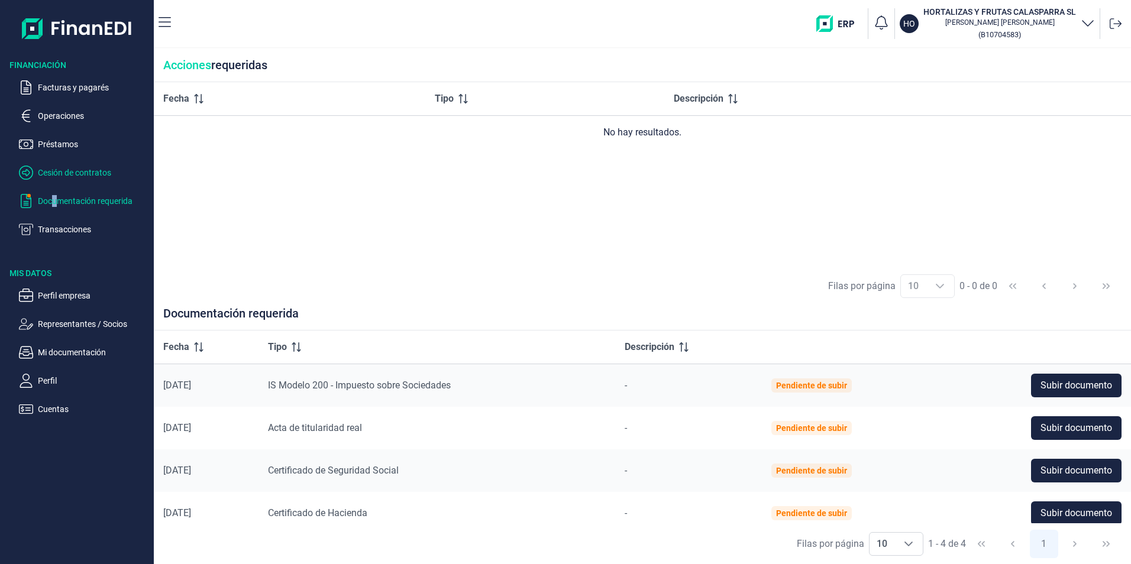
click at [61, 170] on p "Cesión de contratos" at bounding box center [93, 173] width 111 height 14
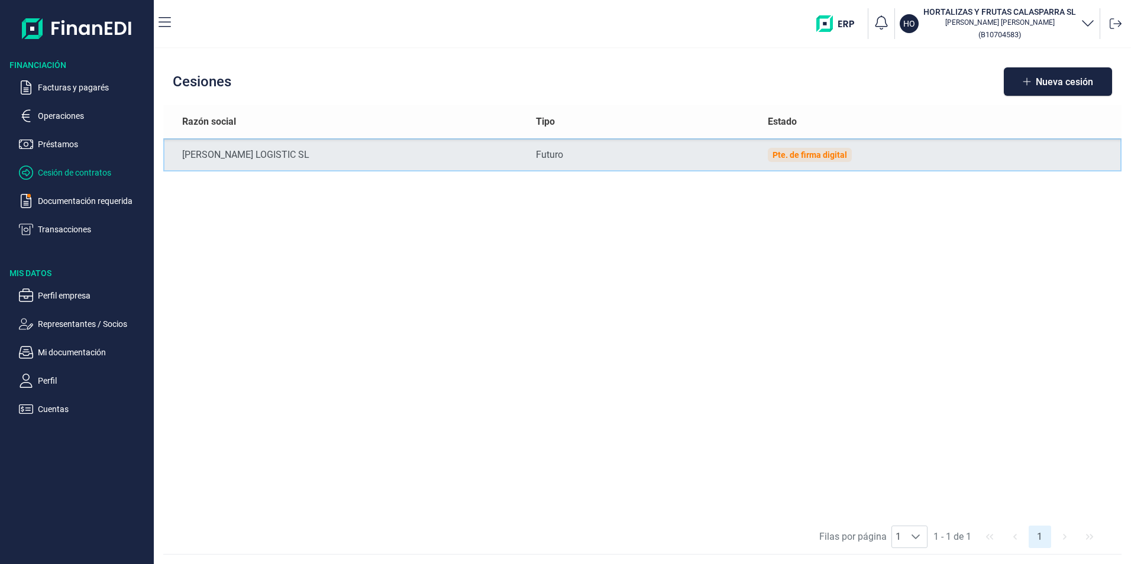
click at [803, 157] on div "Pte. de firma digital" at bounding box center [809, 154] width 75 height 9
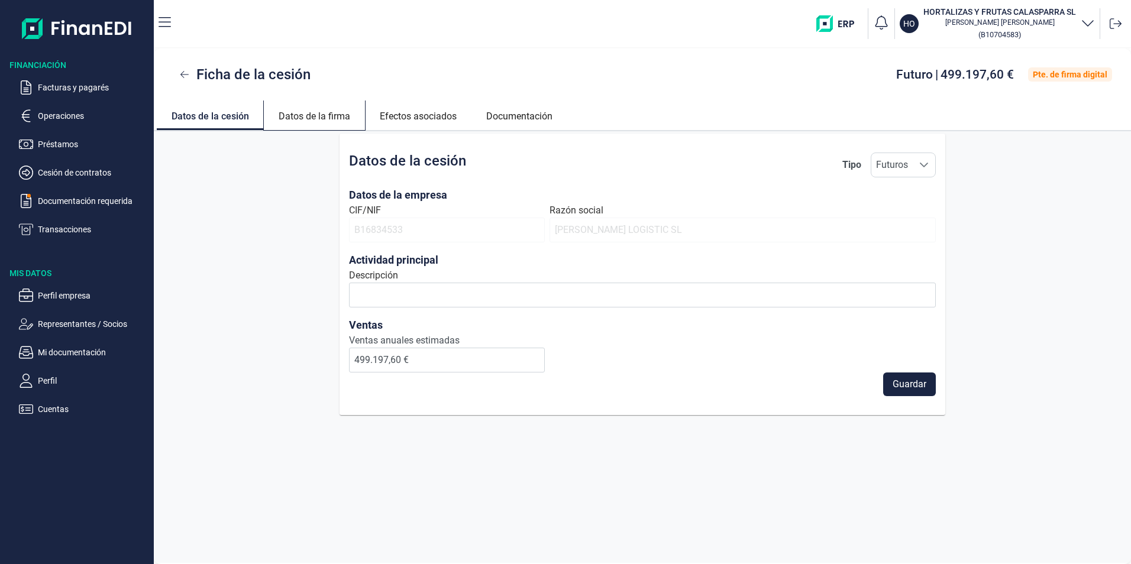
click at [329, 119] on link "Datos de la firma" at bounding box center [314, 115] width 101 height 28
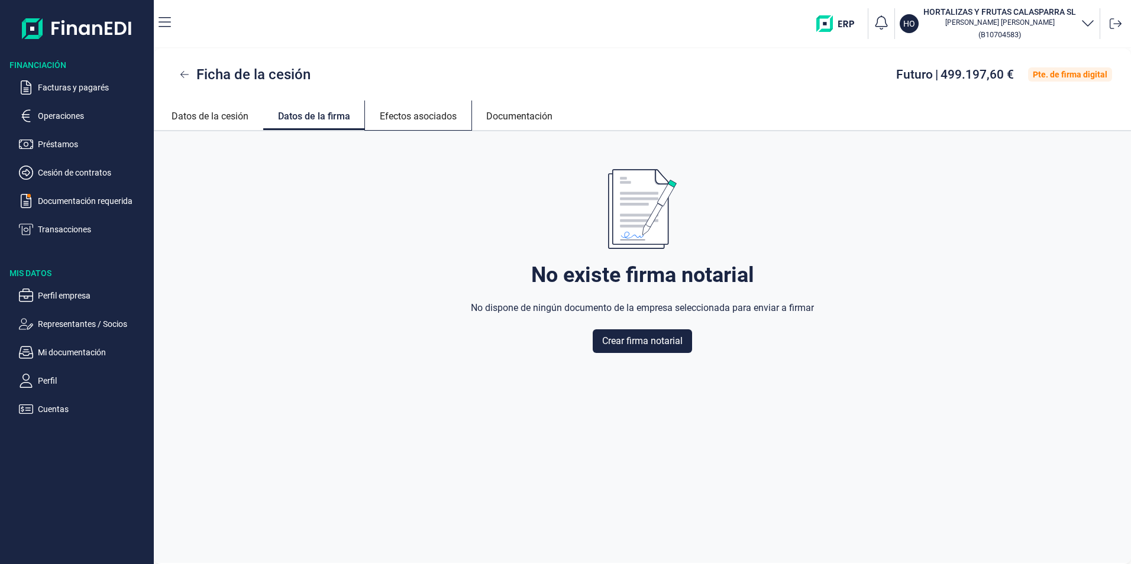
drag, startPoint x: 391, startPoint y: 111, endPoint x: 402, endPoint y: 117, distance: 13.0
click at [391, 111] on link "Efectos asociados" at bounding box center [418, 115] width 106 height 28
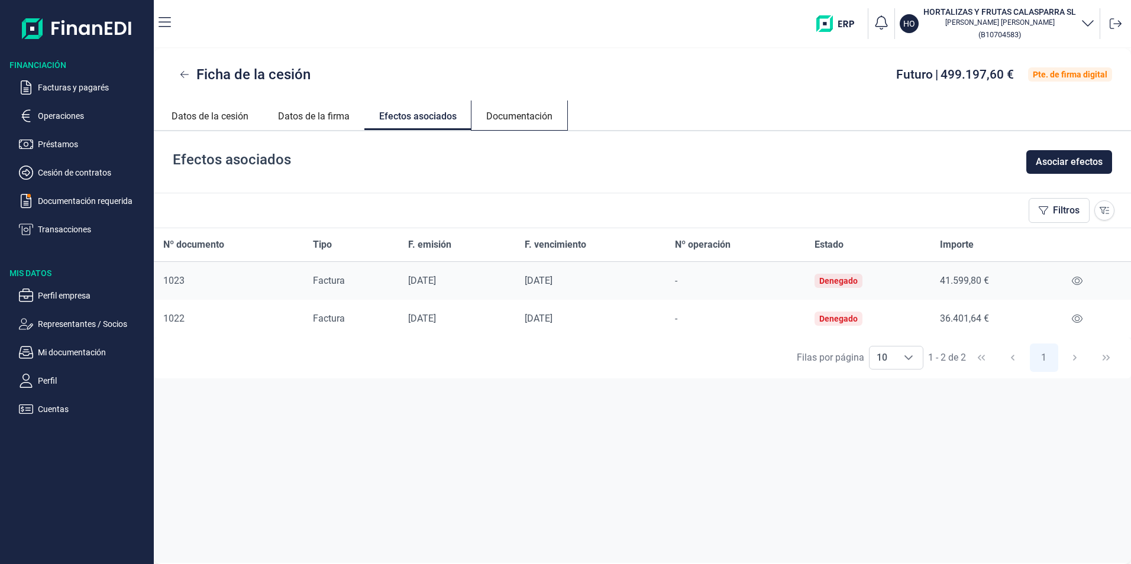
click at [504, 115] on link "Documentación" at bounding box center [519, 115] width 96 height 28
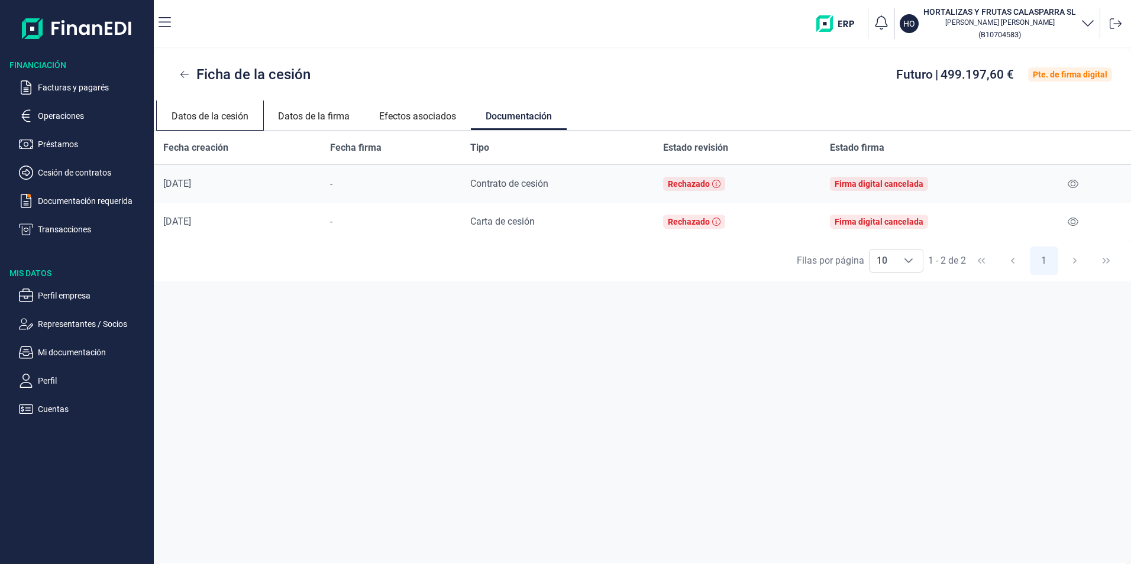
click at [213, 112] on link "Datos de la cesión" at bounding box center [210, 115] width 106 height 28
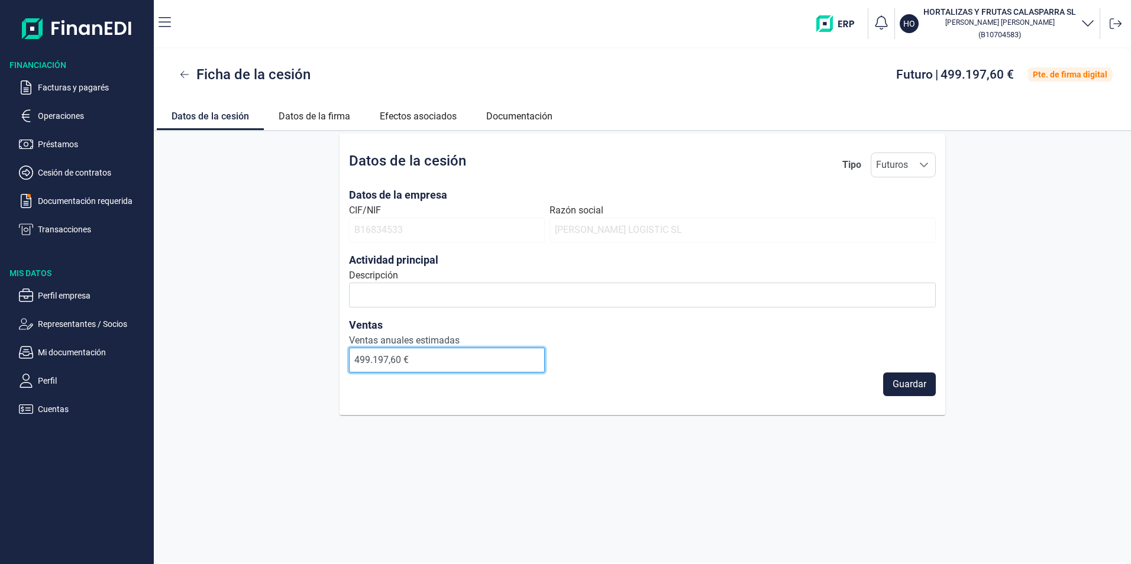
drag, startPoint x: 380, startPoint y: 348, endPoint x: 427, endPoint y: 365, distance: 50.3
click at [389, 358] on input "499.197,60 €" at bounding box center [447, 360] width 196 height 25
click at [442, 359] on input "499.197,60 €" at bounding box center [447, 360] width 196 height 25
click at [427, 366] on input "499.197,60 €" at bounding box center [447, 360] width 196 height 25
drag, startPoint x: 399, startPoint y: 358, endPoint x: 417, endPoint y: 370, distance: 22.6
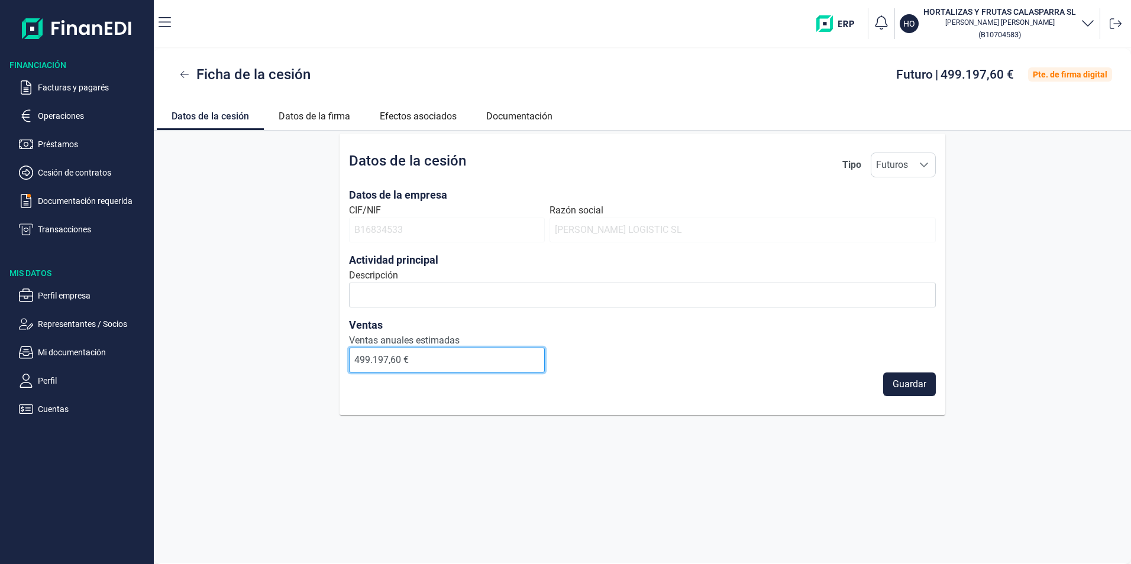
click at [417, 370] on input "499.197,60 €" at bounding box center [447, 360] width 196 height 25
click at [426, 359] on input "499.197,60 €" at bounding box center [447, 360] width 196 height 25
click at [310, 113] on link "Datos de la firma" at bounding box center [314, 115] width 101 height 28
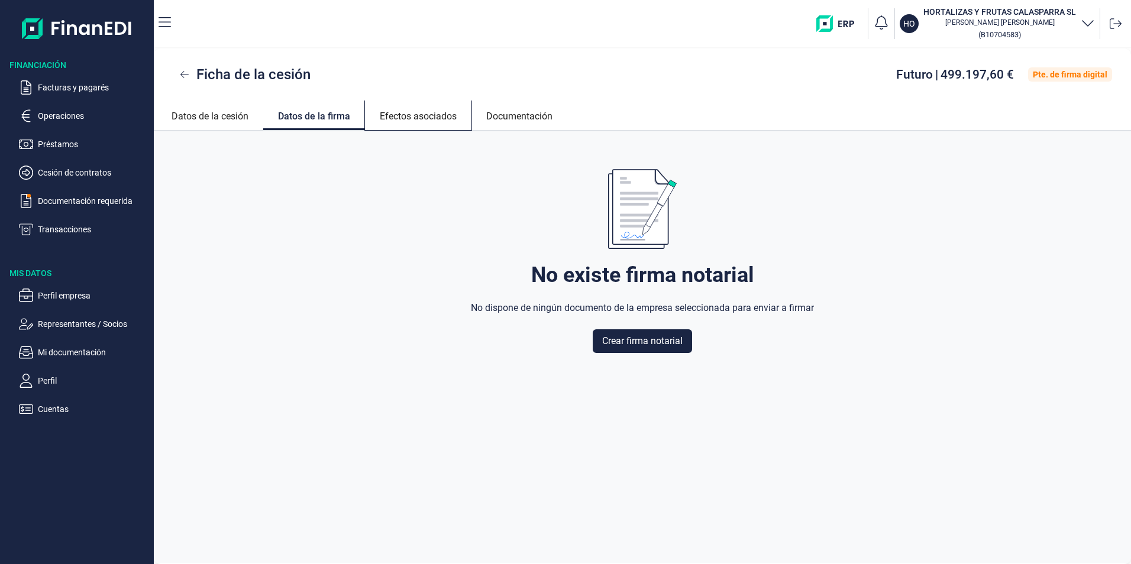
click at [400, 118] on link "Efectos asociados" at bounding box center [418, 115] width 106 height 28
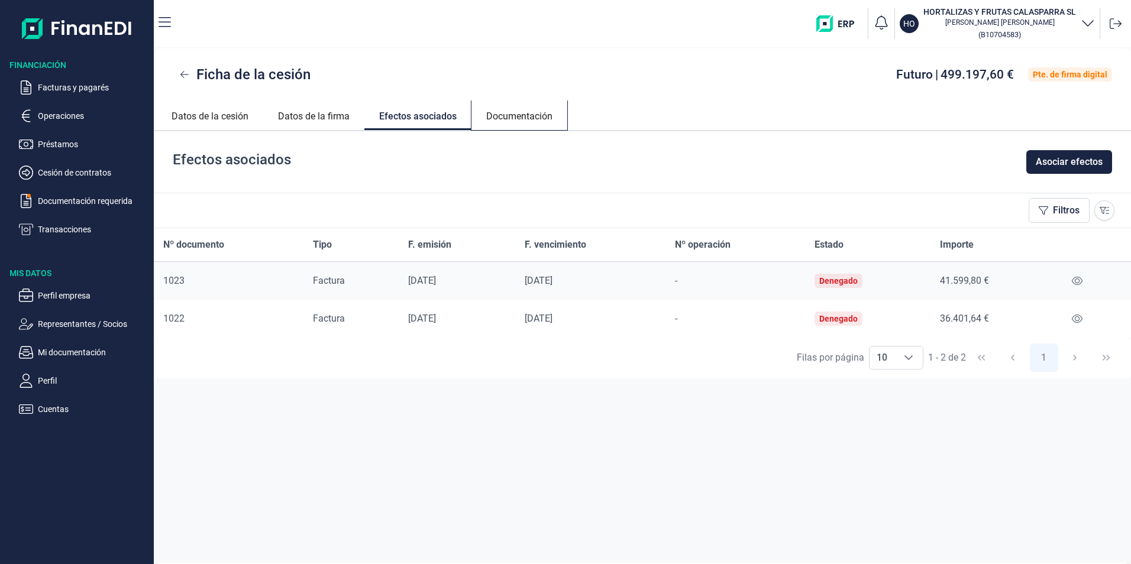
click at [520, 125] on link "Documentación" at bounding box center [519, 115] width 96 height 28
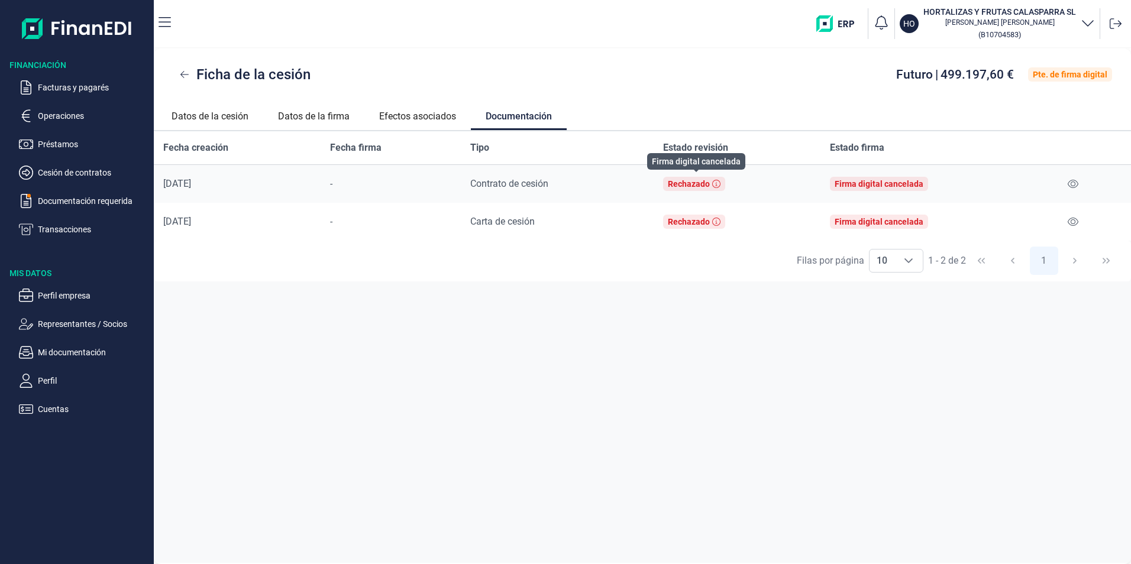
click at [686, 190] on div "Rechazado" at bounding box center [694, 184] width 62 height 14
click at [75, 88] on p "Facturas y pagarés" at bounding box center [93, 87] width 111 height 14
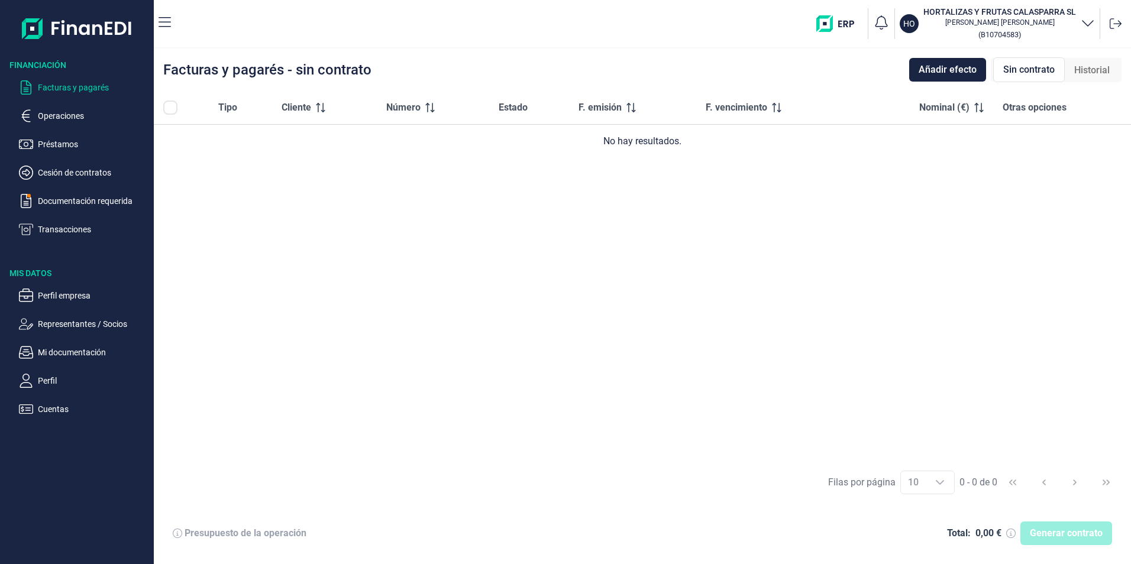
click at [547, 384] on div "Tipo Cliente Número Estado F. emisión F. vencimiento Nominal (€) Otras opciones…" at bounding box center [642, 276] width 977 height 371
